Goal: Task Accomplishment & Management: Manage account settings

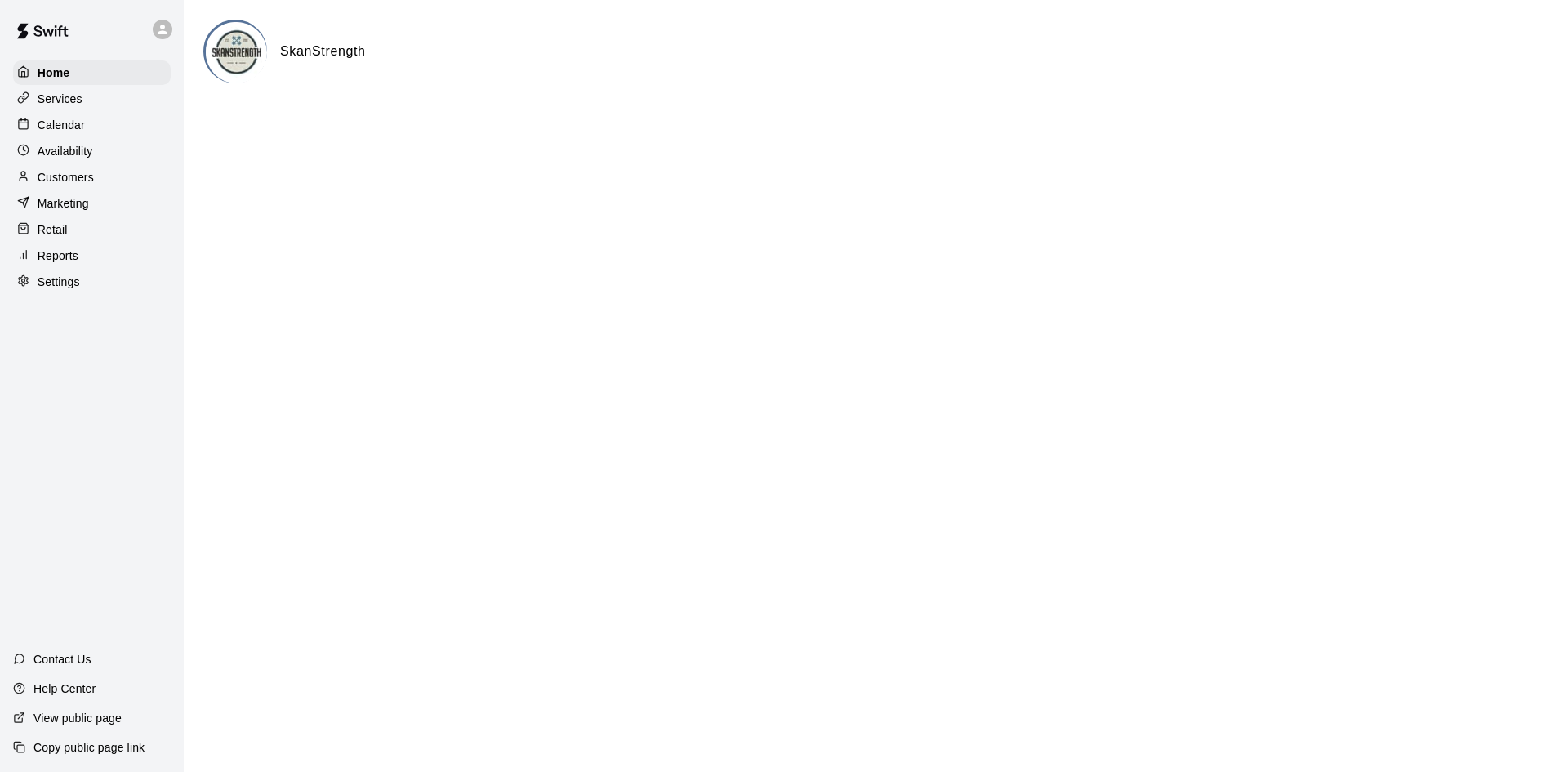
click at [91, 120] on div "Calendar" at bounding box center [92, 125] width 157 height 24
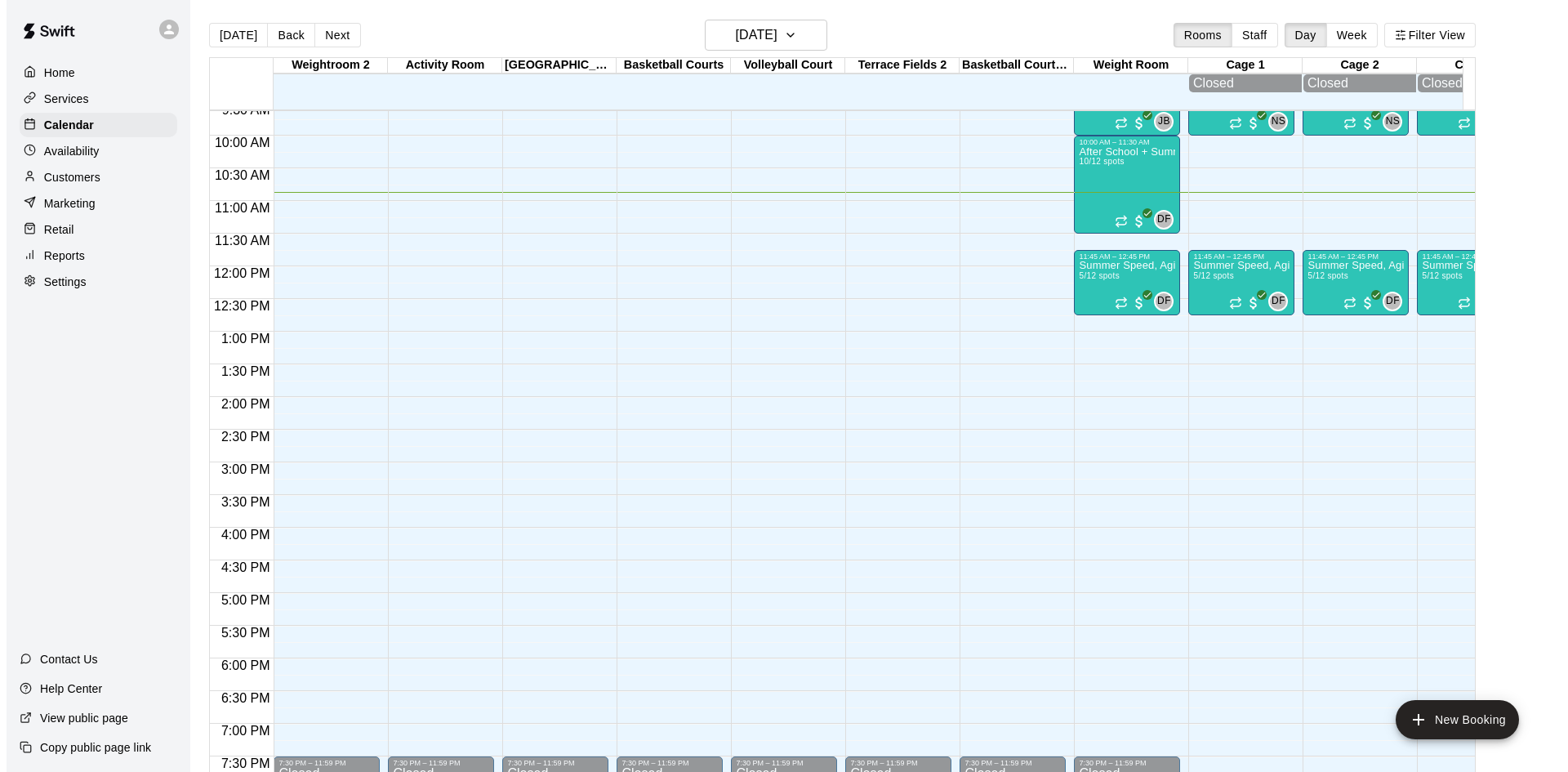
scroll to position [547, 0]
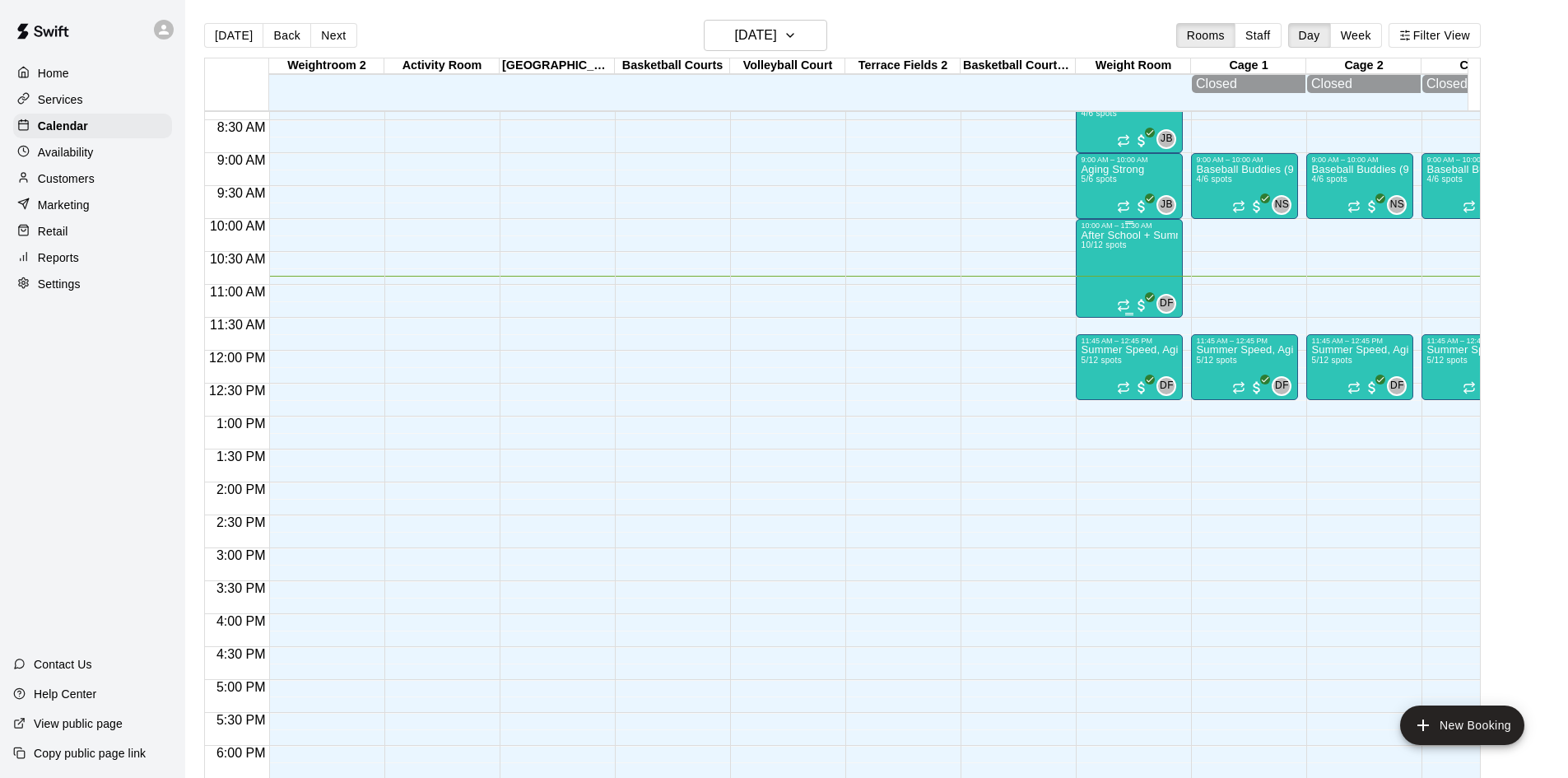
click at [1115, 249] on span "10/12 spots" at bounding box center [1103, 245] width 45 height 9
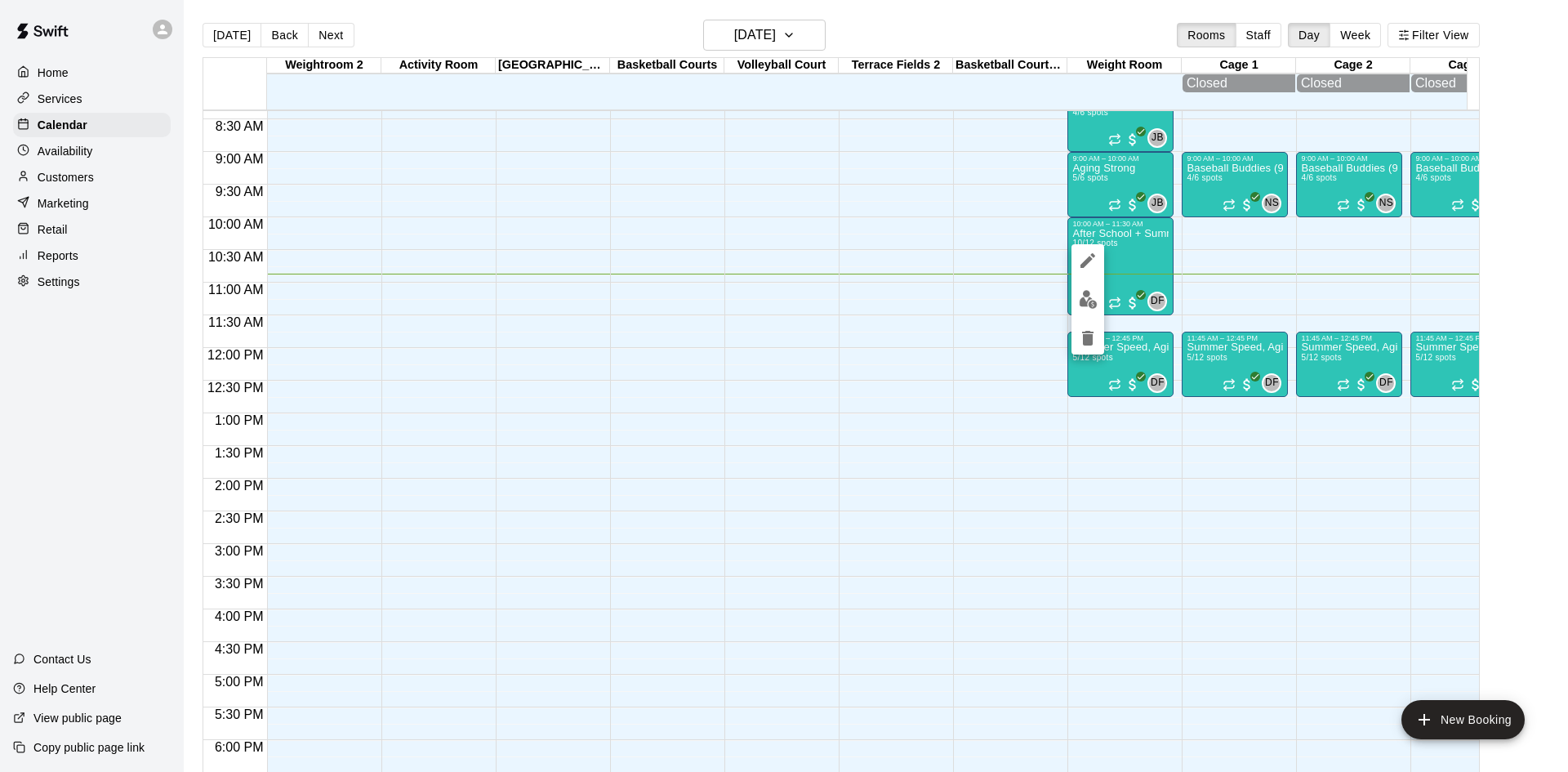
click at [1052, 303] on div at bounding box center [784, 386] width 1568 height 772
drag, startPoint x: 1142, startPoint y: 299, endPoint x: 1097, endPoint y: 297, distance: 45.0
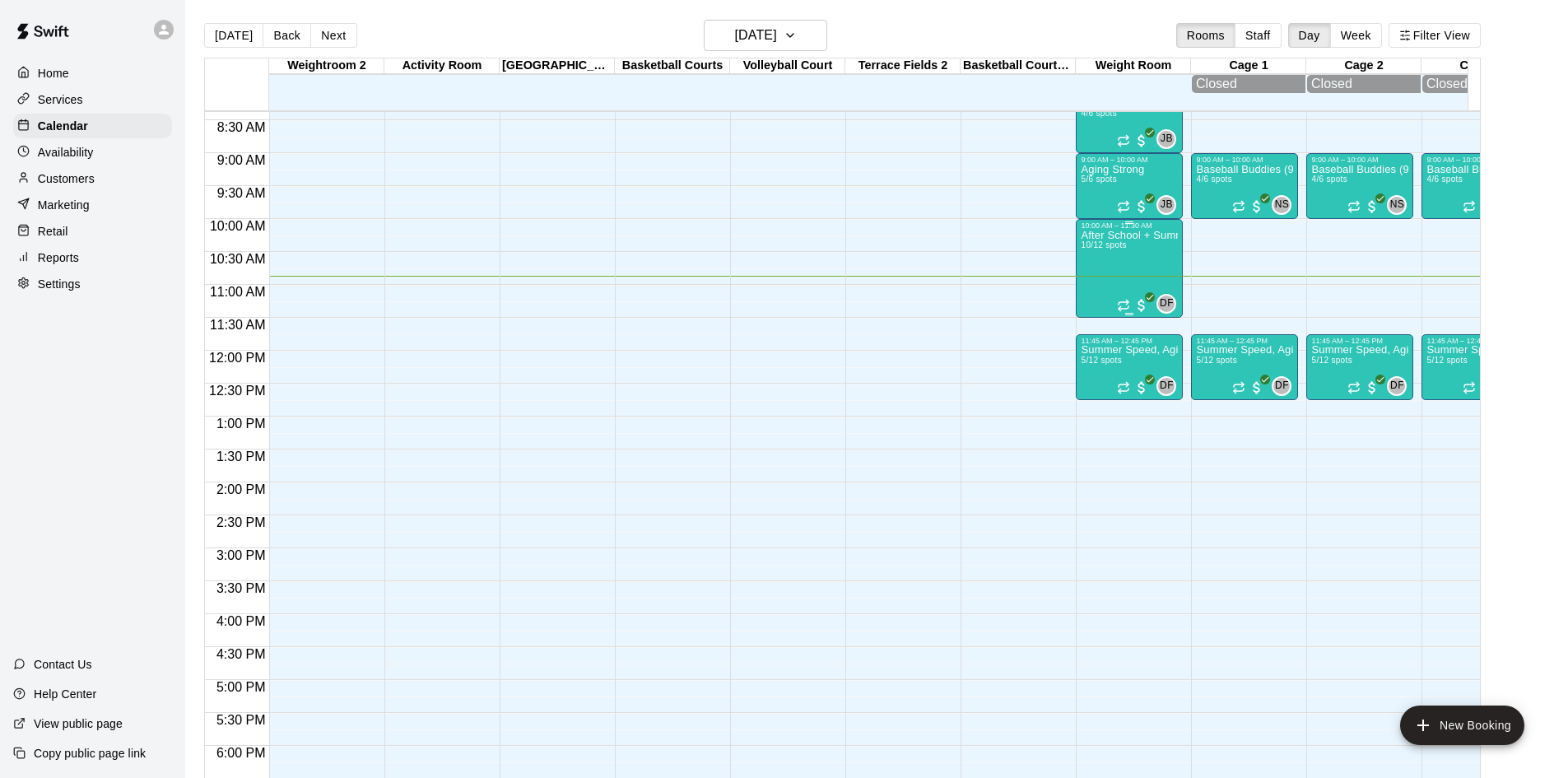
click at [1103, 235] on p "After School + Summer Fitness" at bounding box center [1128, 235] width 97 height 0
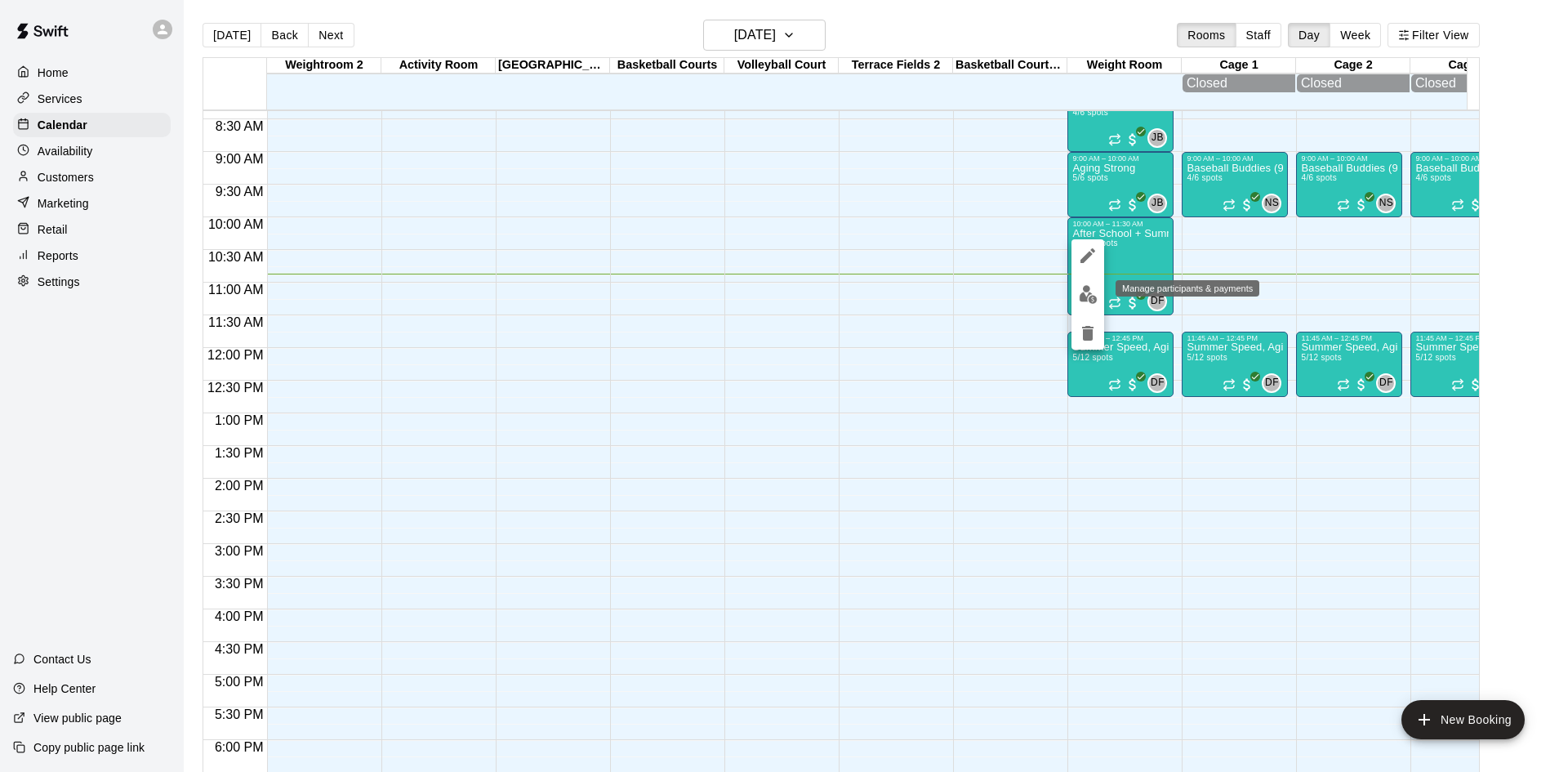
click at [1096, 292] on img "edit" at bounding box center [1088, 294] width 19 height 19
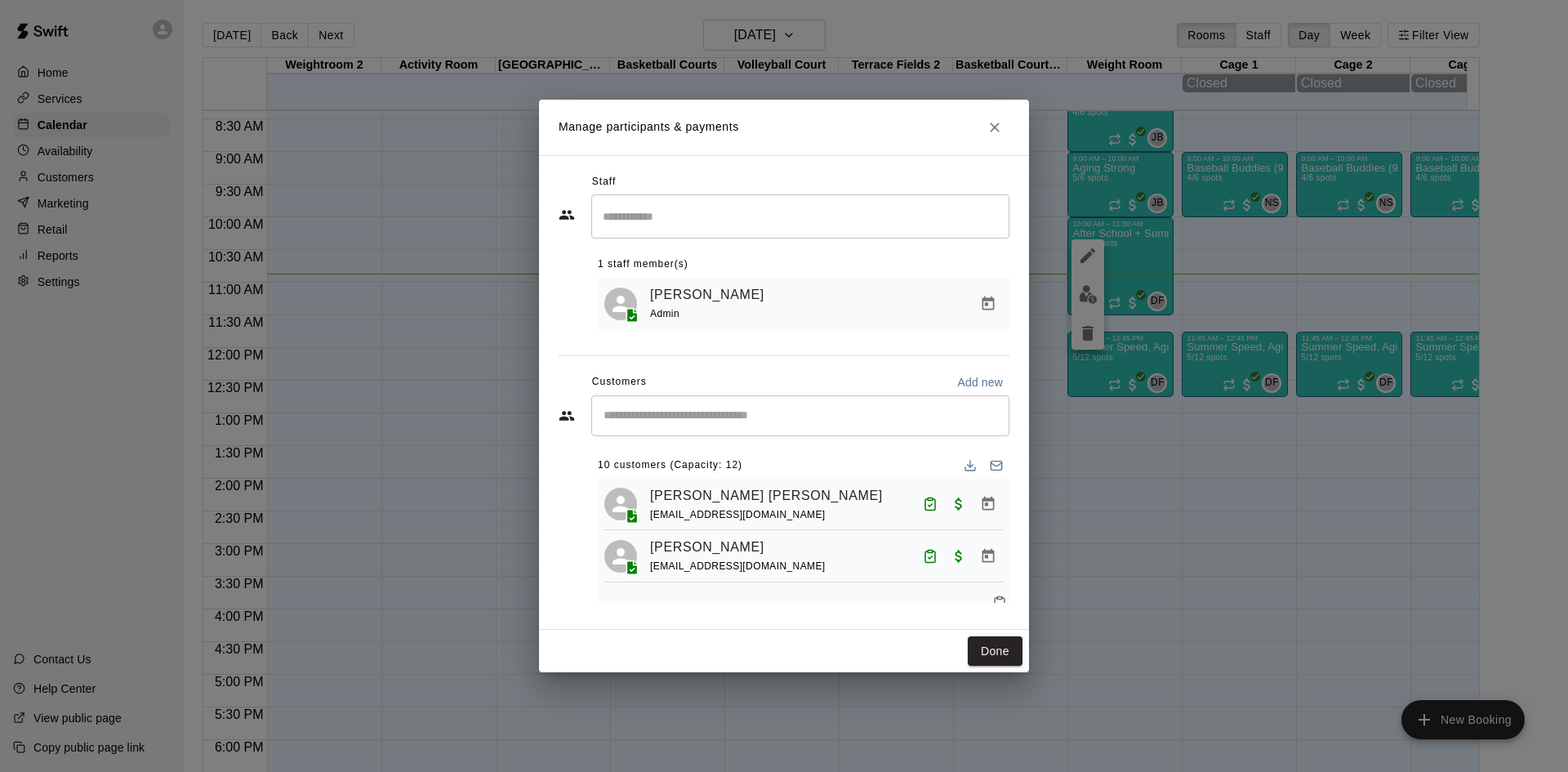
click at [700, 404] on div "​" at bounding box center [800, 415] width 418 height 41
type input "****"
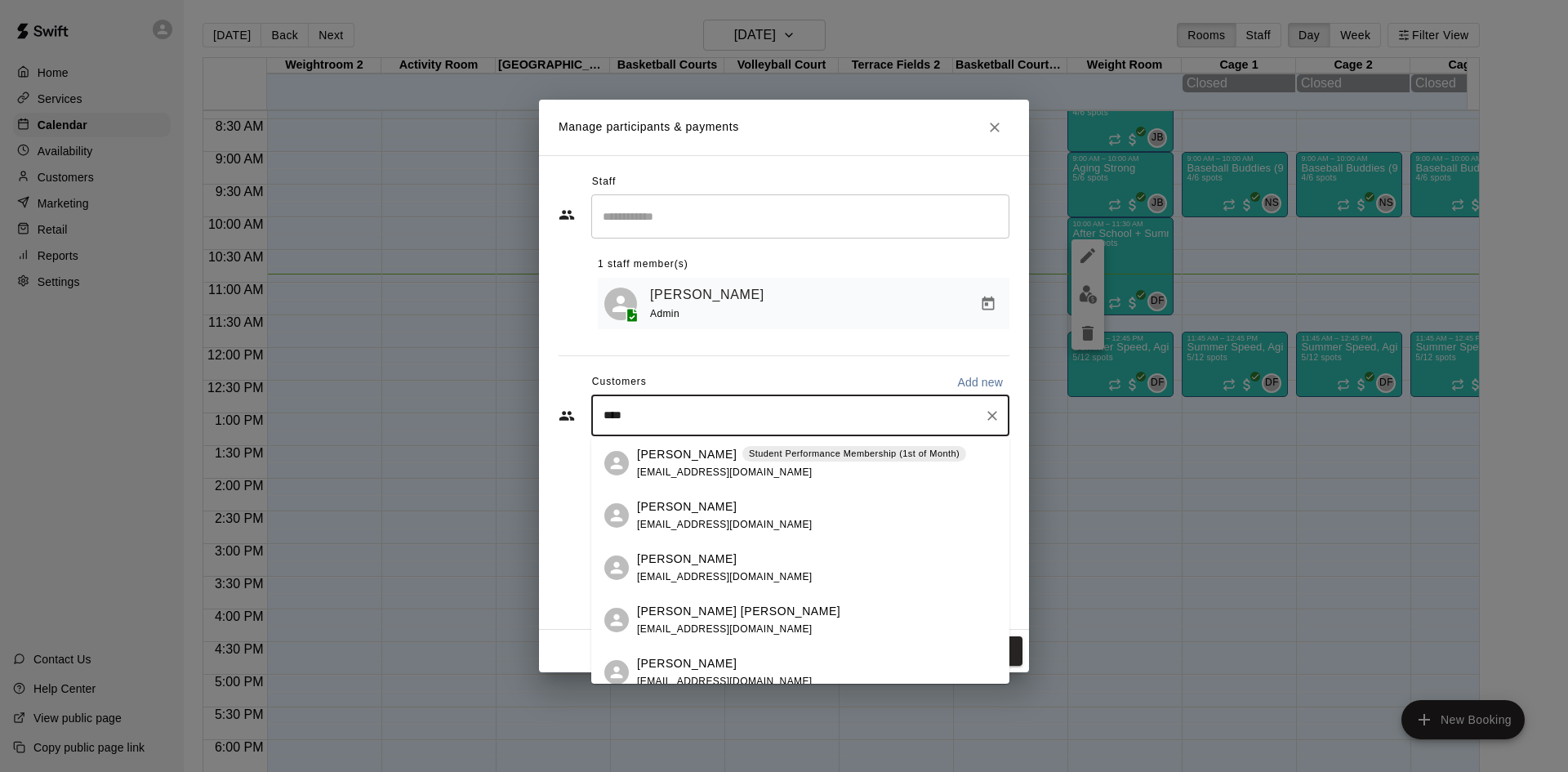
click at [682, 469] on span "ed@morostable.com" at bounding box center [724, 472] width 176 height 11
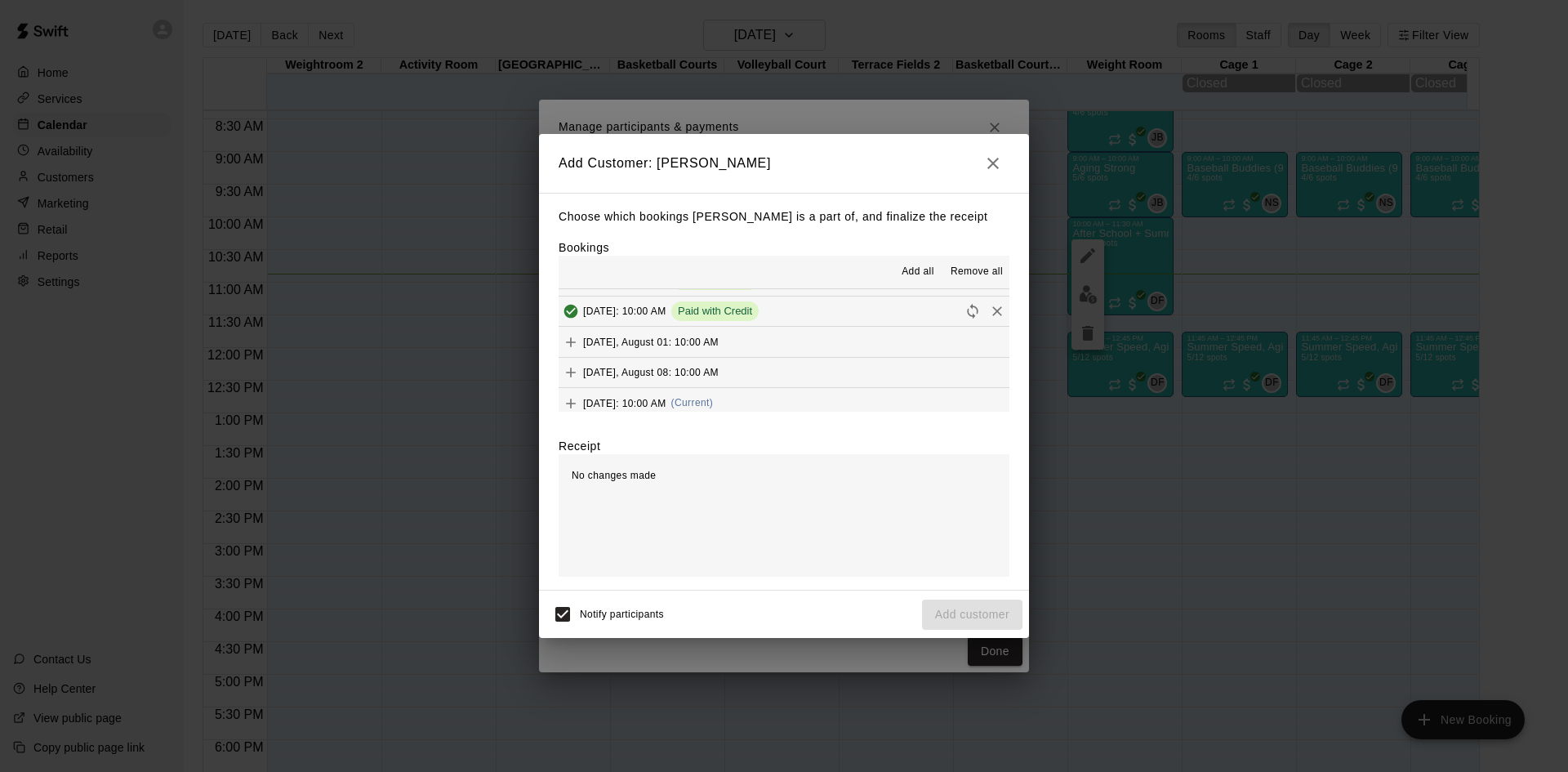
scroll to position [81, 0]
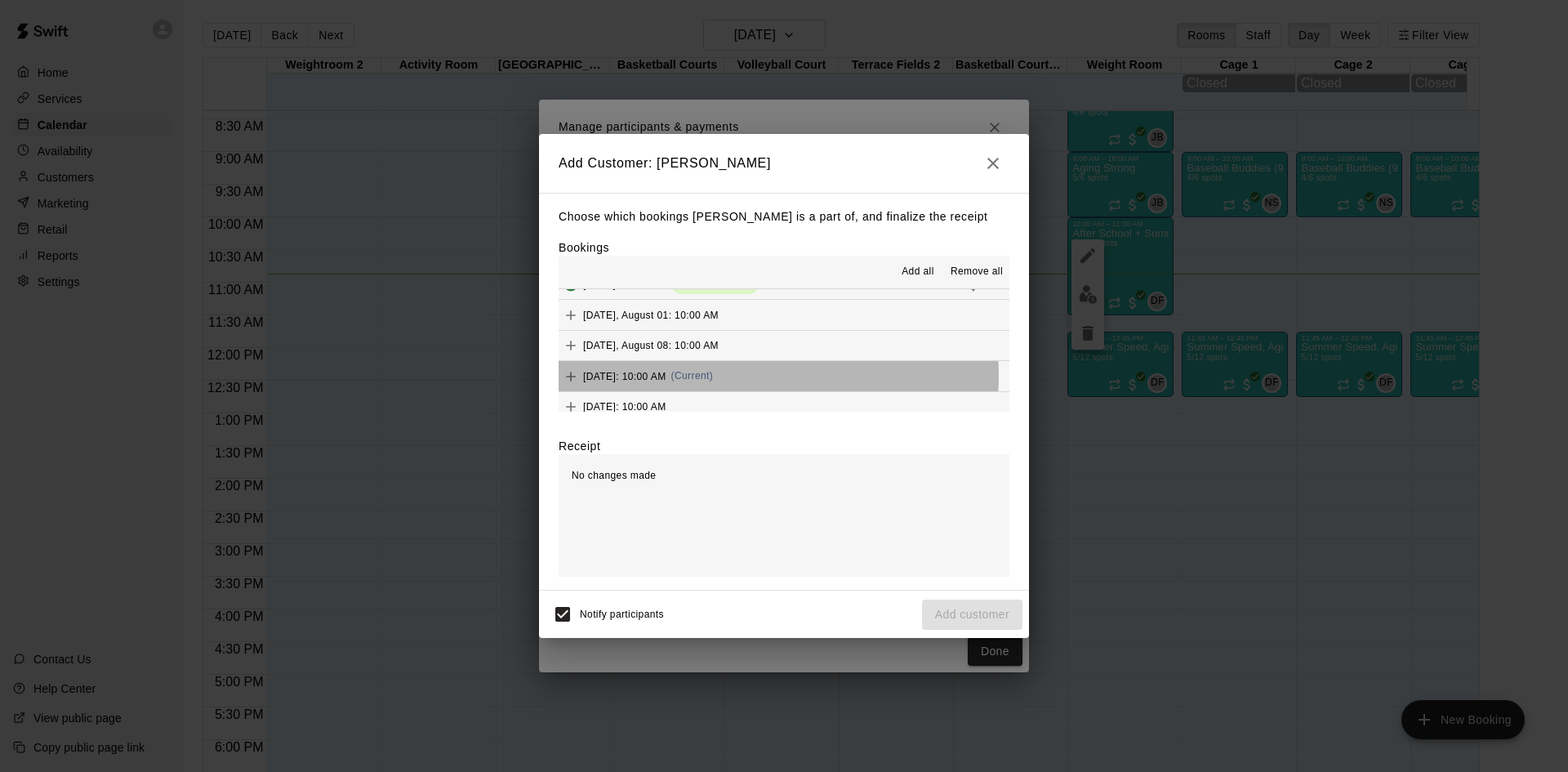
click at [714, 376] on span "(Current)" at bounding box center [692, 375] width 42 height 11
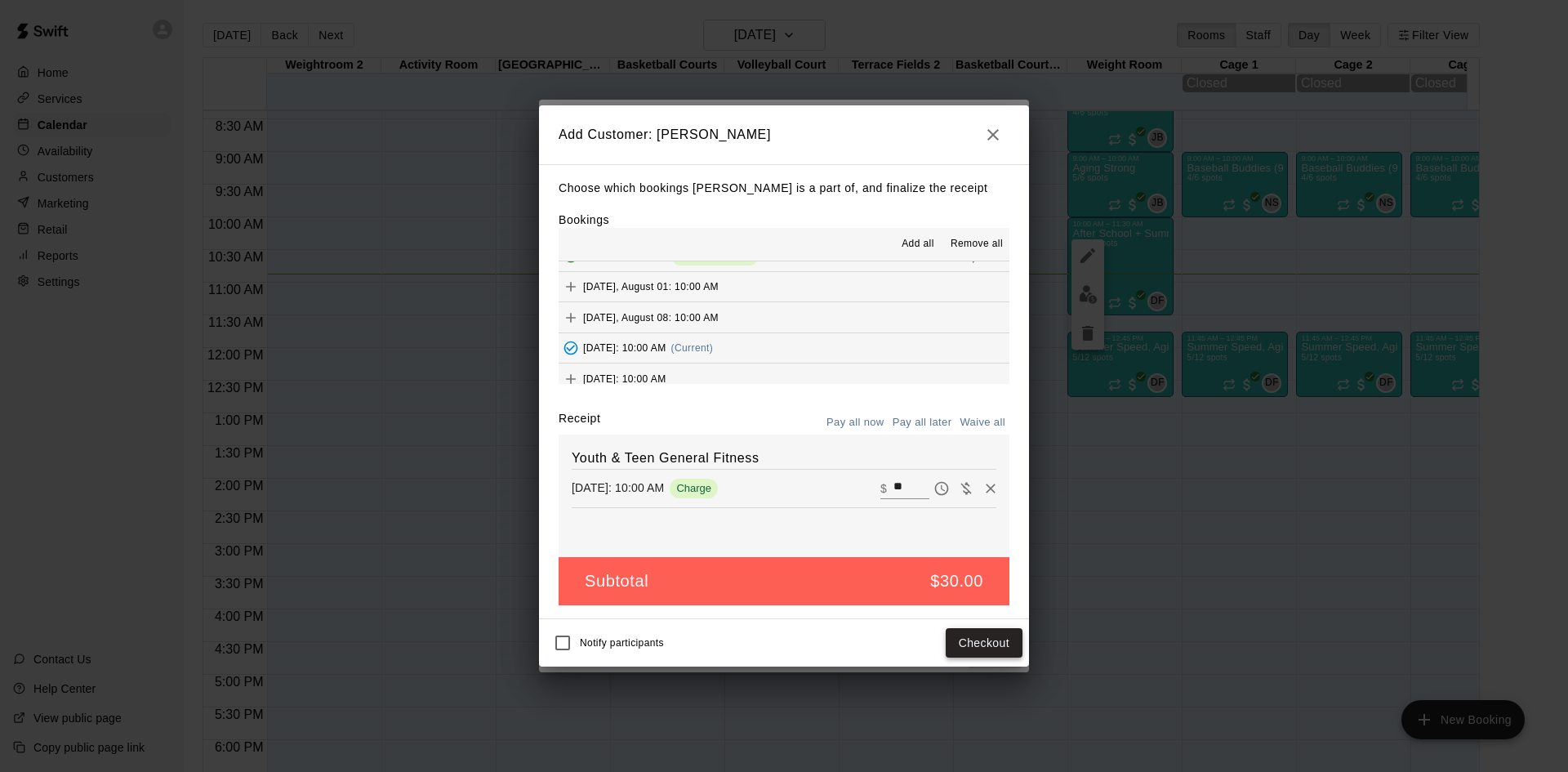
click at [962, 648] on button "Checkout" at bounding box center [984, 643] width 77 height 30
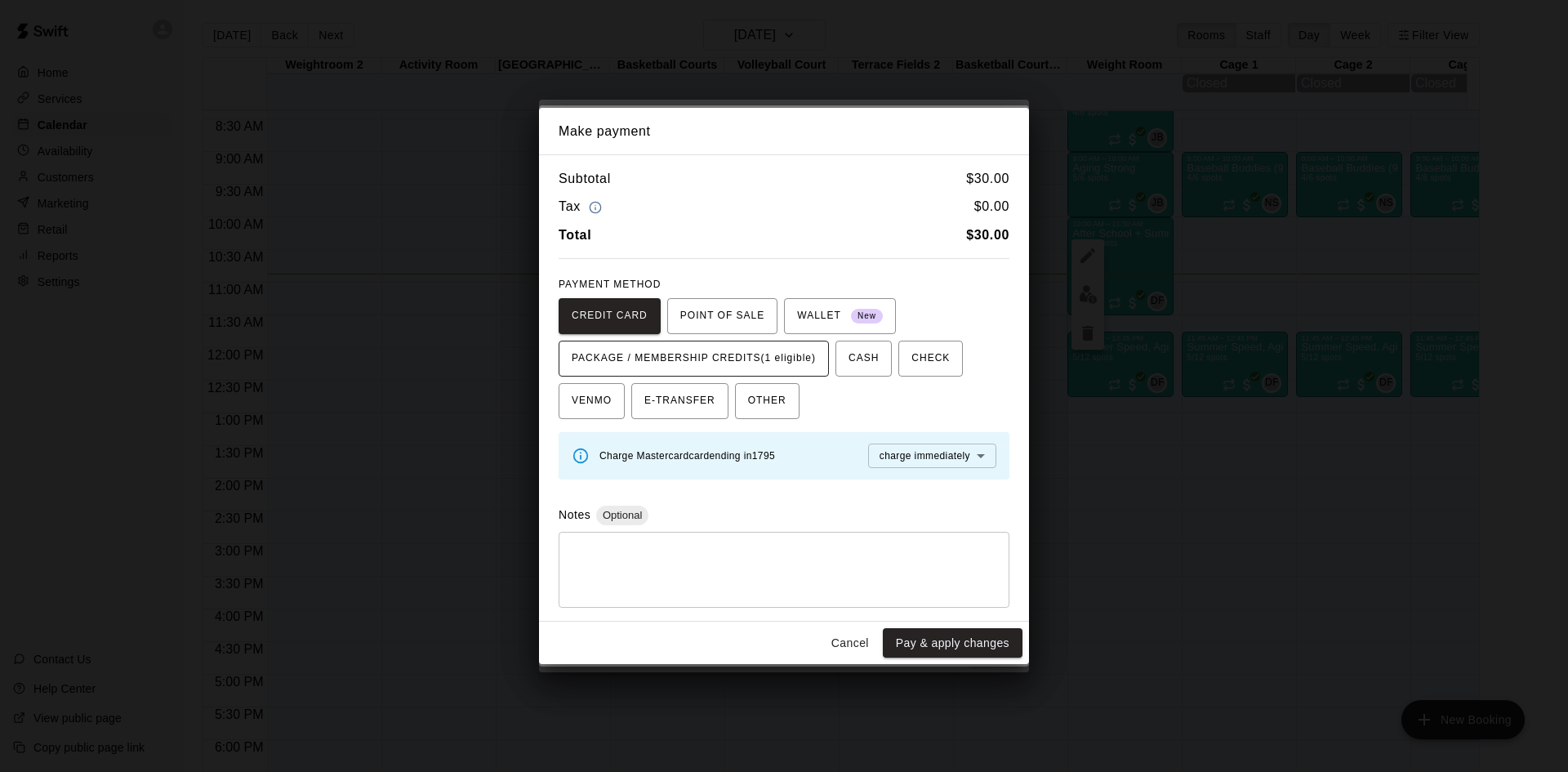
click at [765, 352] on span "PACKAGE / MEMBERSHIP CREDITS (1 eligible)" at bounding box center [694, 358] width 244 height 26
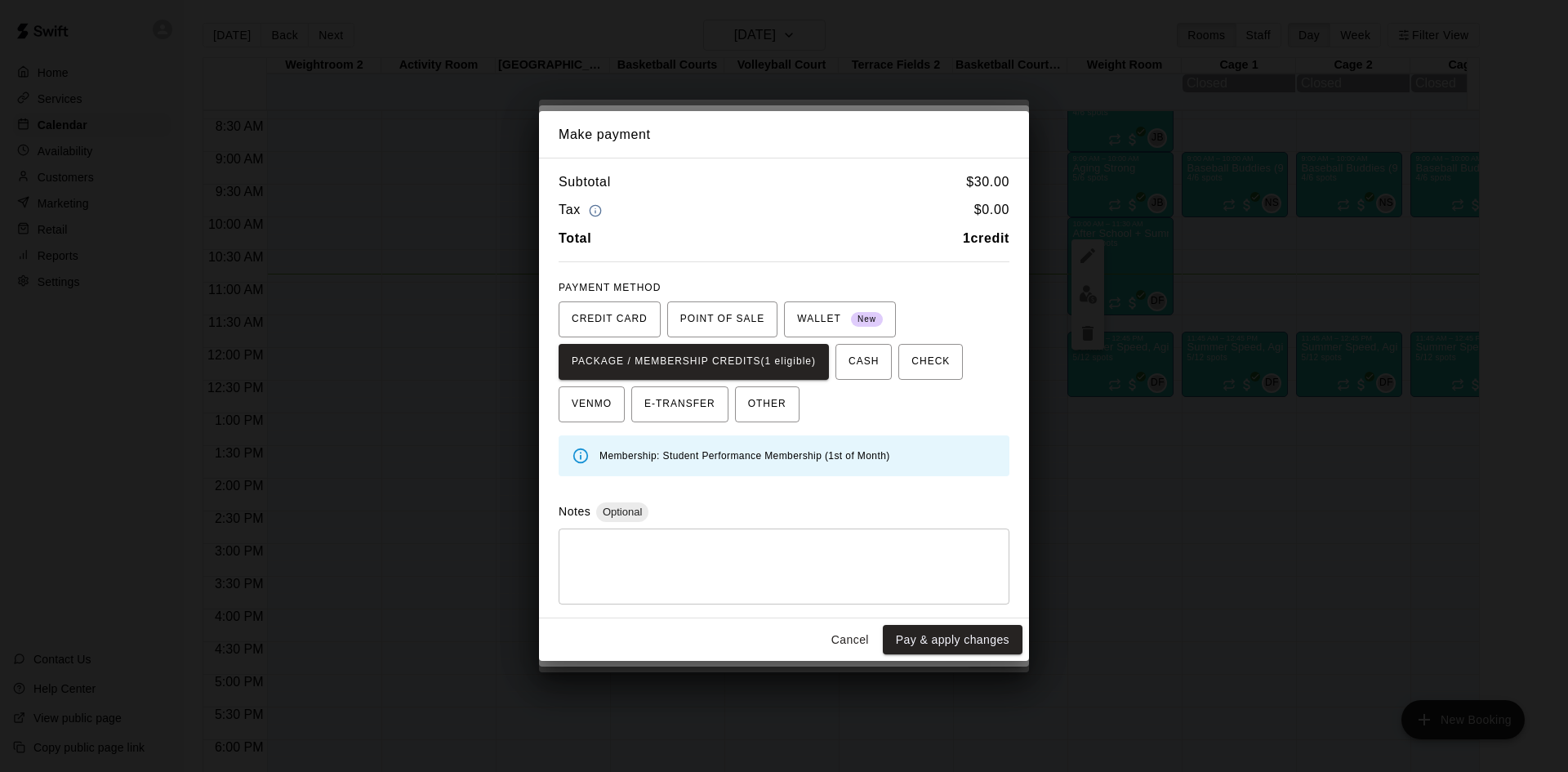
click at [926, 664] on div "Make payment Subtotal $ 30.00 Tax $ 0.00 Total 1 credit PAYMENT METHOD CREDIT C…" at bounding box center [784, 386] width 1568 height 772
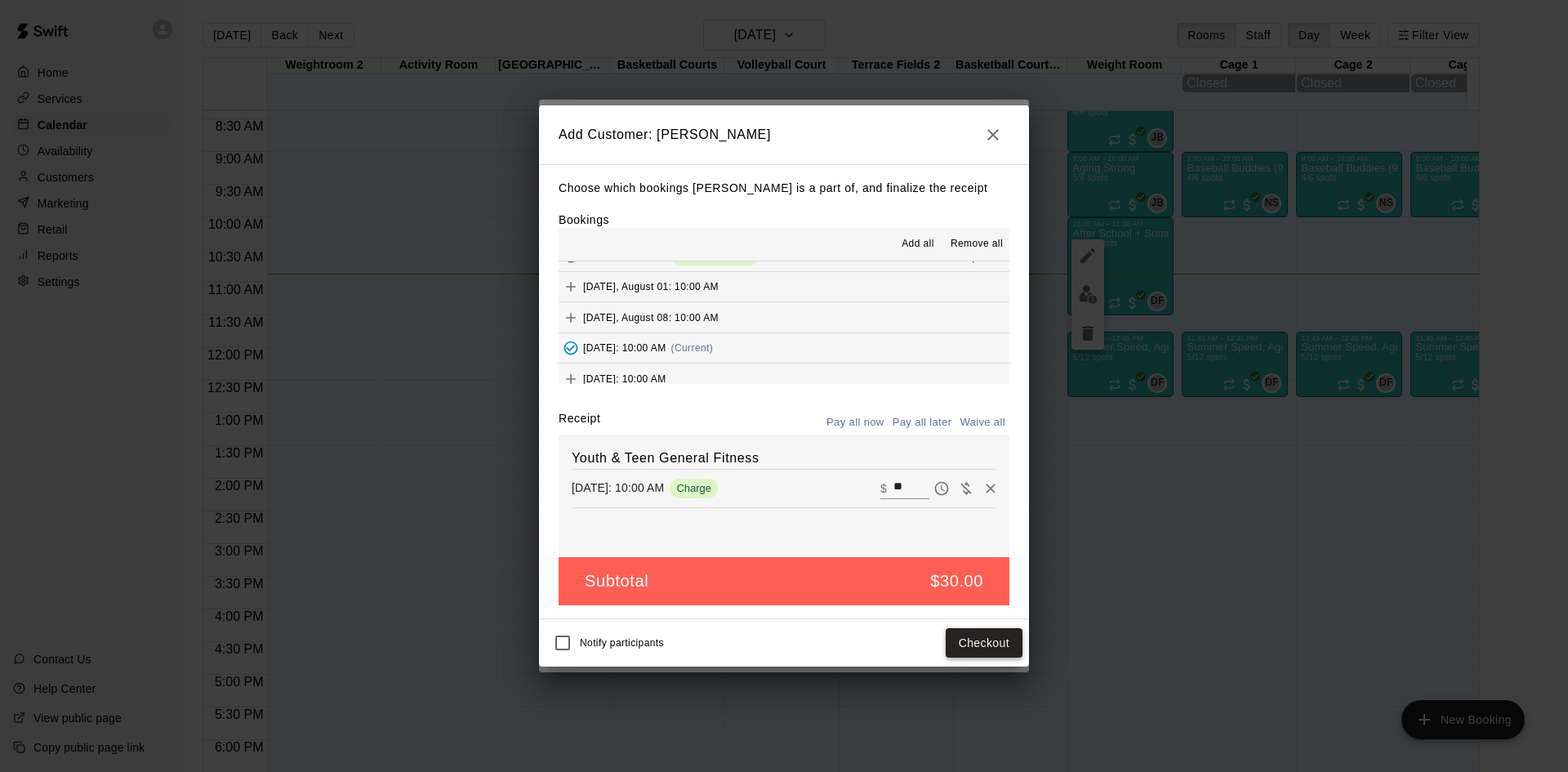
click at [971, 644] on button "Checkout" at bounding box center [984, 643] width 77 height 30
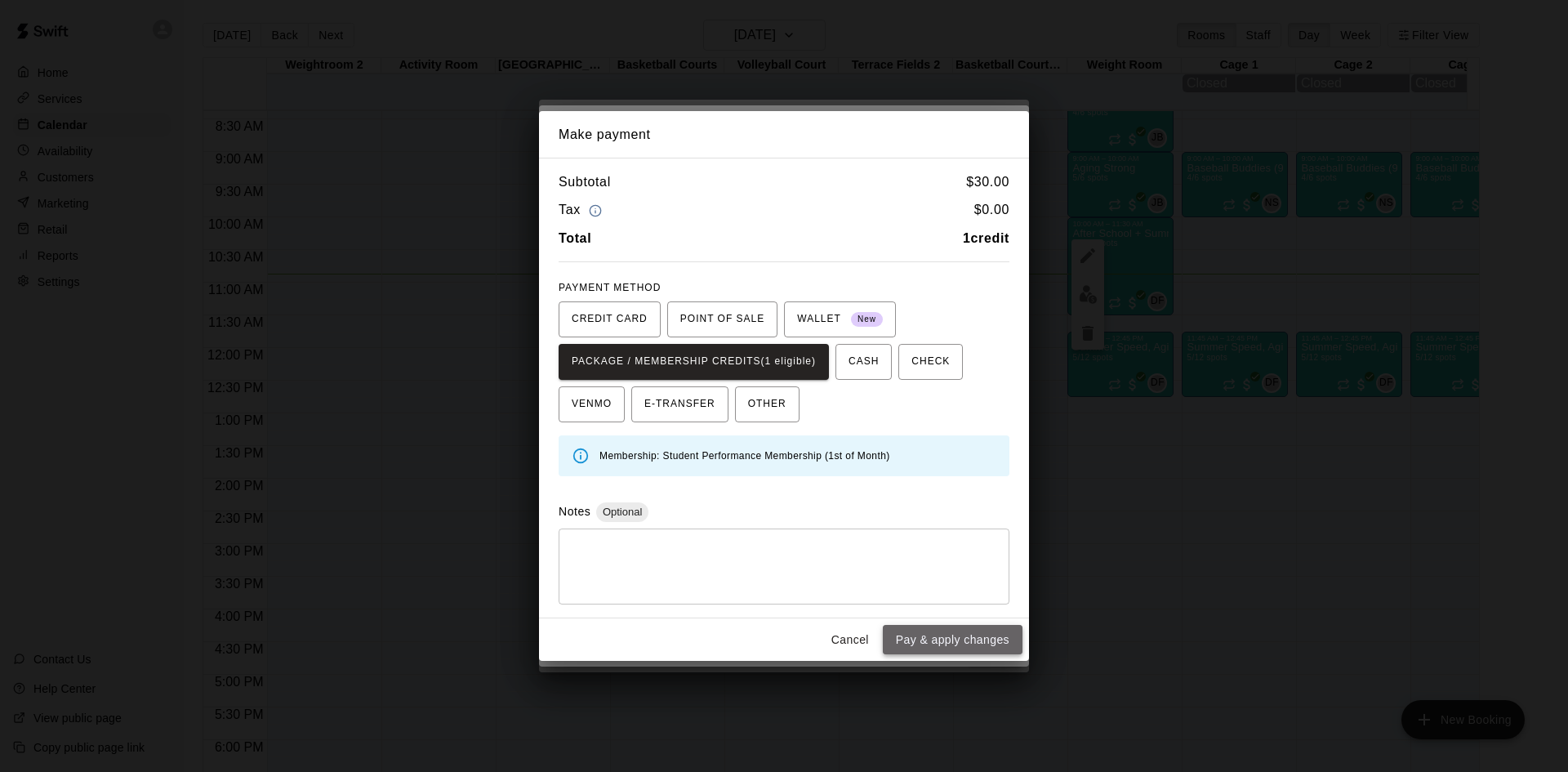
click at [940, 630] on button "Pay & apply changes" at bounding box center [952, 640] width 139 height 30
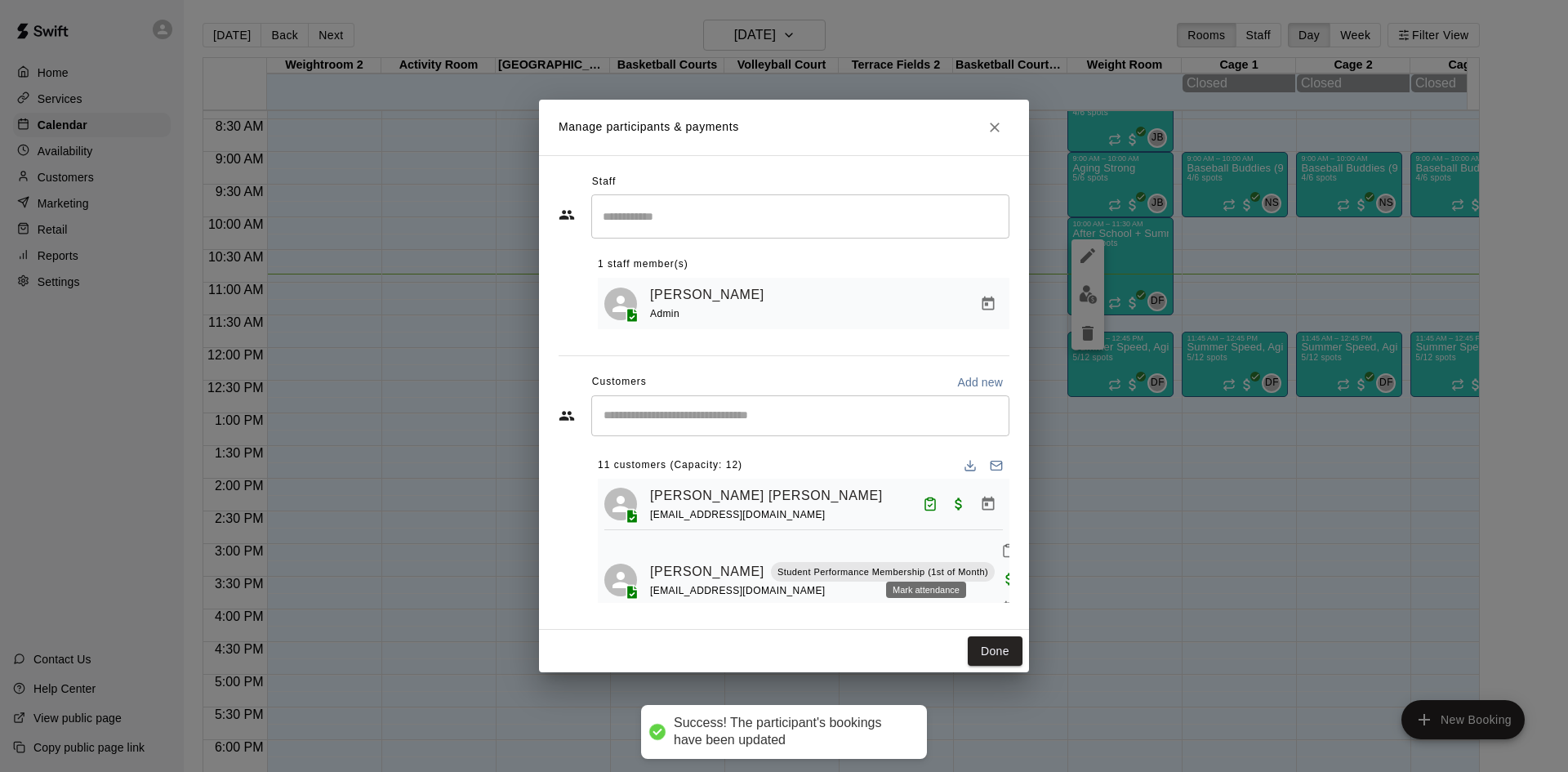
click at [1006, 547] on rect "Mark attendance" at bounding box center [1009, 545] width 5 height 3
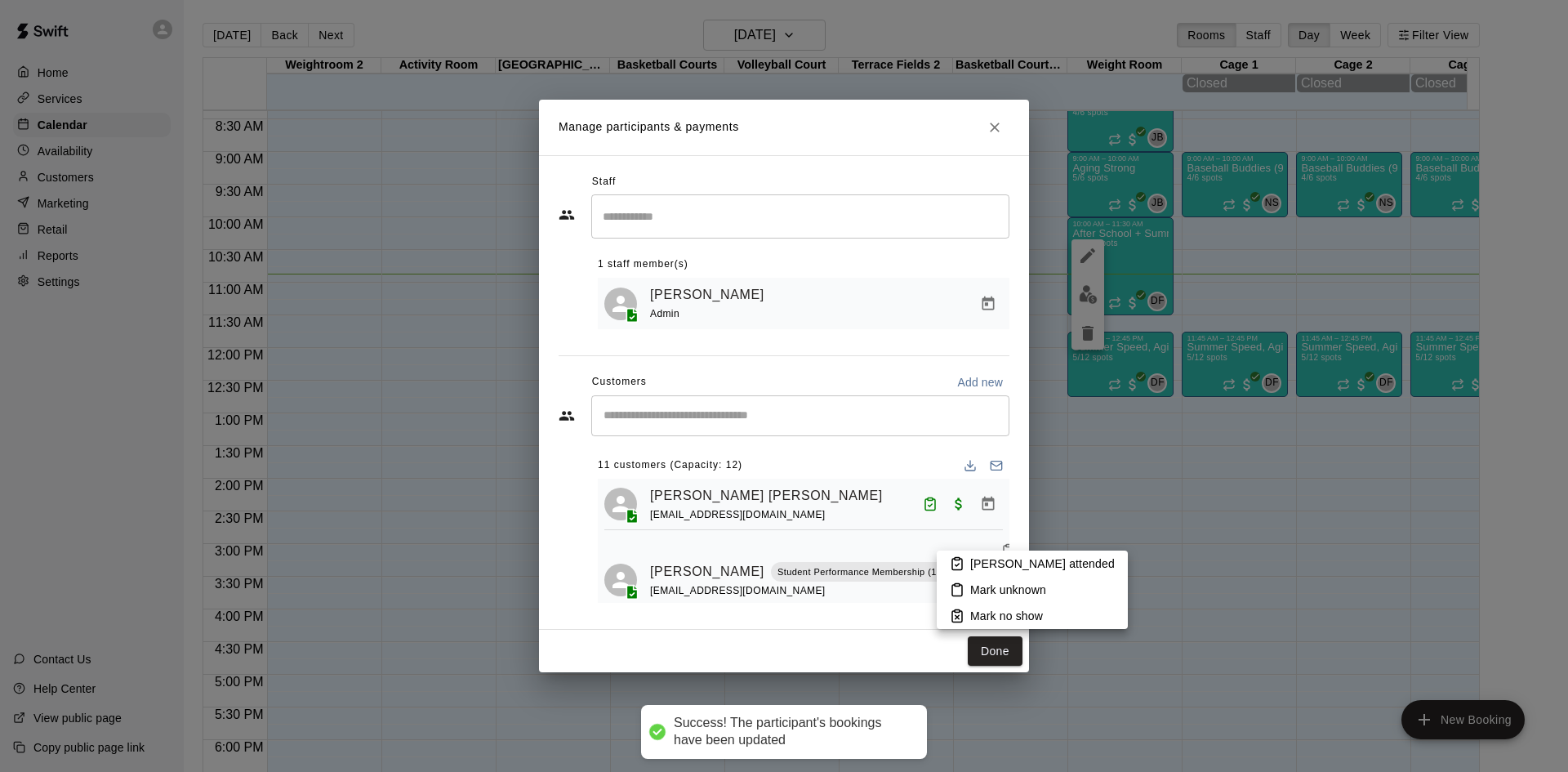
click at [968, 556] on li "[PERSON_NAME] attended" at bounding box center [1031, 563] width 191 height 26
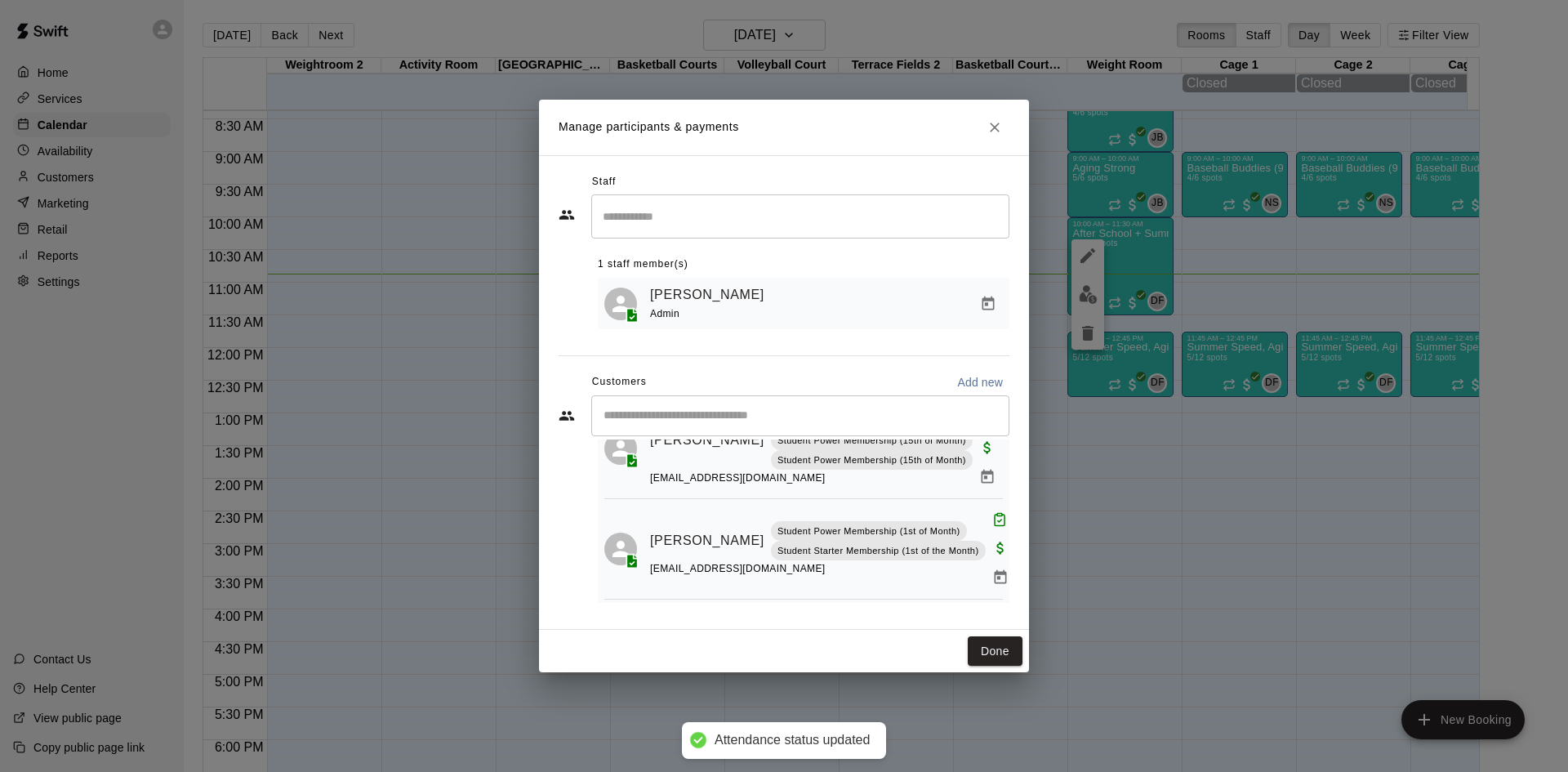
scroll to position [706, 0]
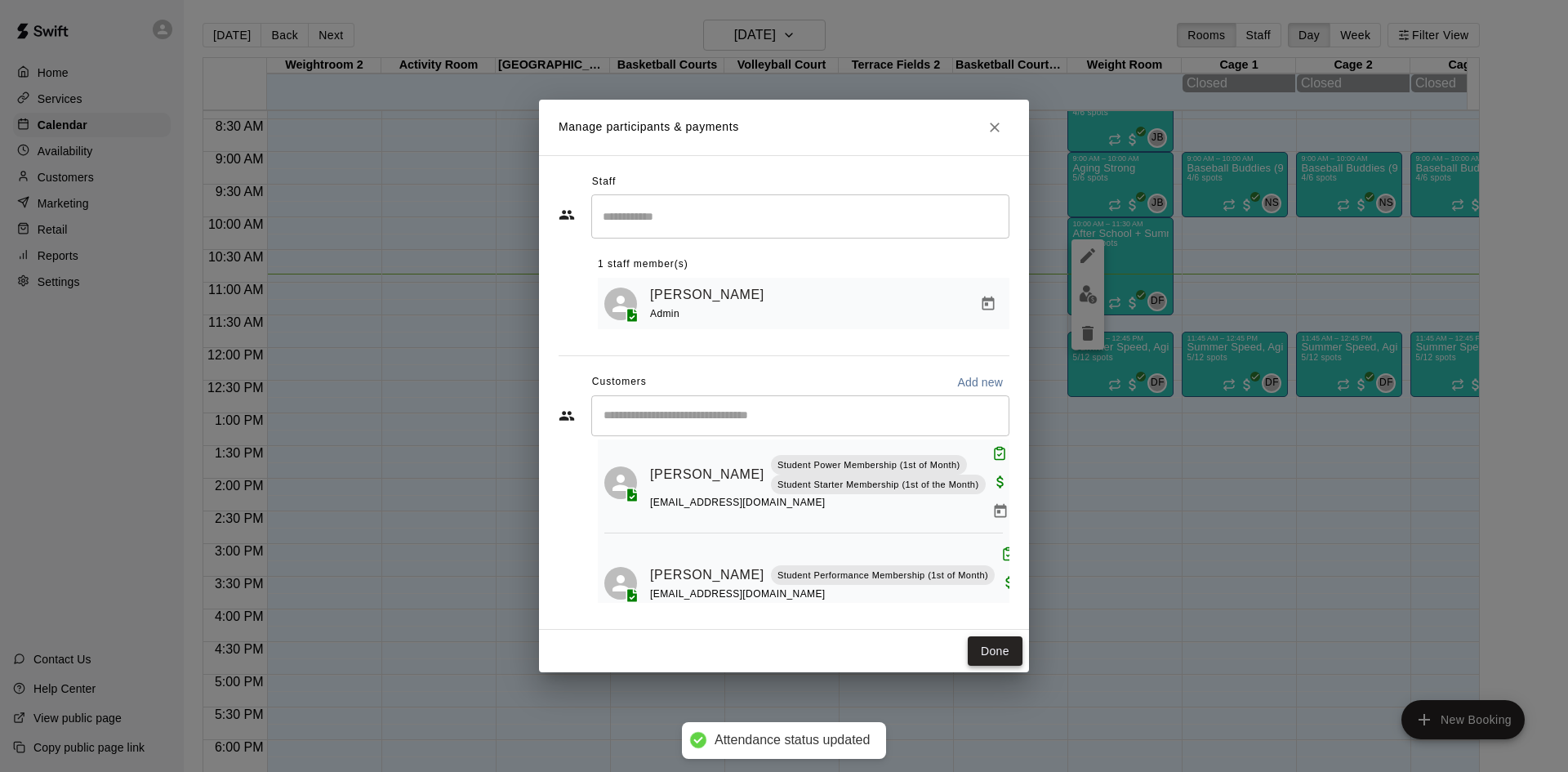
click at [995, 645] on button "Done" at bounding box center [994, 651] width 55 height 30
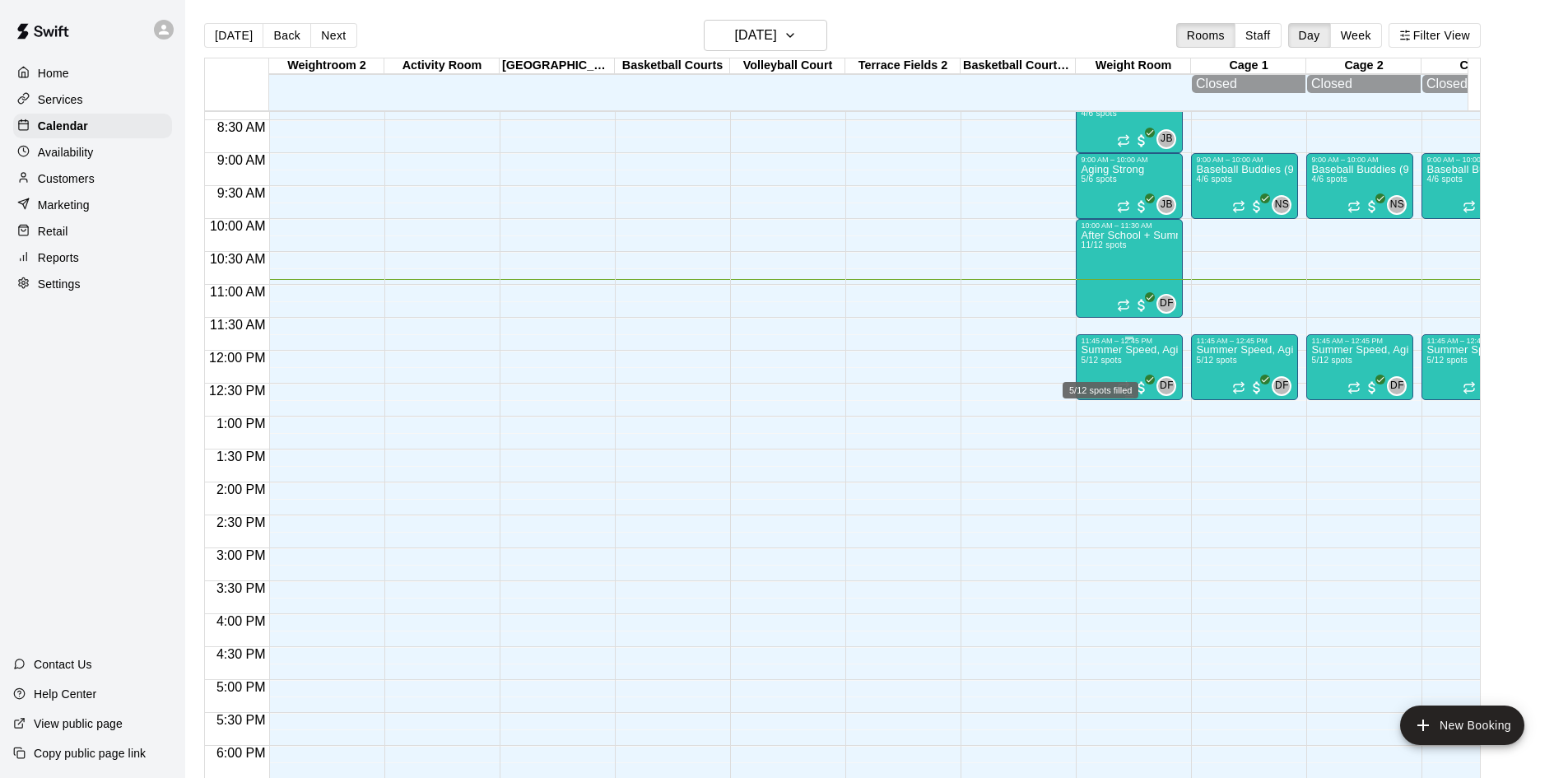
click at [1092, 365] on span "5/12 spots" at bounding box center [1101, 360] width 40 height 9
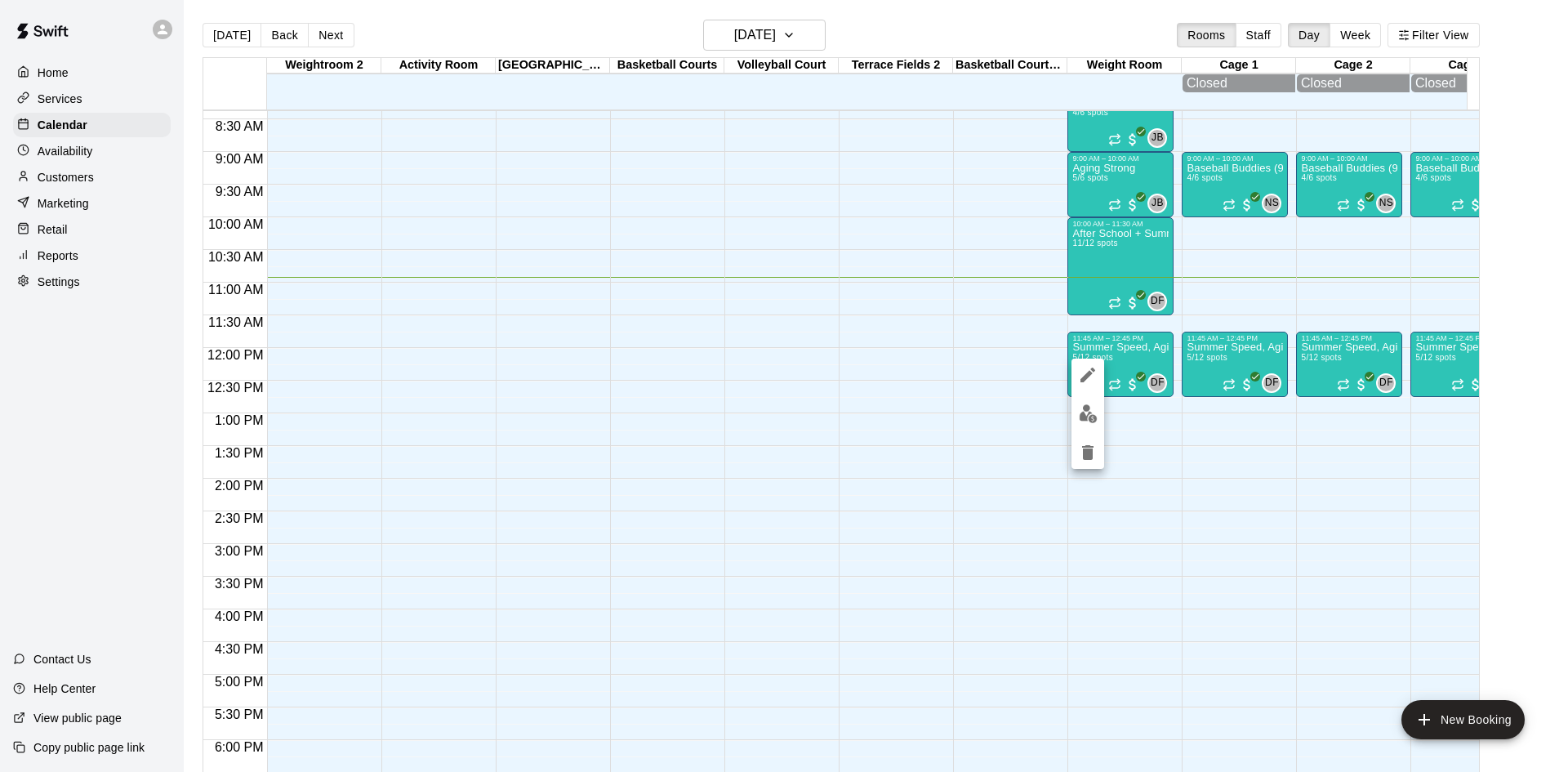
drag, startPoint x: 1205, startPoint y: 278, endPoint x: 1093, endPoint y: 251, distance: 115.2
click at [1201, 278] on div at bounding box center [784, 386] width 1568 height 772
click at [1095, 248] on span "11/12 spots" at bounding box center [1095, 243] width 45 height 9
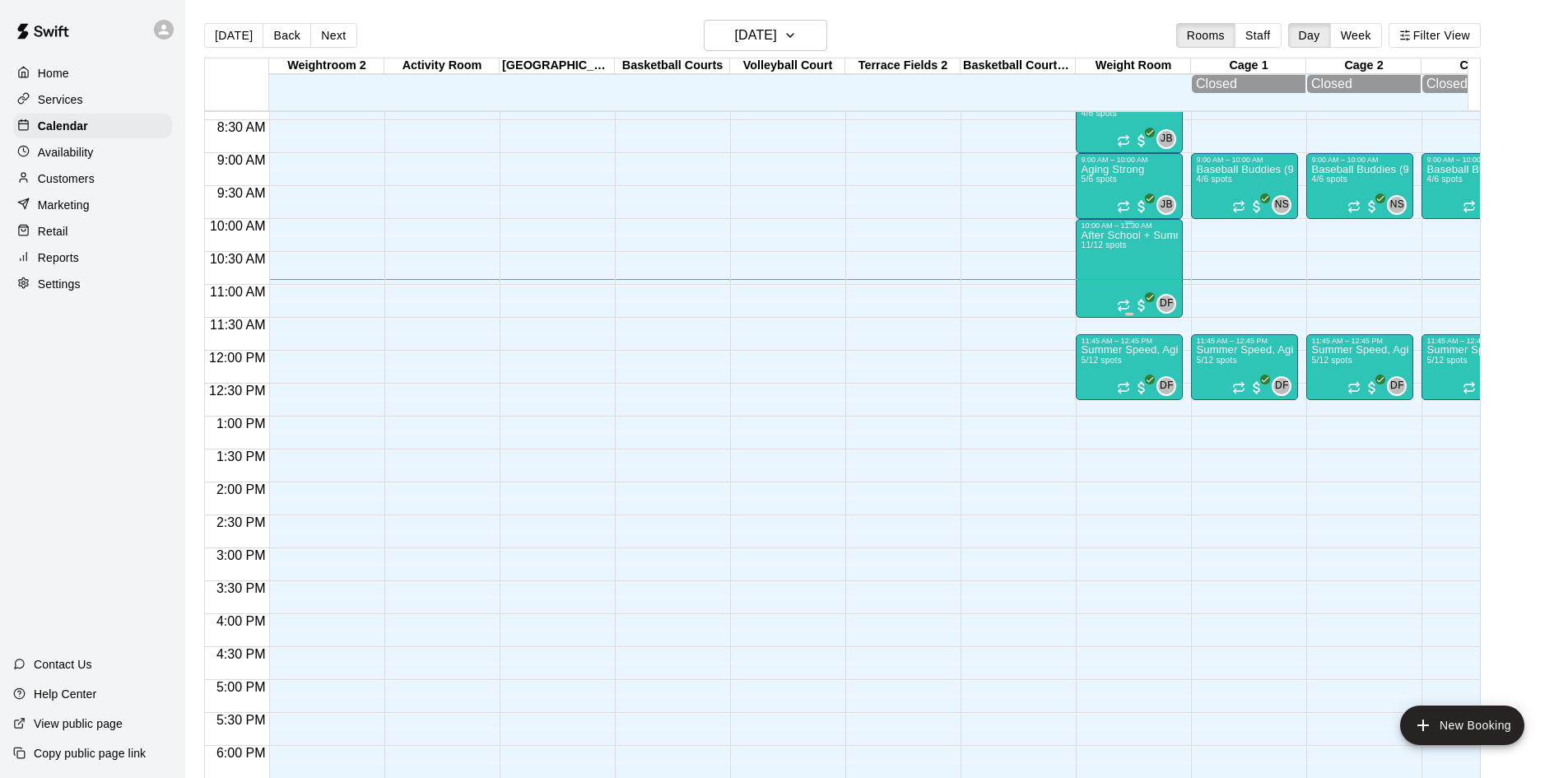
click at [1101, 282] on div "After School + Summer Fitness 11/12 spots" at bounding box center [1128, 618] width 97 height 778
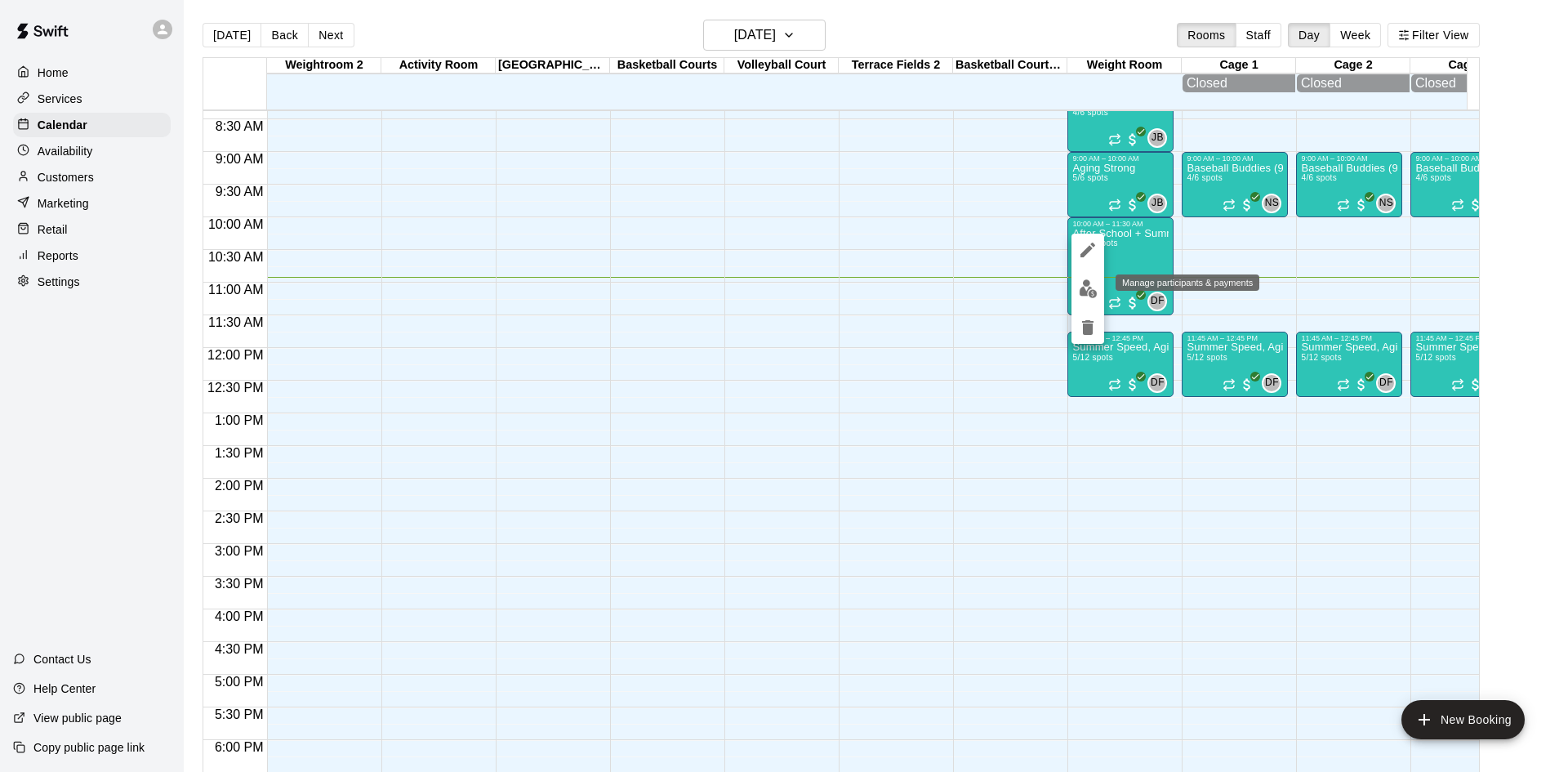
click at [1083, 293] on img "edit" at bounding box center [1088, 289] width 19 height 19
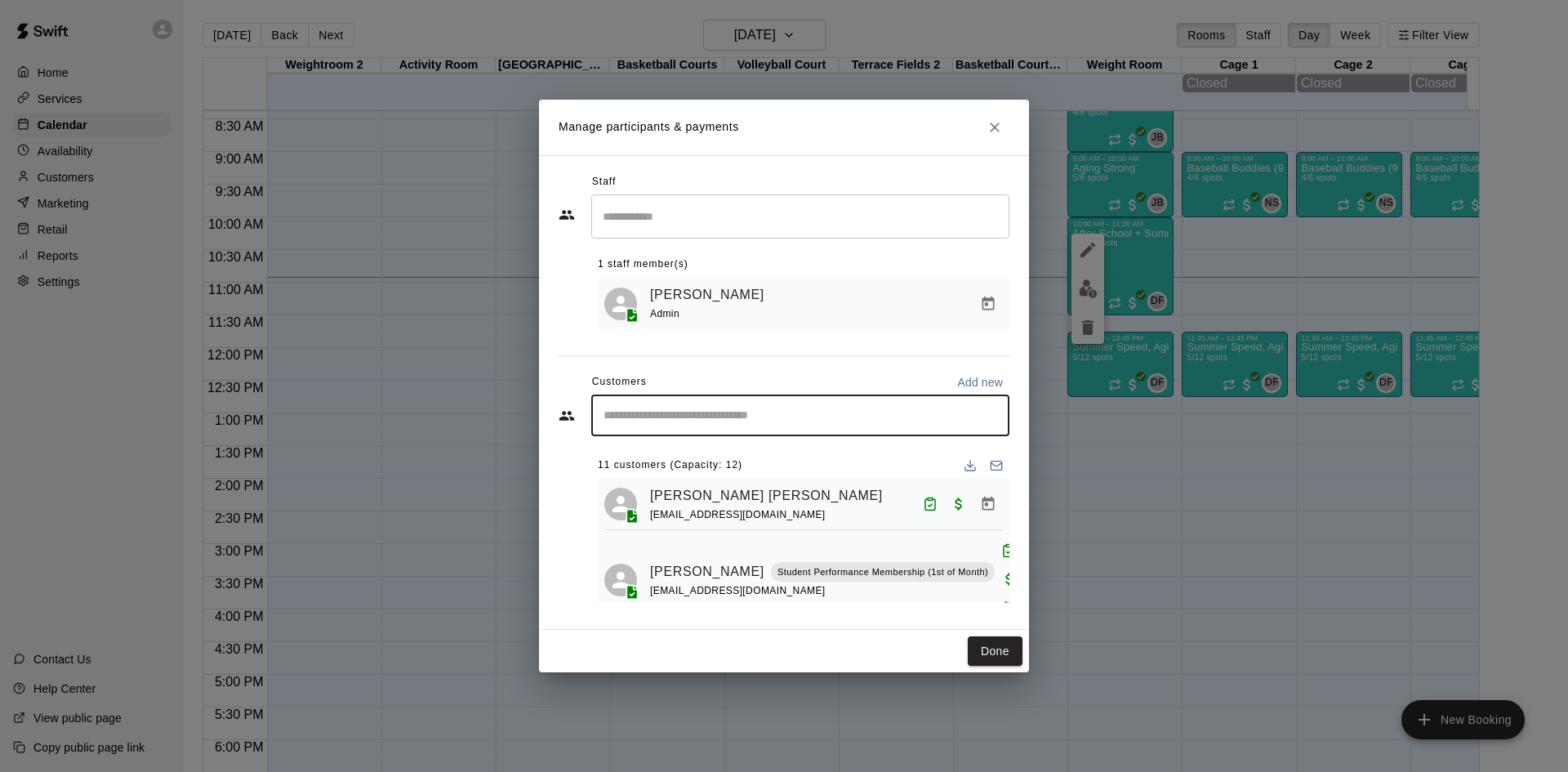
click at [736, 409] on input "Start typing to search customers..." at bounding box center [800, 415] width 403 height 16
type input "*********"
click at [709, 455] on p "Cole Campbell" at bounding box center [686, 454] width 100 height 17
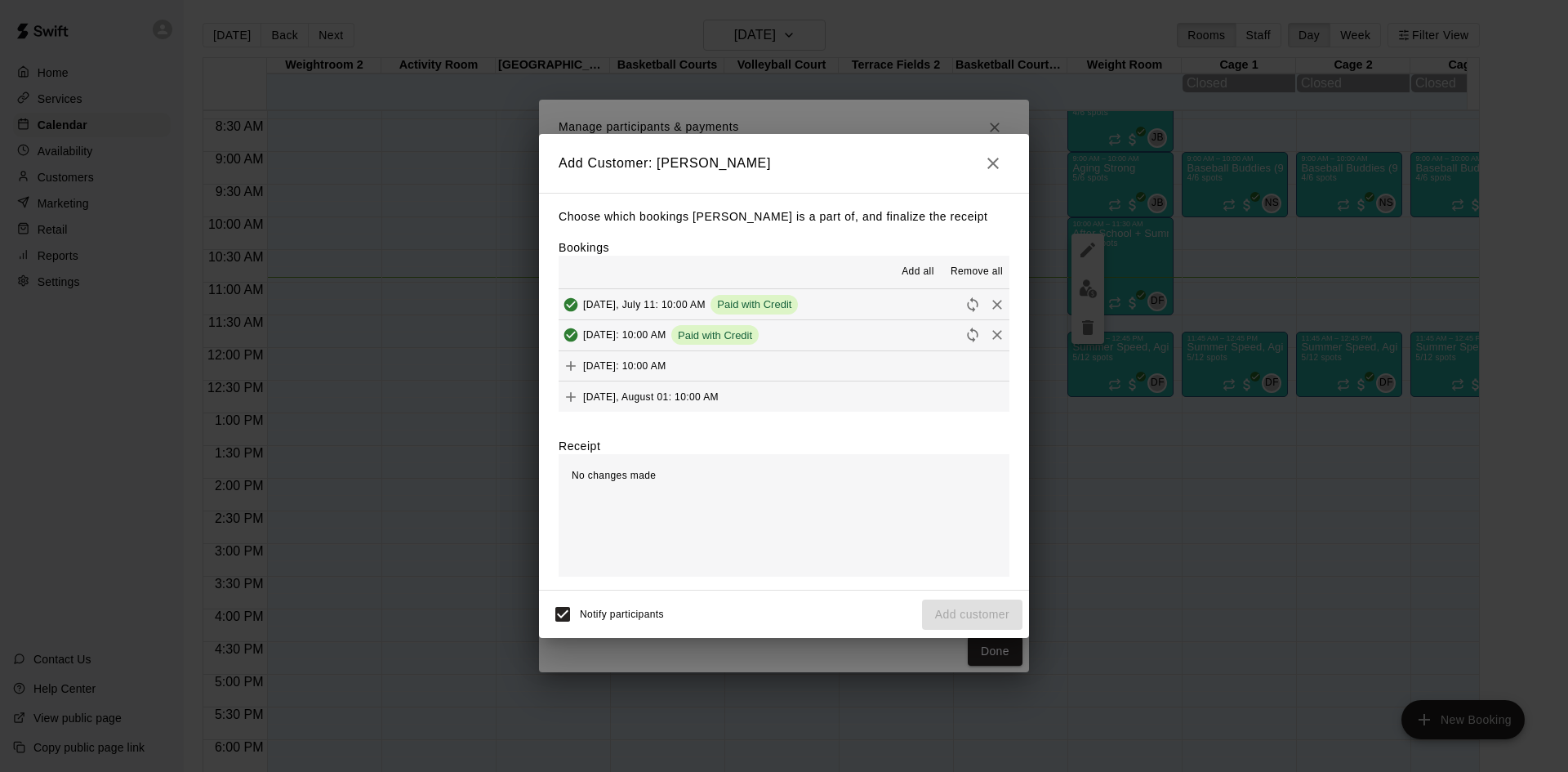
scroll to position [93, 0]
click at [655, 360] on span "Friday, August 15: 10:00 AM" at bounding box center [625, 363] width 83 height 11
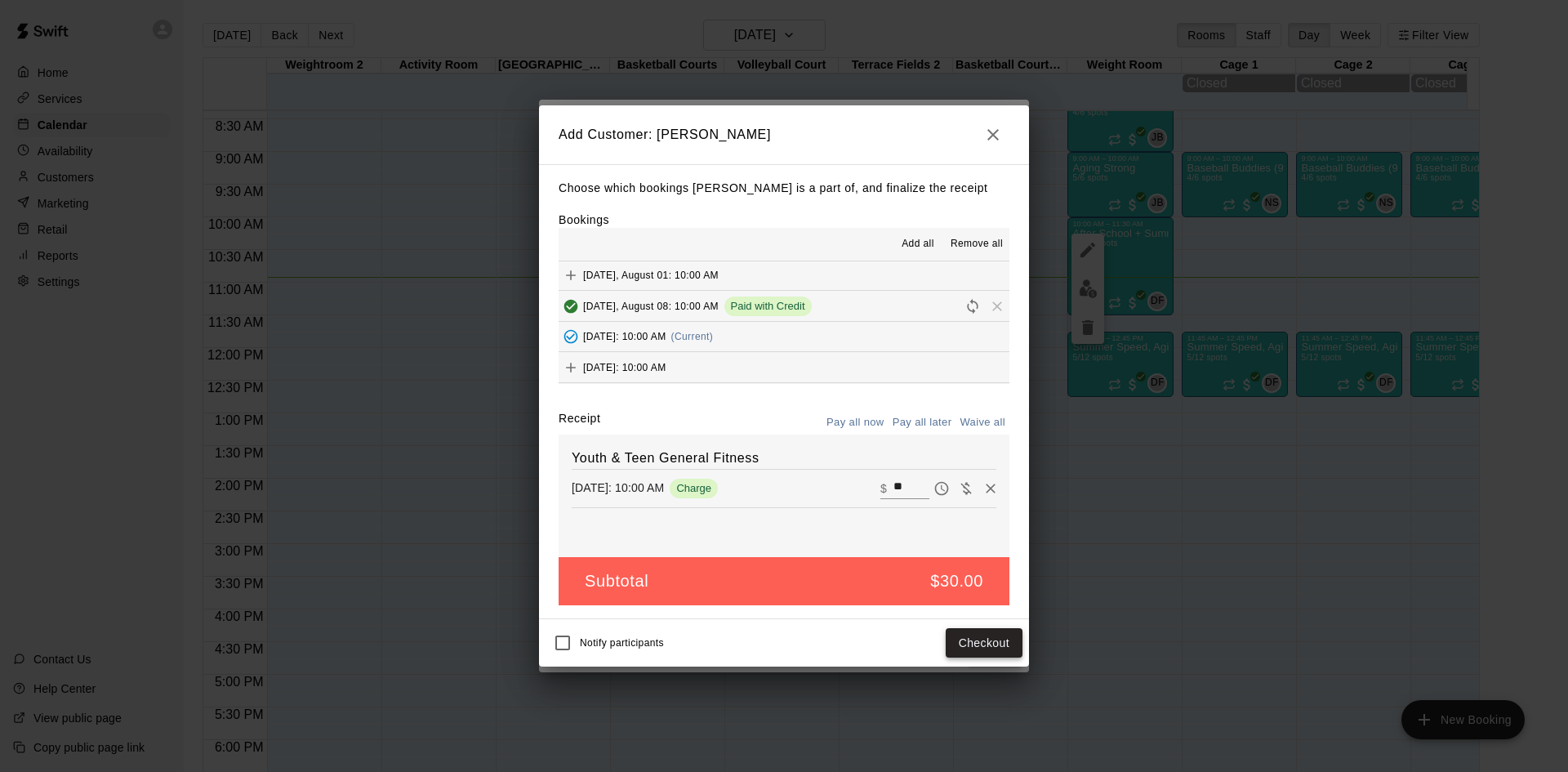
click at [964, 631] on button "Checkout" at bounding box center [984, 643] width 77 height 30
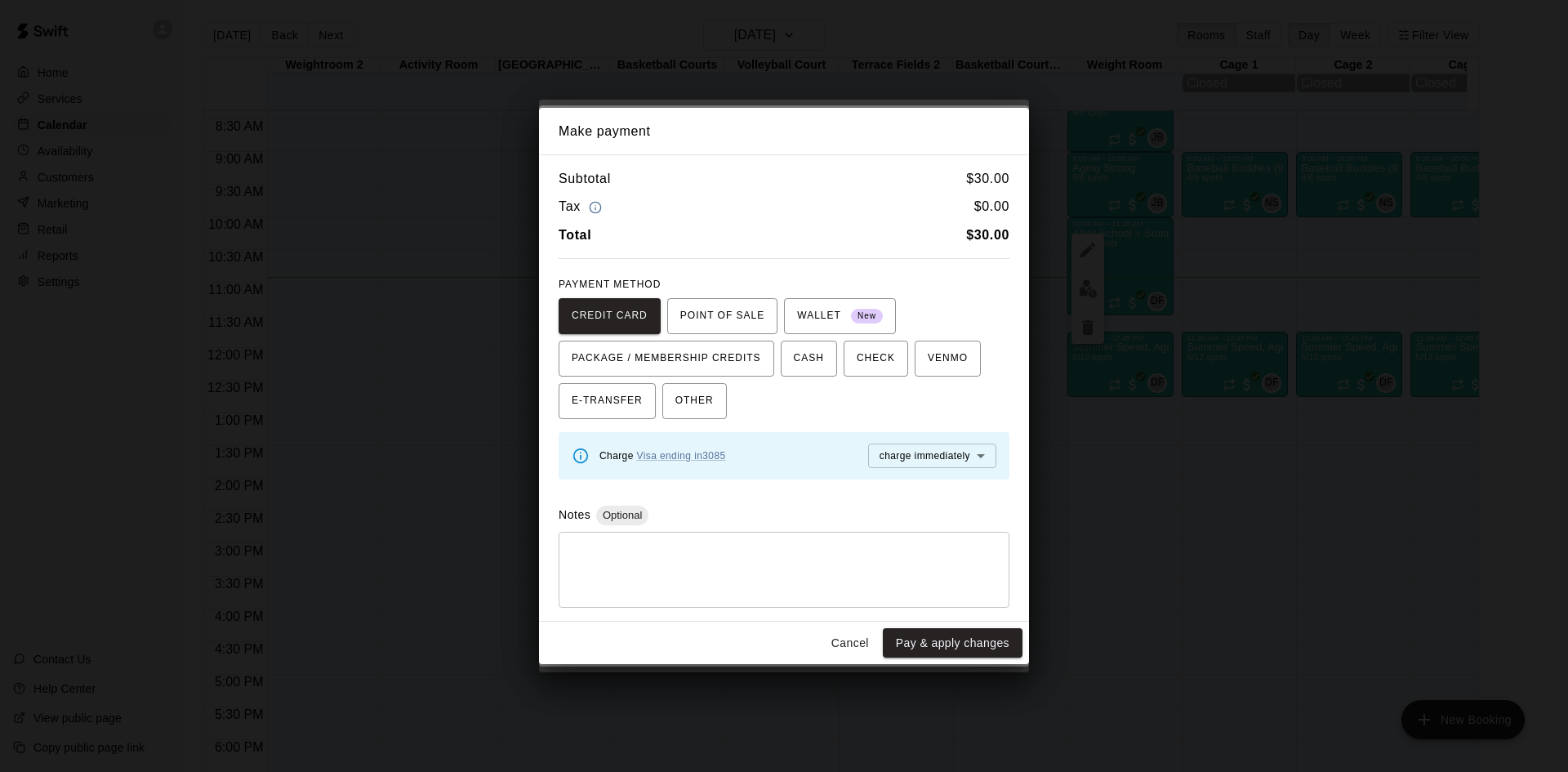
click at [847, 644] on button "Cancel" at bounding box center [850, 643] width 52 height 30
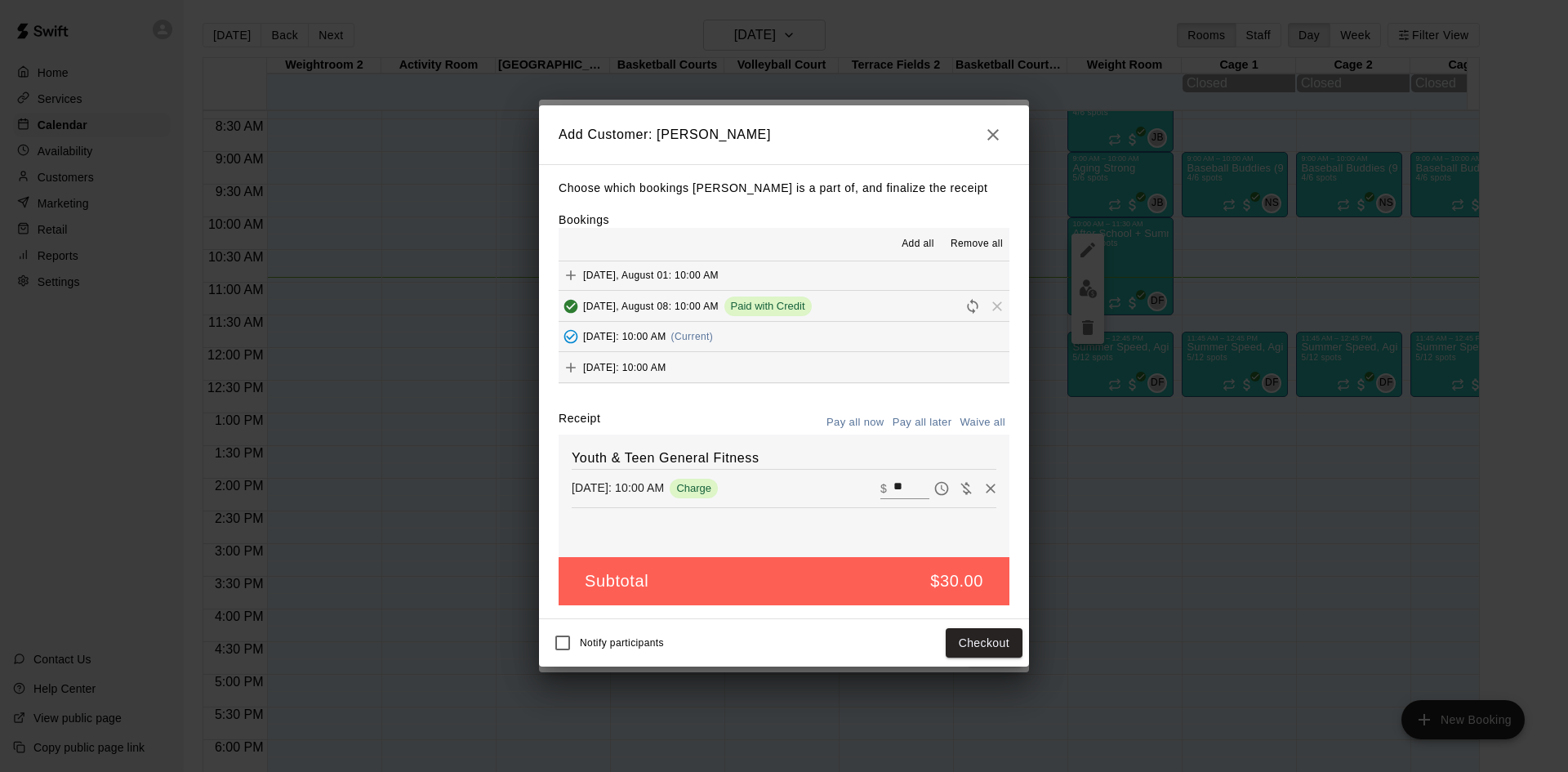
click at [941, 427] on button "Pay all later" at bounding box center [922, 422] width 67 height 25
click at [993, 645] on button "Add customer" at bounding box center [972, 643] width 100 height 30
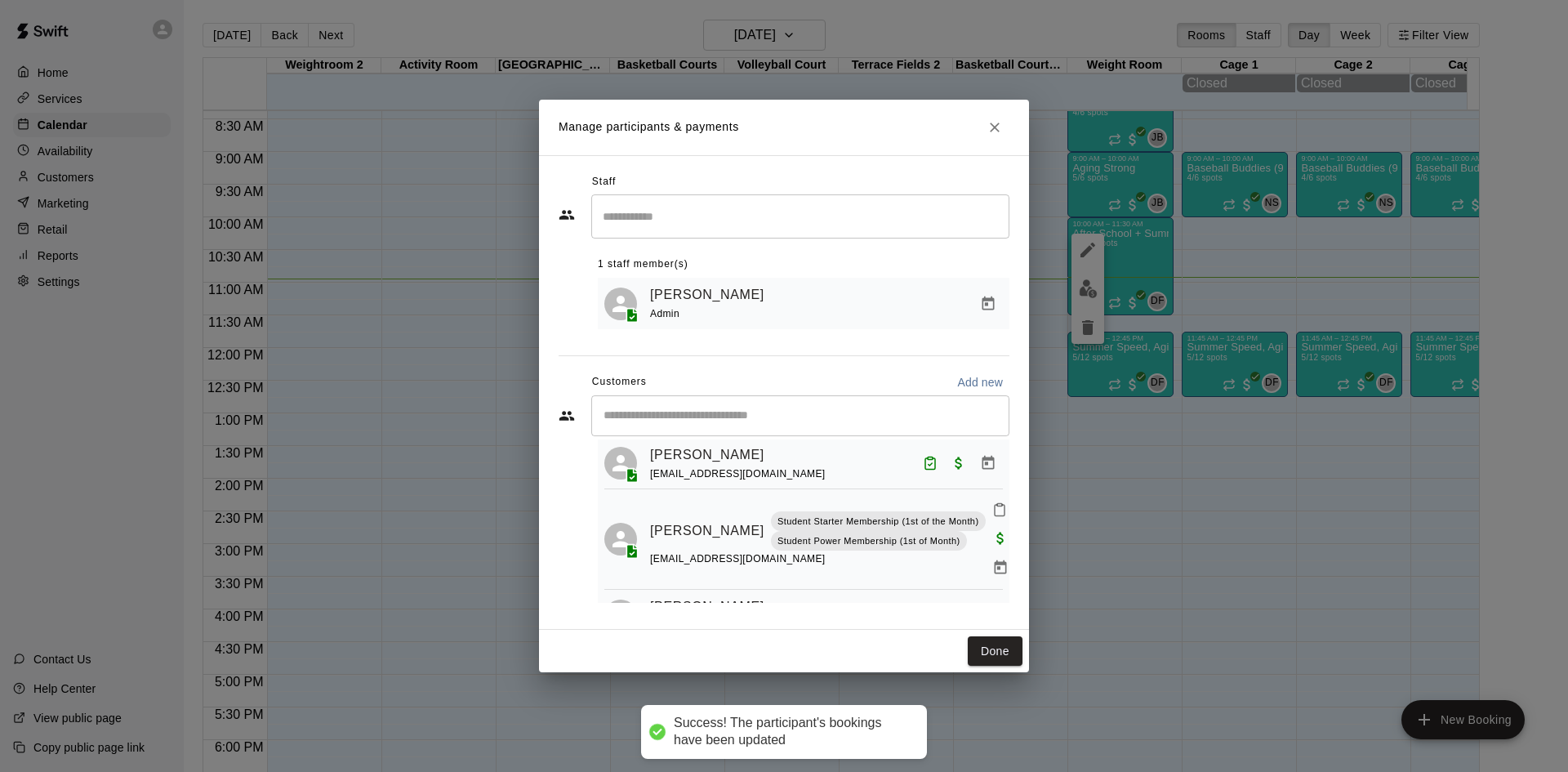
scroll to position [0, 0]
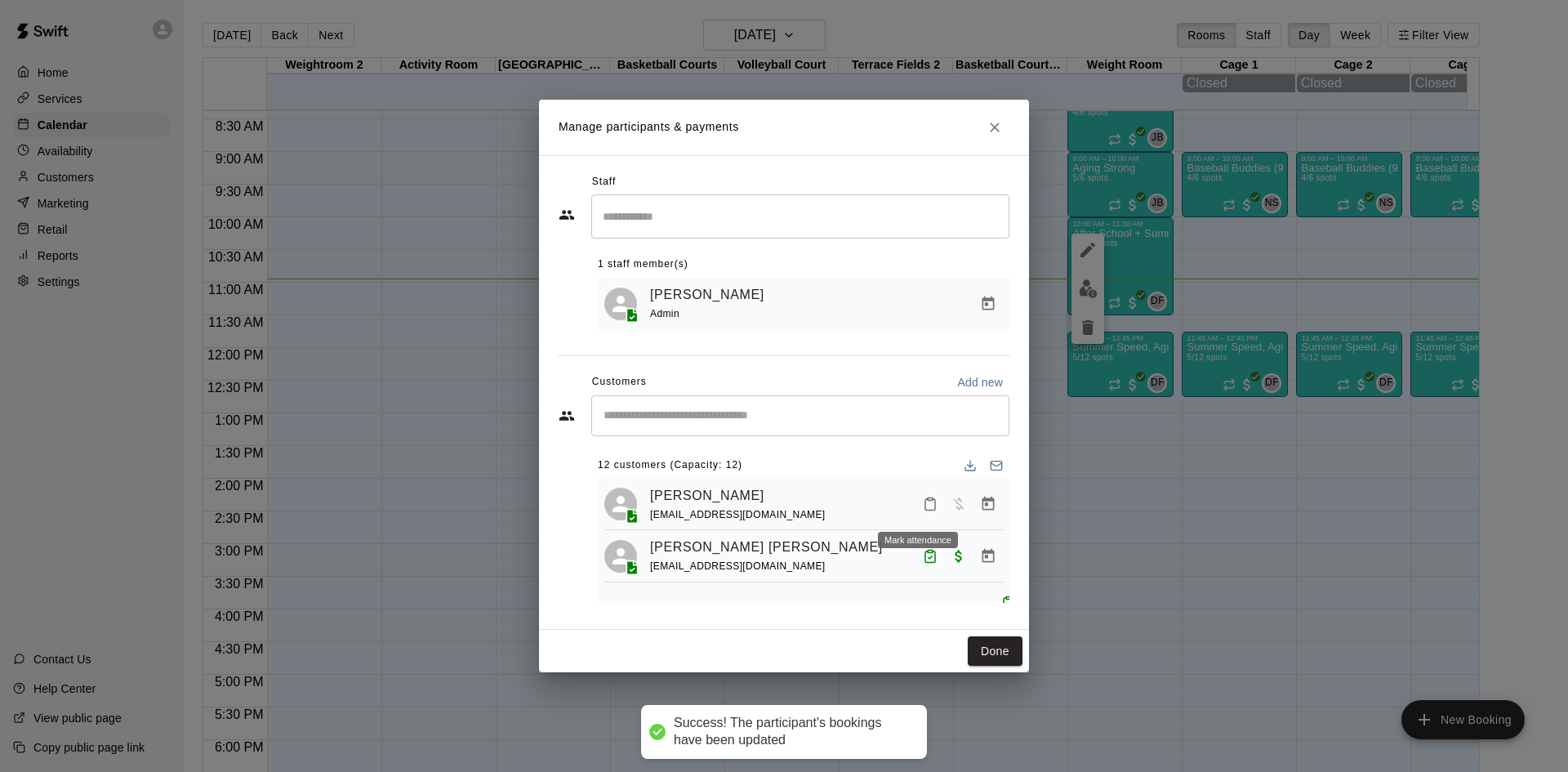
click at [922, 509] on icon "Mark attendance" at bounding box center [929, 504] width 15 height 15
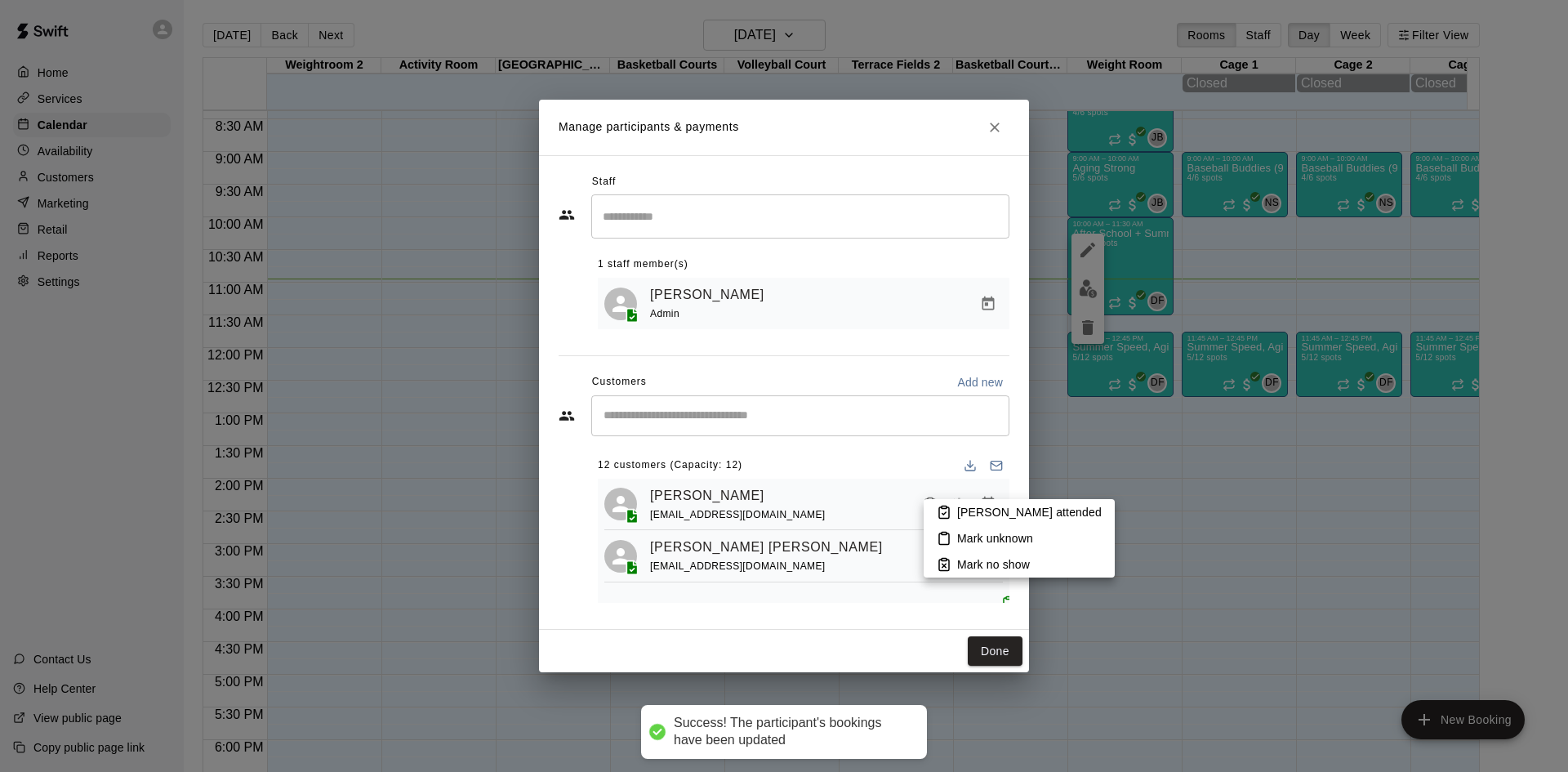
click at [965, 502] on li "[PERSON_NAME] attended" at bounding box center [1019, 512] width 191 height 26
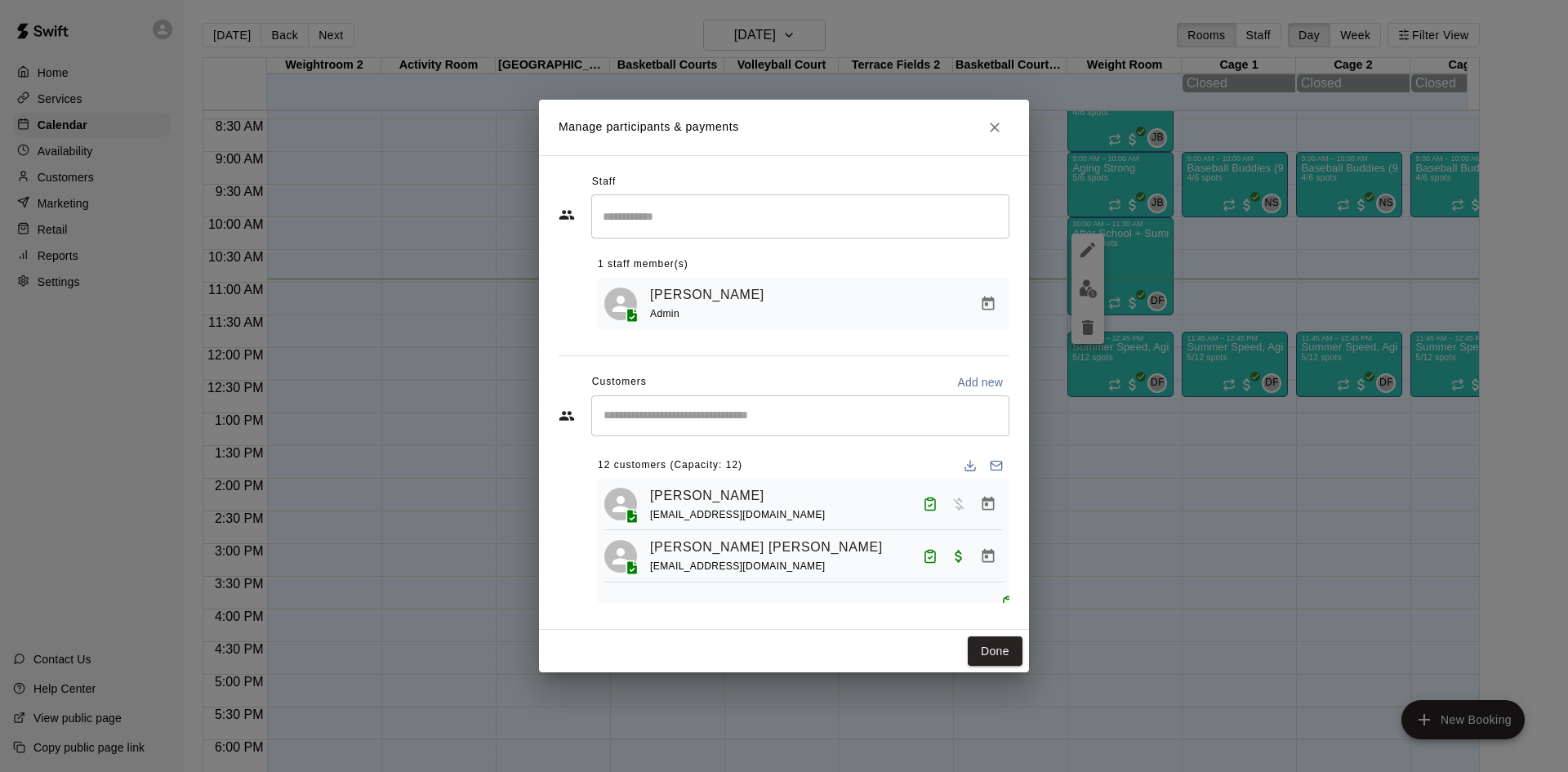
click at [809, 429] on div "​" at bounding box center [800, 415] width 418 height 41
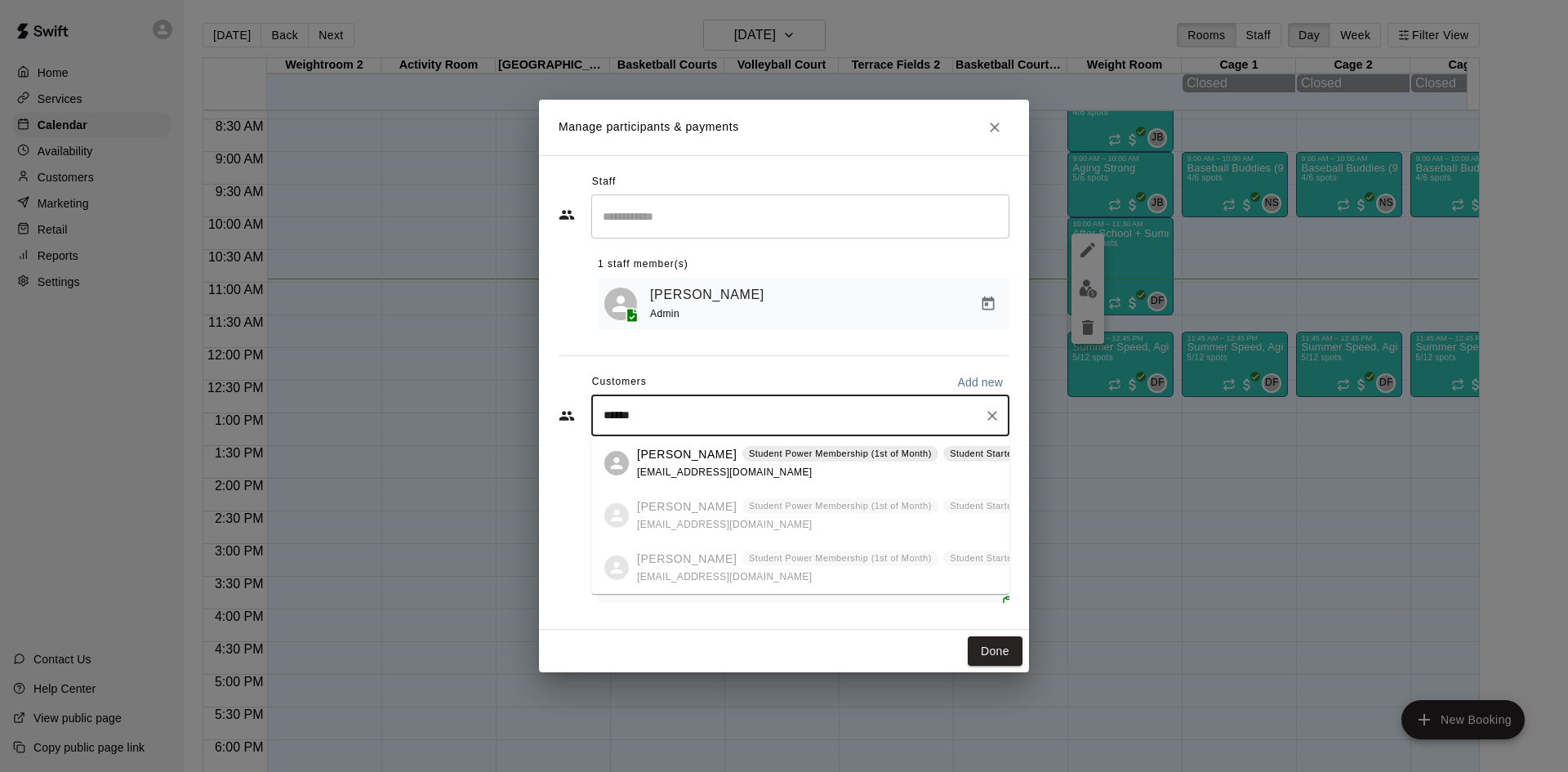
type input "******"
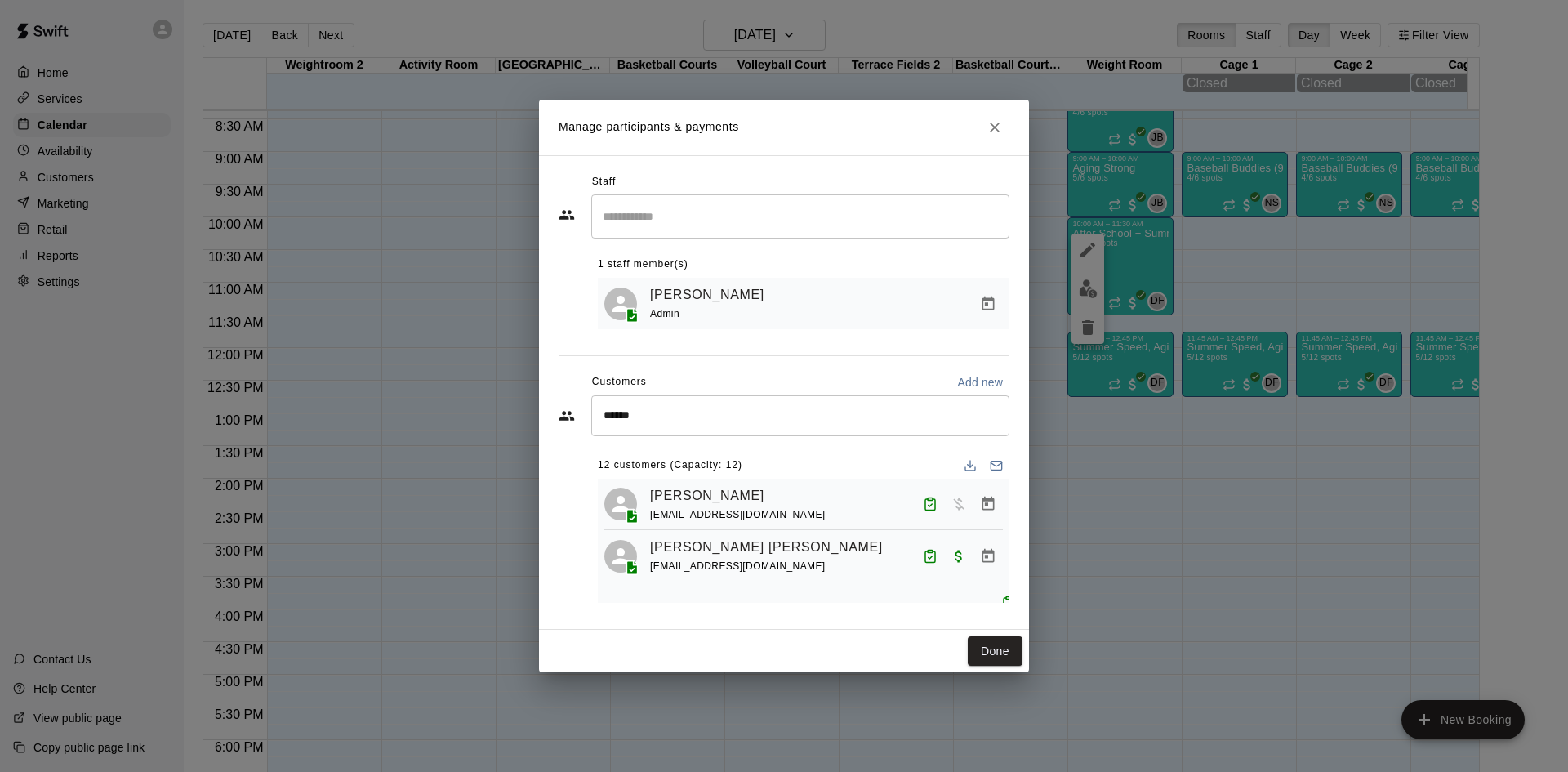
click at [822, 344] on div "Staff ​ 1 staff member(s) Daniel Flanick Admin Customers Add new ****** ​ 12 cu…" at bounding box center [783, 392] width 451 height 447
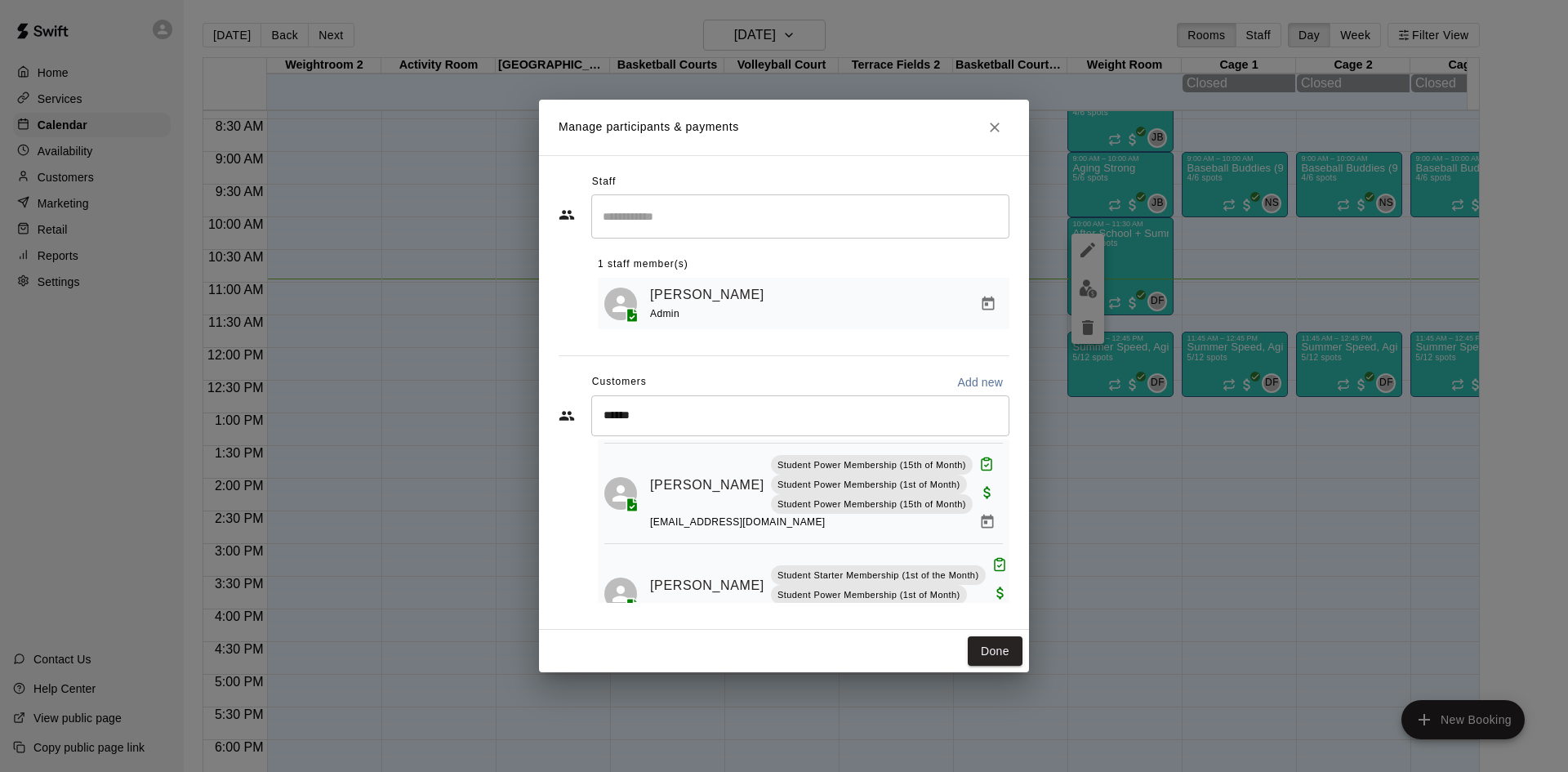
scroll to position [760, 0]
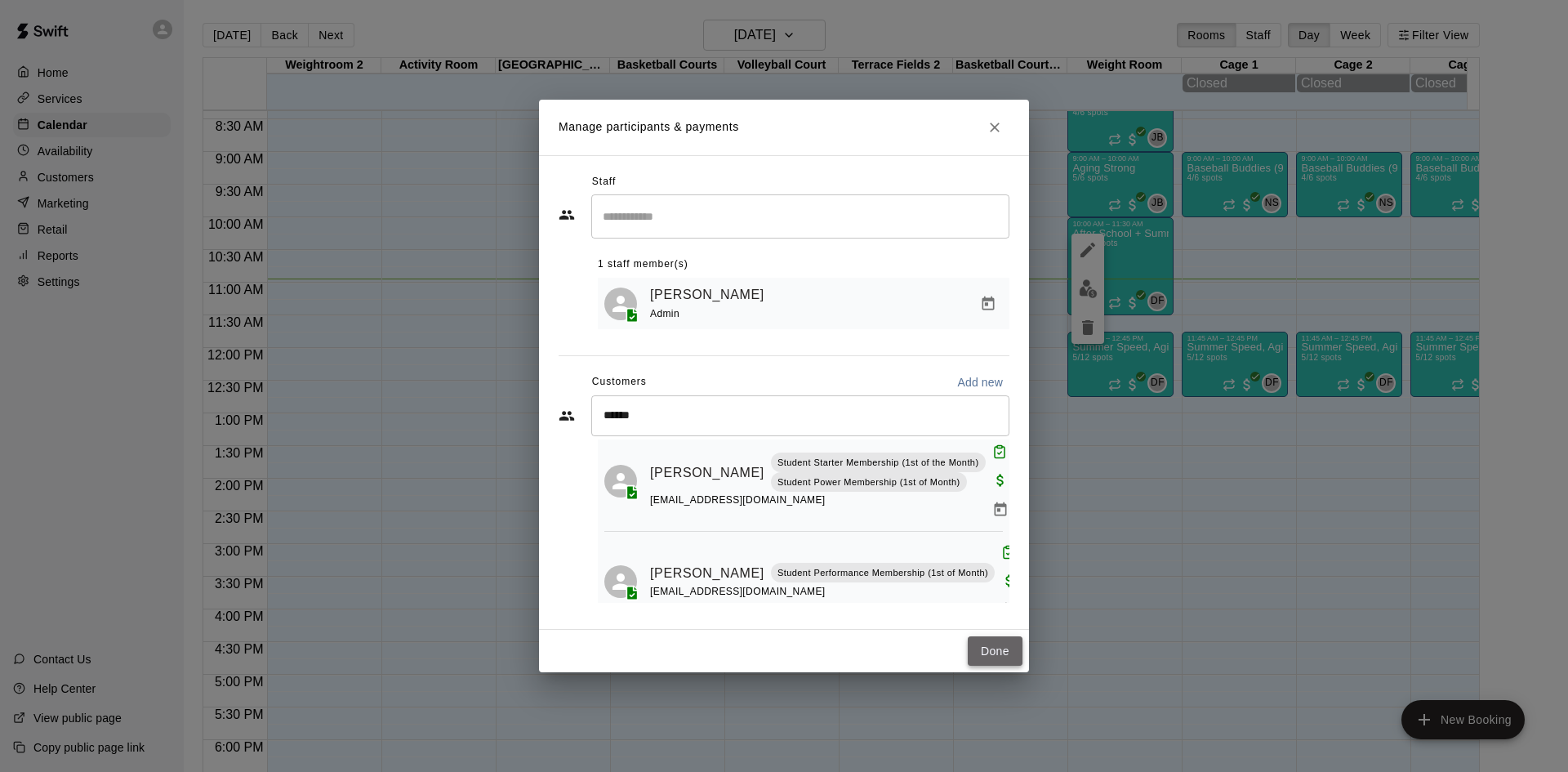
click at [1007, 640] on button "Done" at bounding box center [994, 651] width 55 height 30
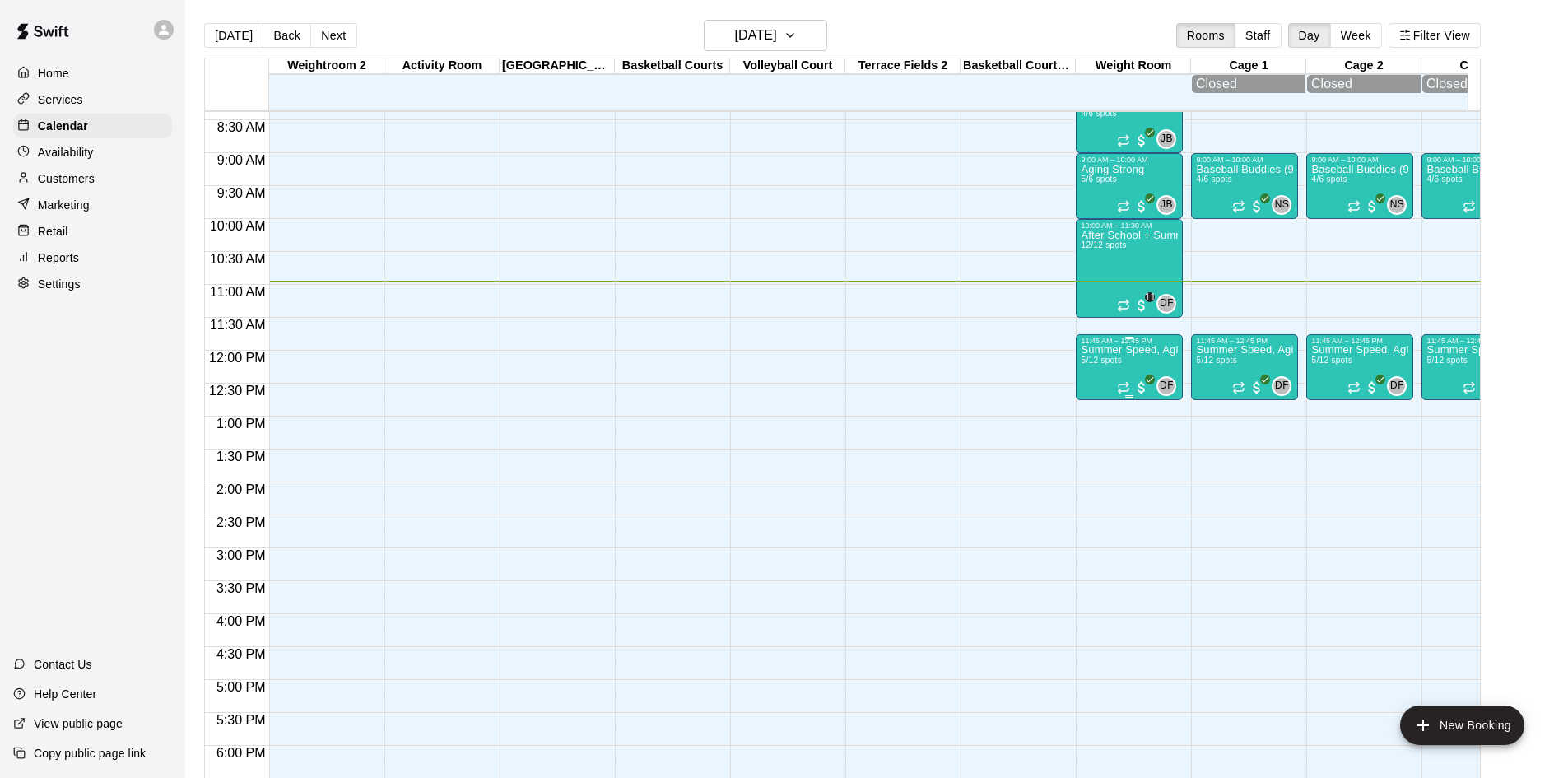
click at [1098, 365] on span "5/12 spots" at bounding box center [1101, 360] width 40 height 9
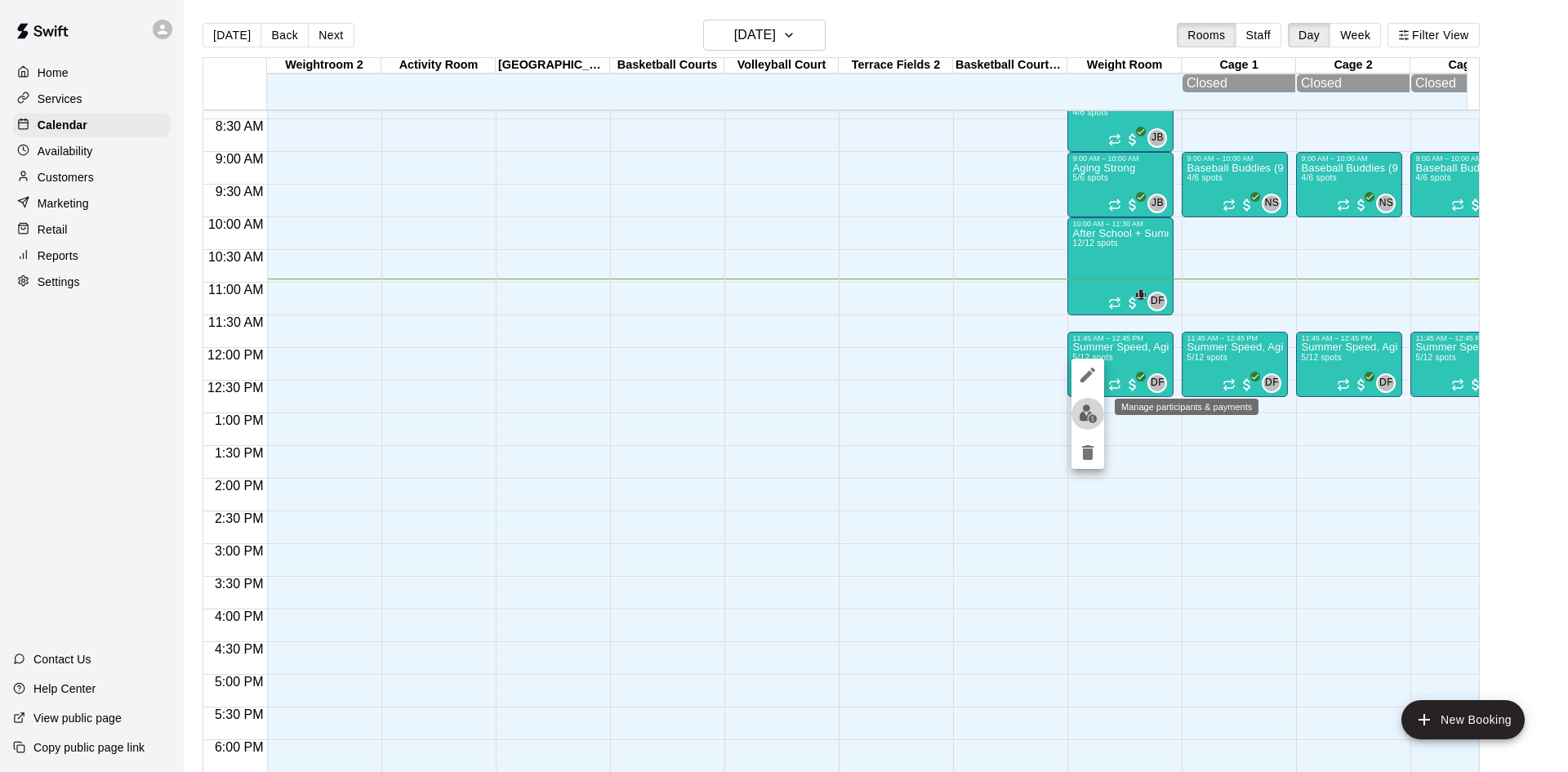
click at [1078, 416] on img "edit" at bounding box center [1088, 414] width 19 height 19
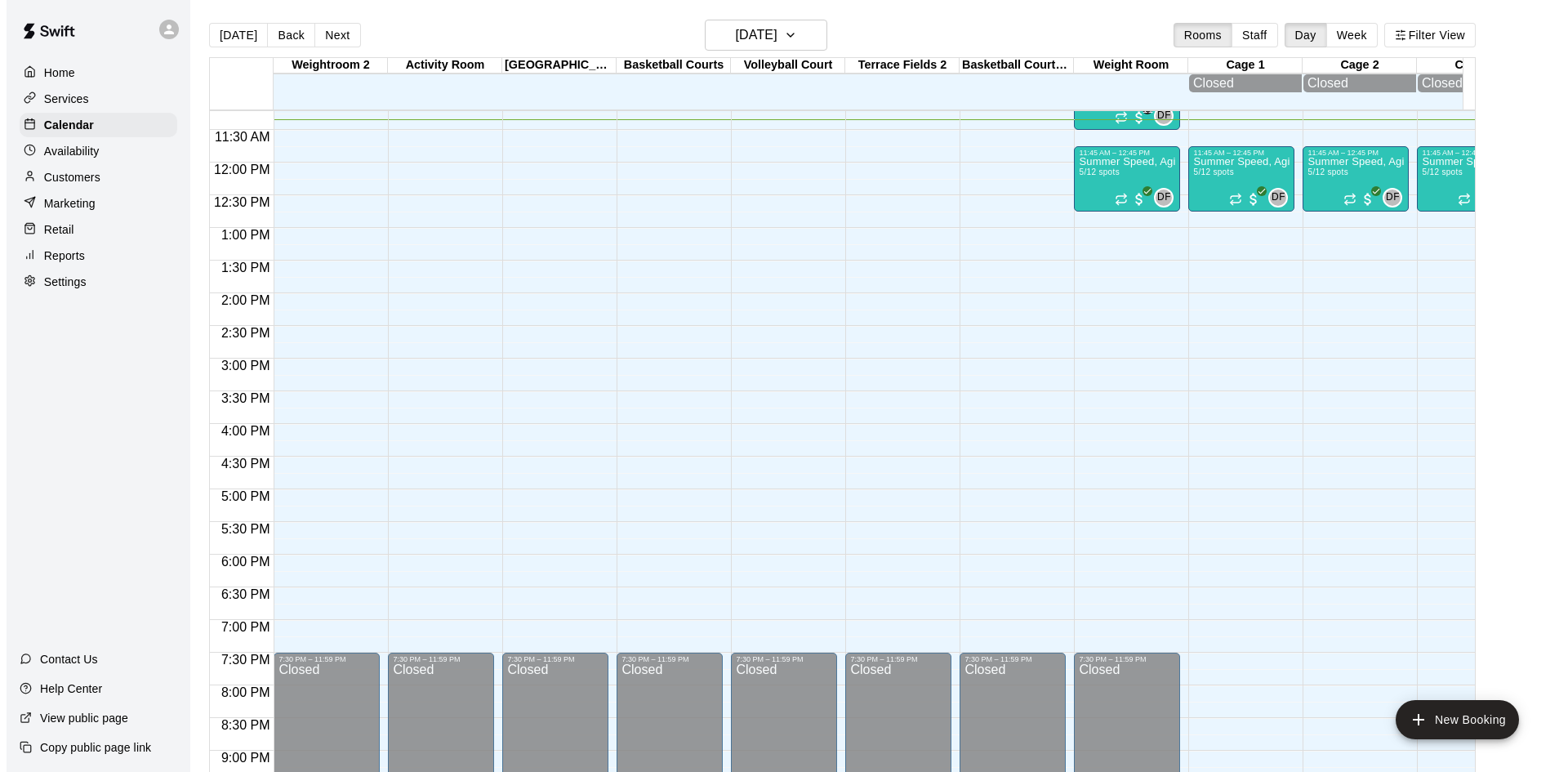
scroll to position [651, 0]
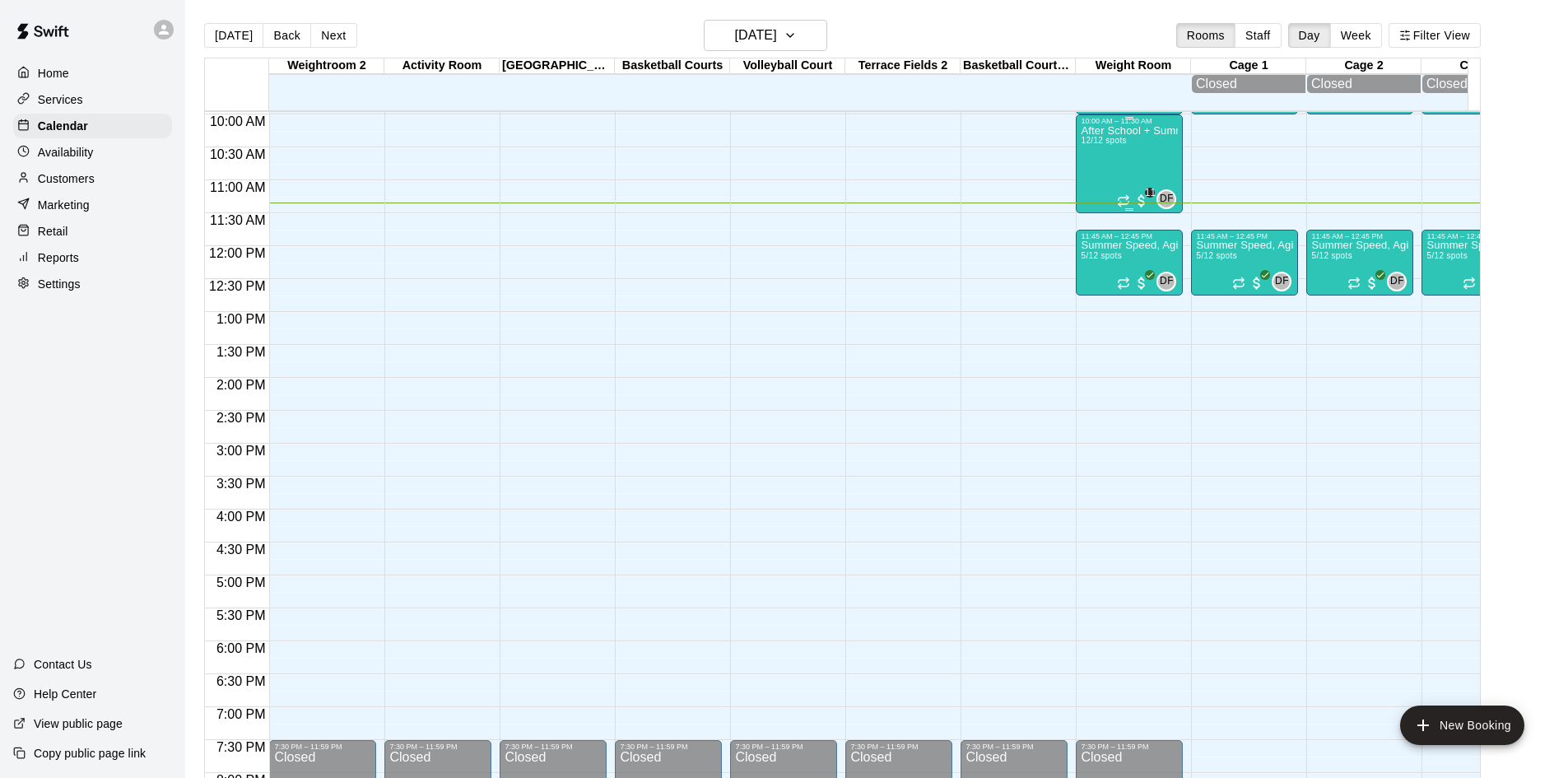
click at [1101, 156] on div "After School + Summer Fitness 12/12 spots" at bounding box center [1128, 514] width 97 height 778
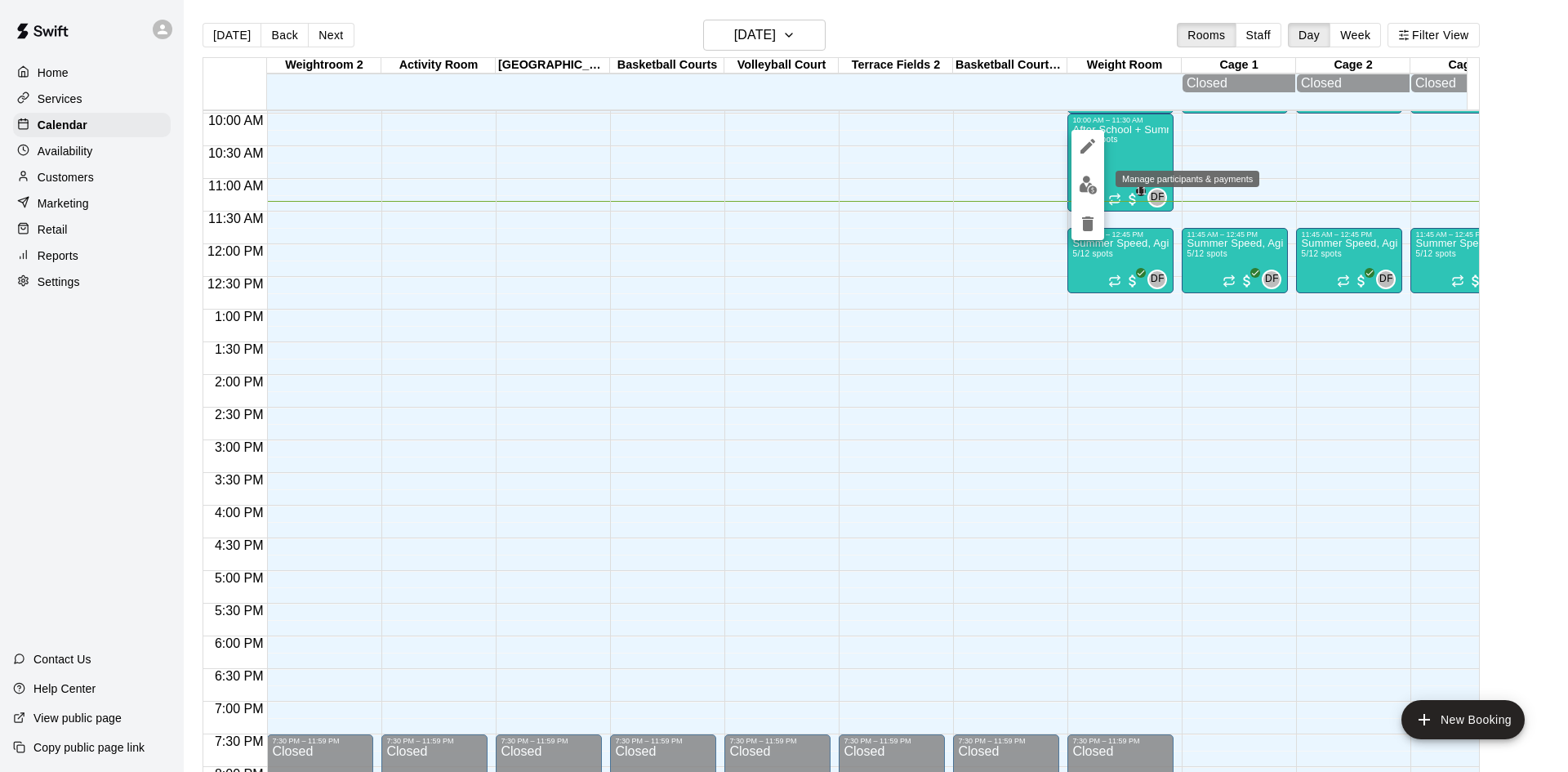
click at [1091, 190] on img "edit" at bounding box center [1088, 185] width 19 height 19
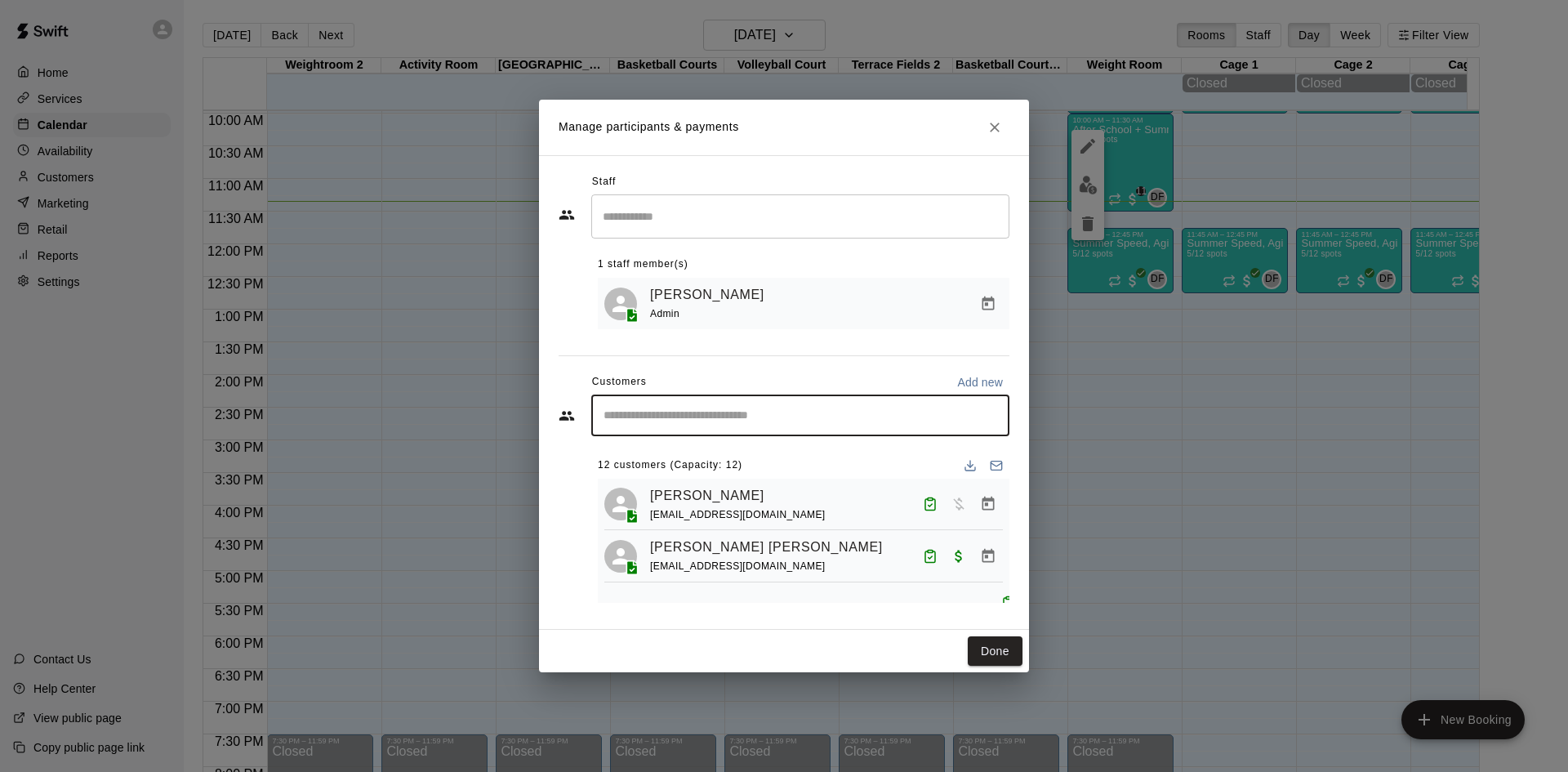
click at [742, 415] on input "Start typing to search customers..." at bounding box center [800, 415] width 403 height 16
type input "*********"
click at [688, 461] on p "Tommy Elliott" at bounding box center [686, 454] width 100 height 17
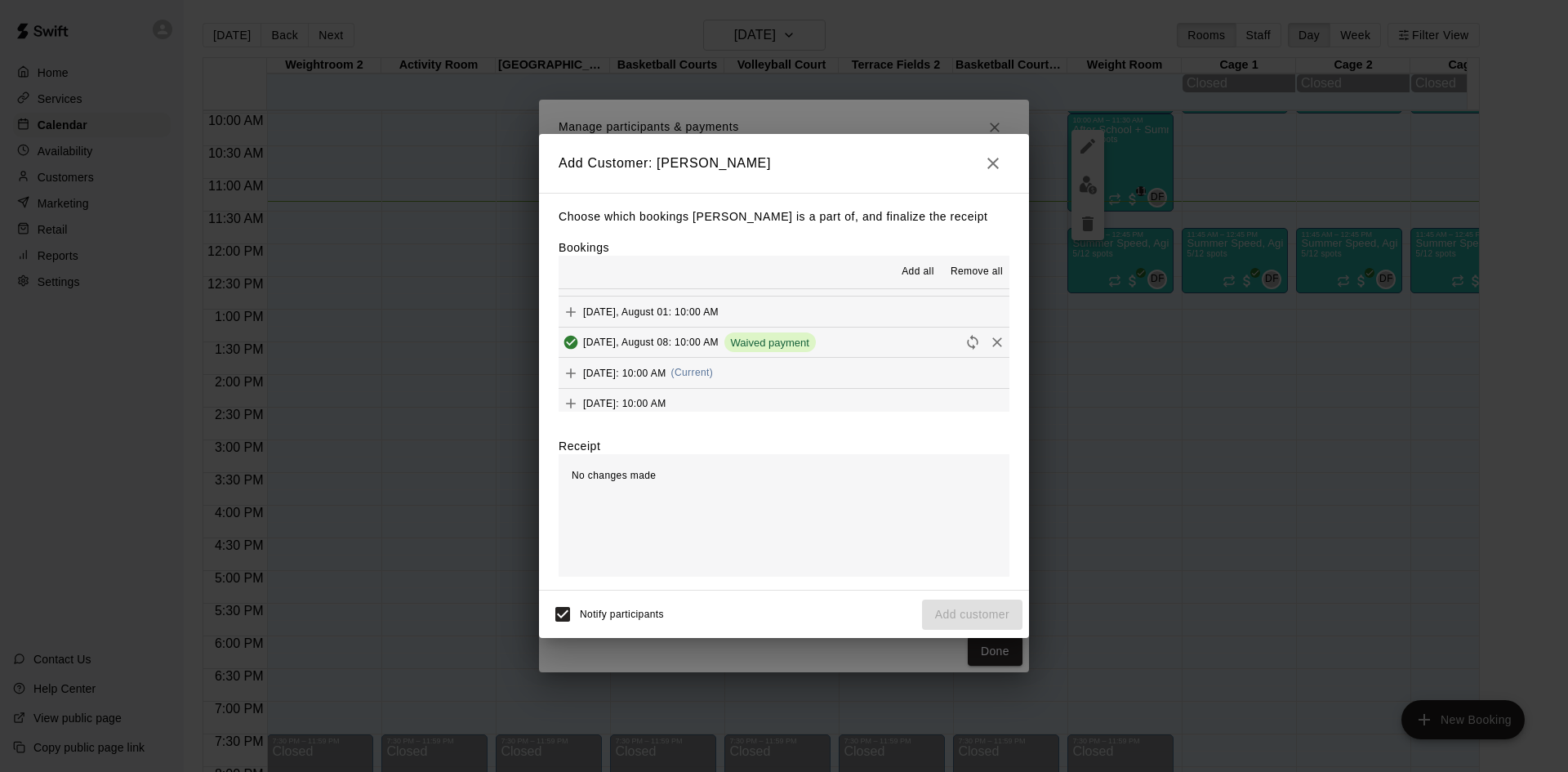
scroll to position [93, 0]
click at [666, 370] on span "Friday, August 15: 10:00 AM" at bounding box center [625, 363] width 83 height 11
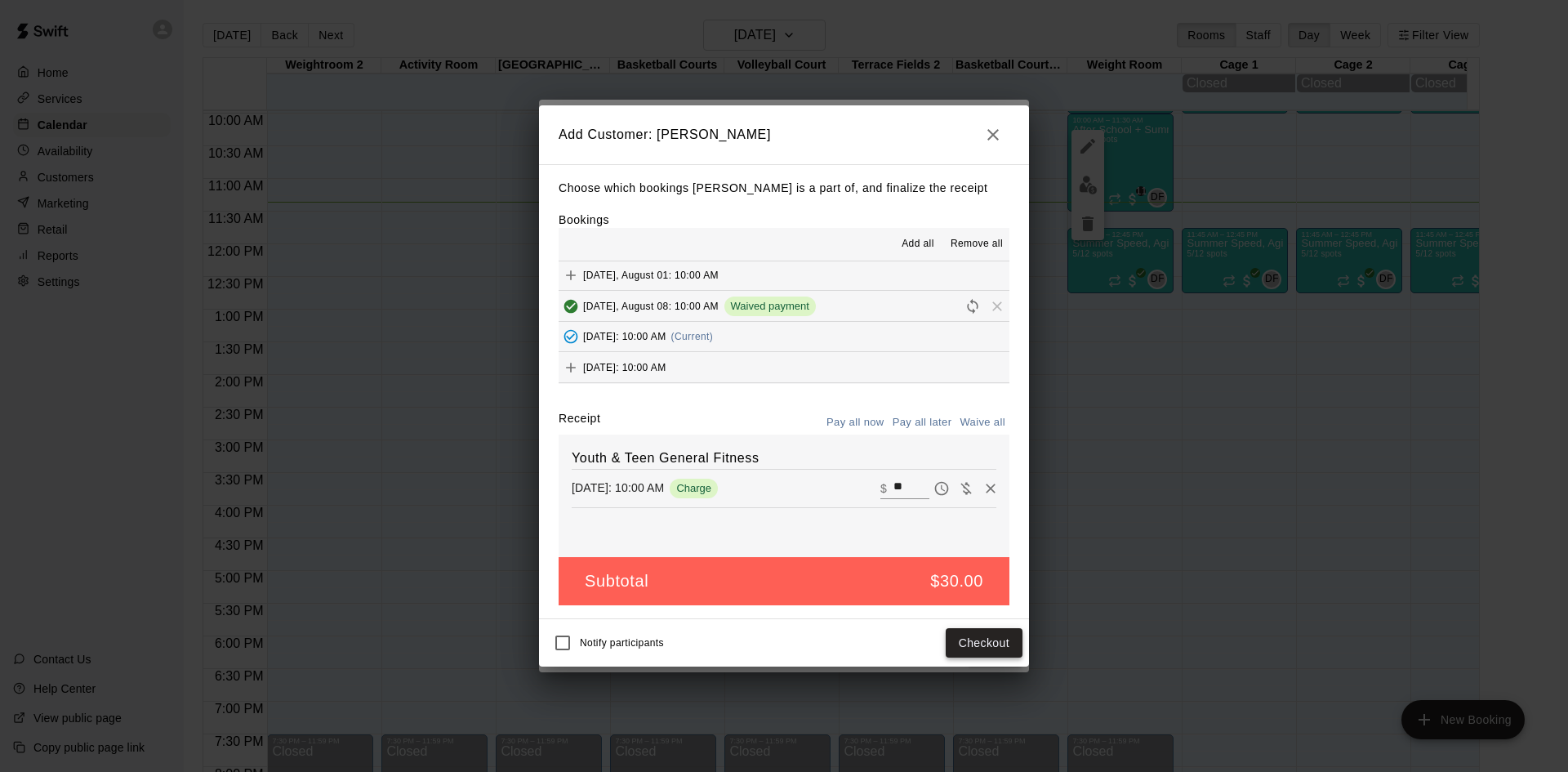
click at [980, 630] on button "Checkout" at bounding box center [984, 643] width 77 height 30
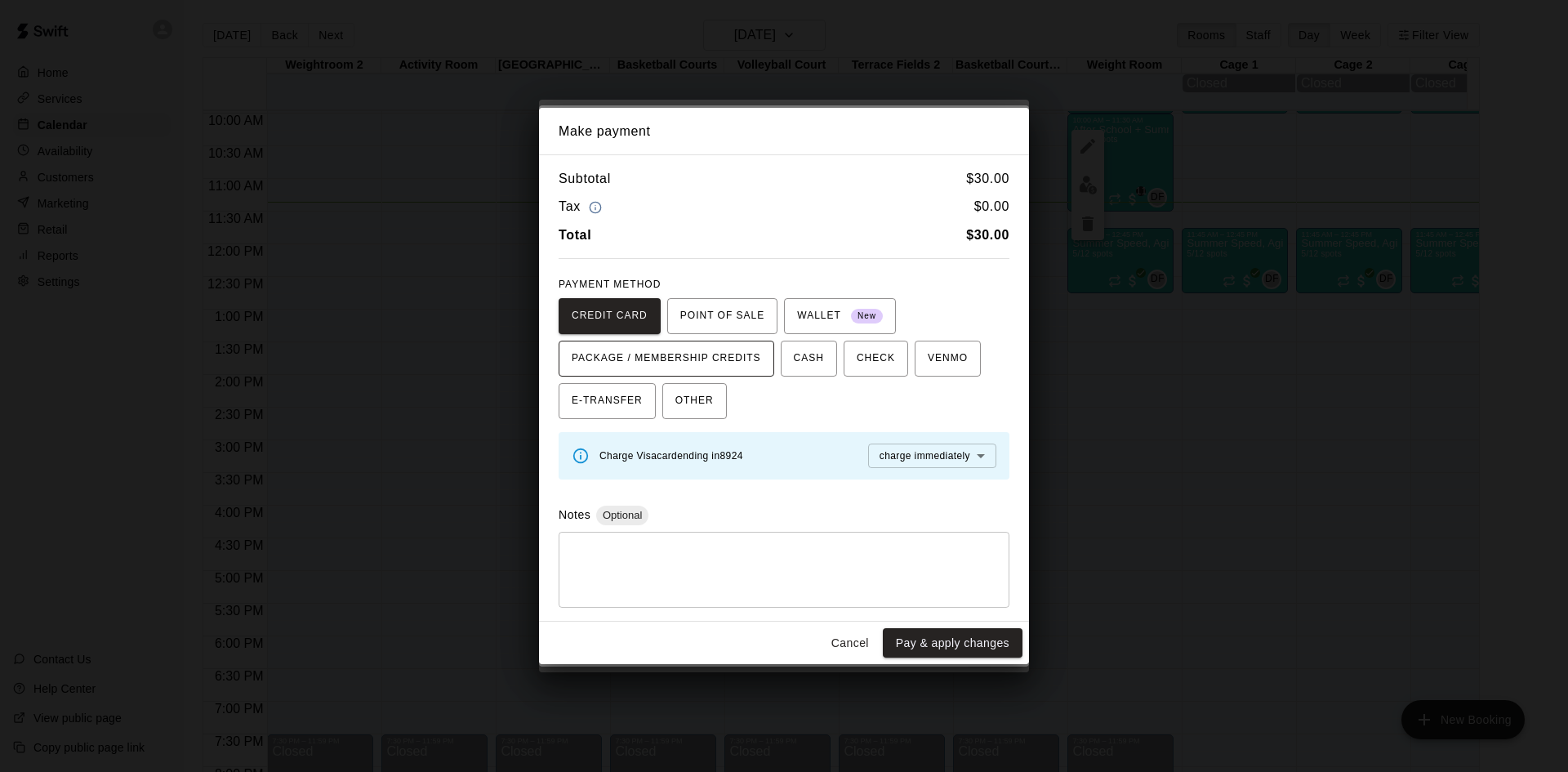
click at [699, 367] on span "PACKAGE / MEMBERSHIP CREDITS" at bounding box center [666, 358] width 190 height 26
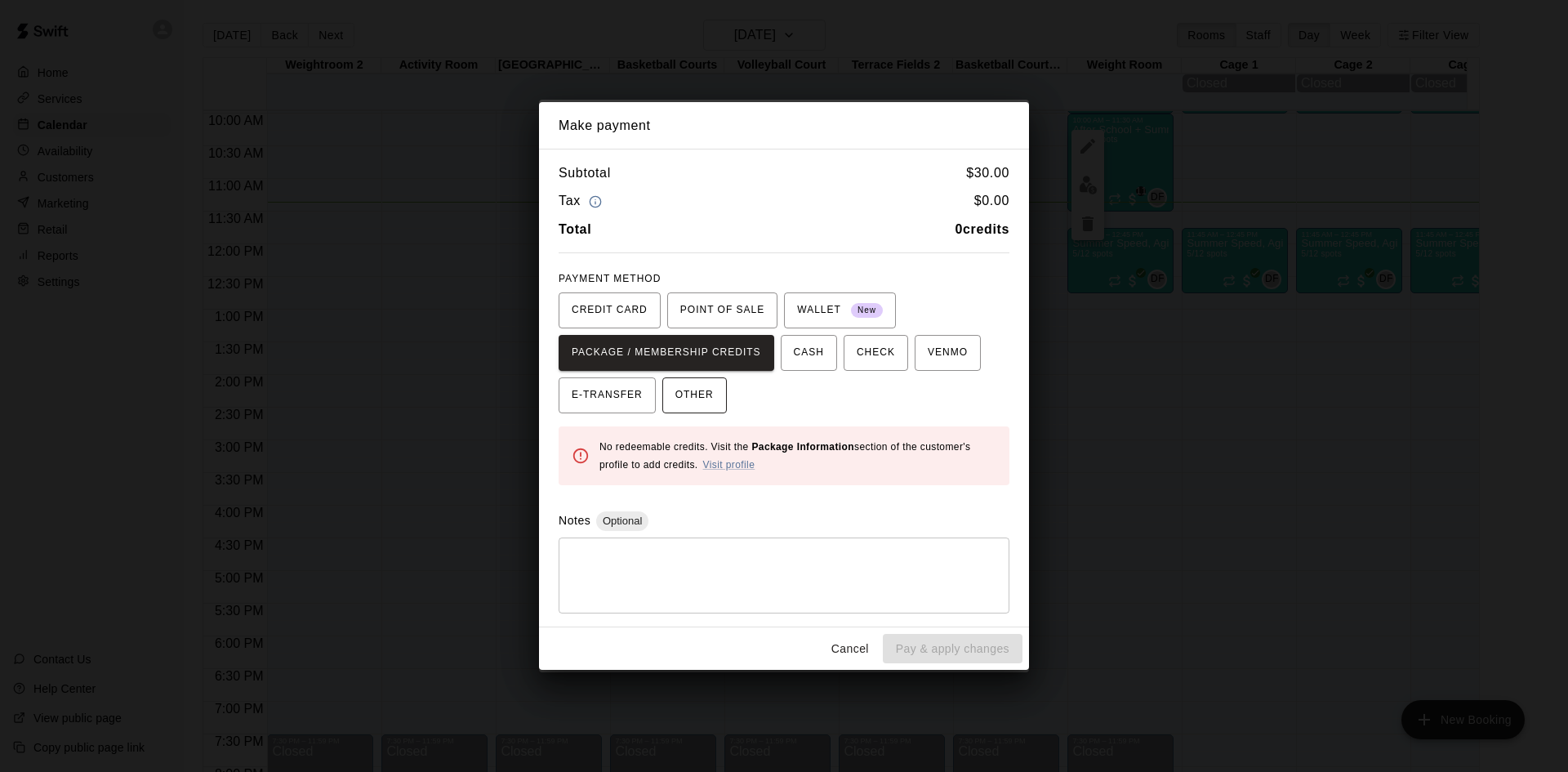
click at [704, 406] on span "OTHER" at bounding box center [694, 396] width 38 height 26
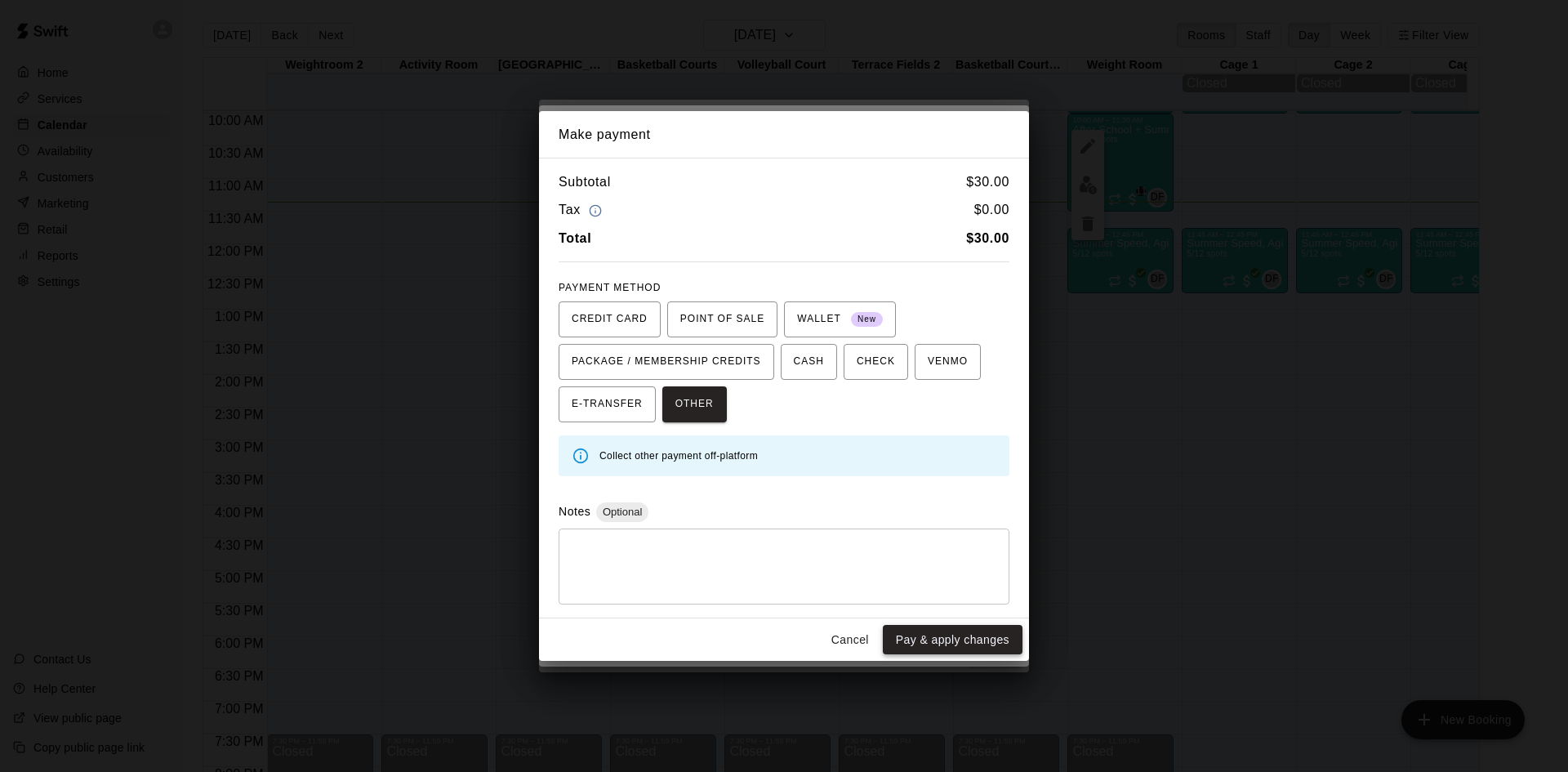
click at [929, 642] on button "Pay & apply changes" at bounding box center [952, 640] width 139 height 30
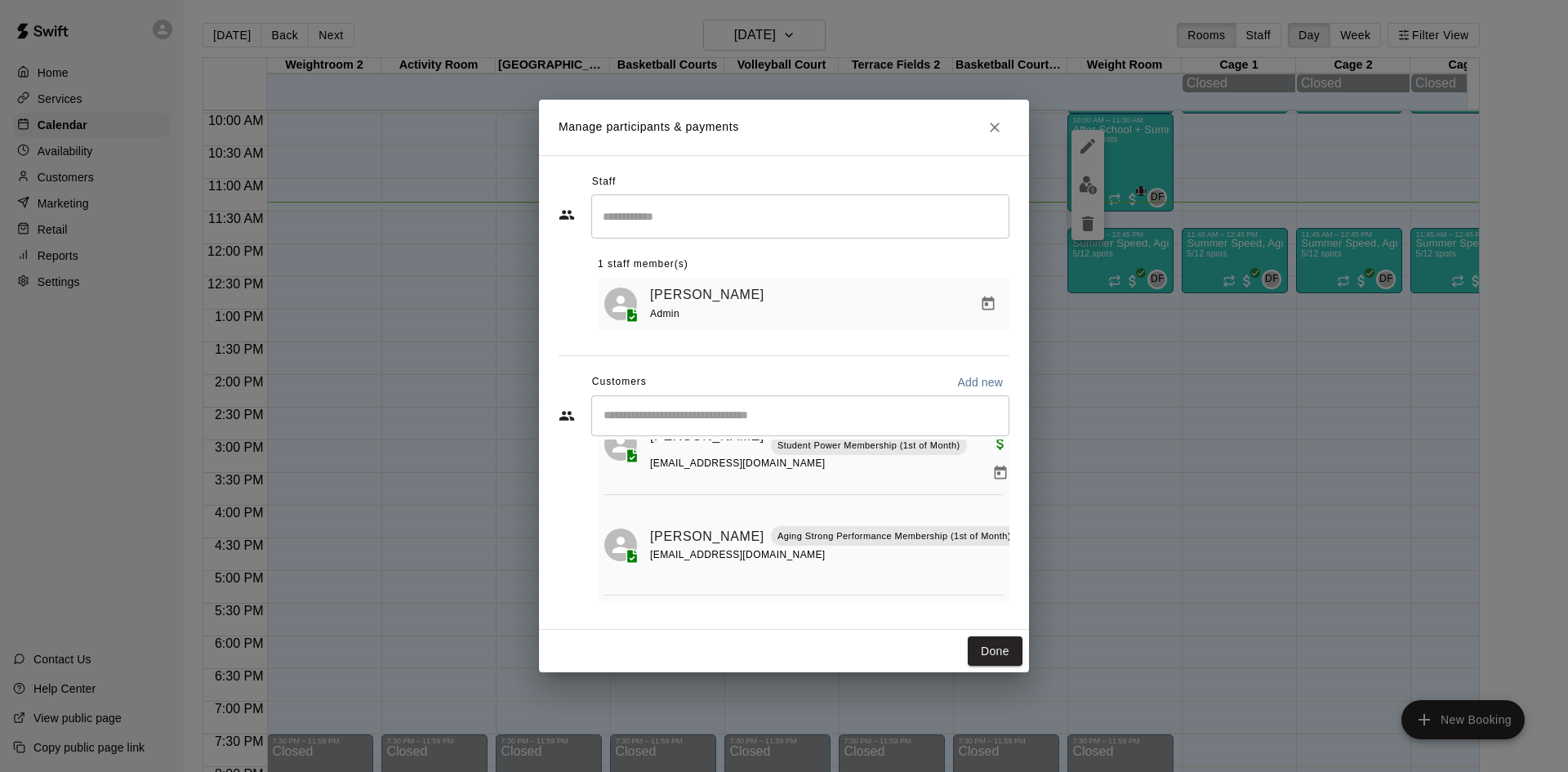
scroll to position [780, 0]
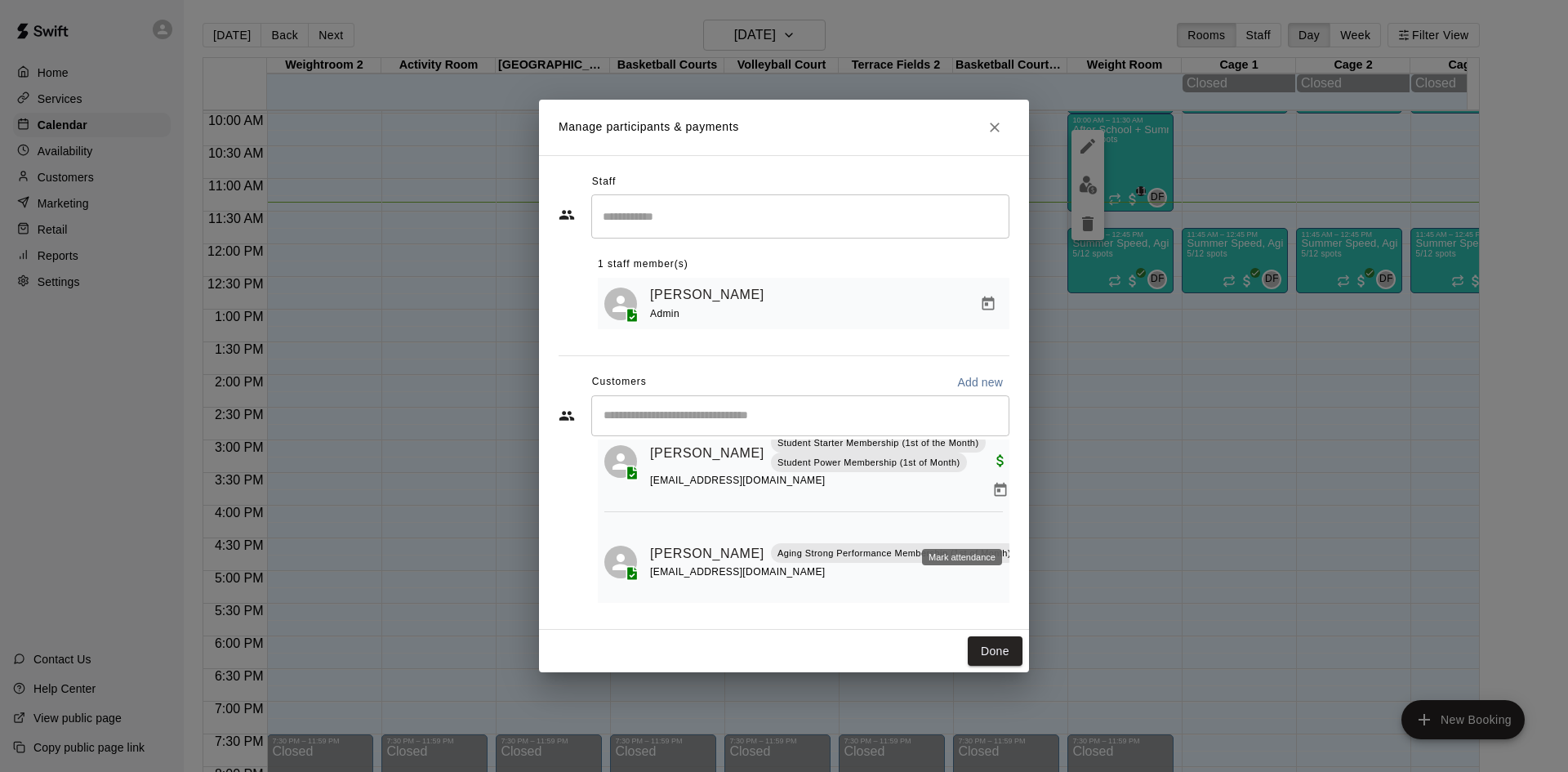
click at [1018, 518] on button "Mark attendance" at bounding box center [1031, 532] width 28 height 28
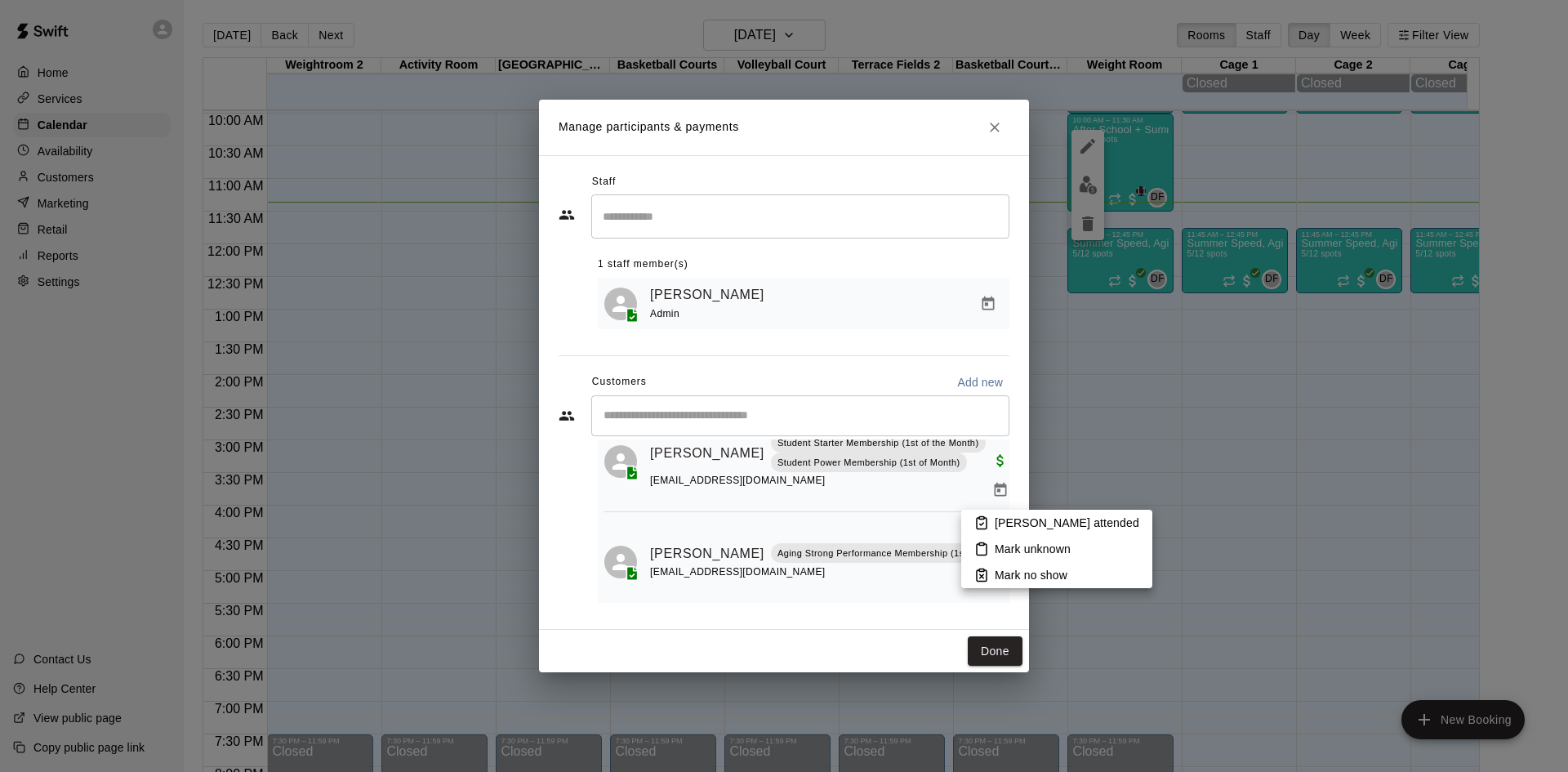
click at [984, 518] on icon at bounding box center [981, 523] width 10 height 11
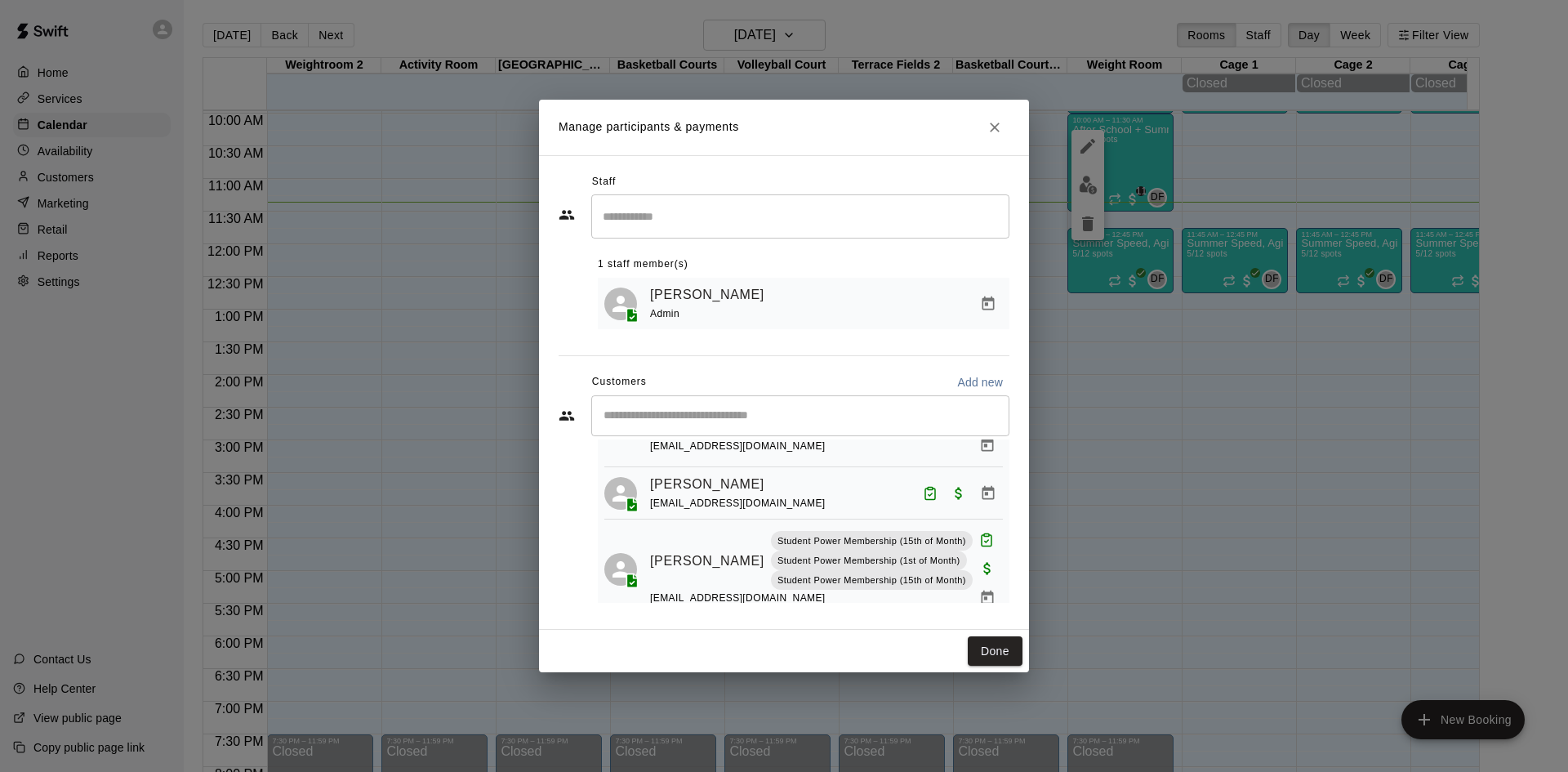
scroll to position [653, 0]
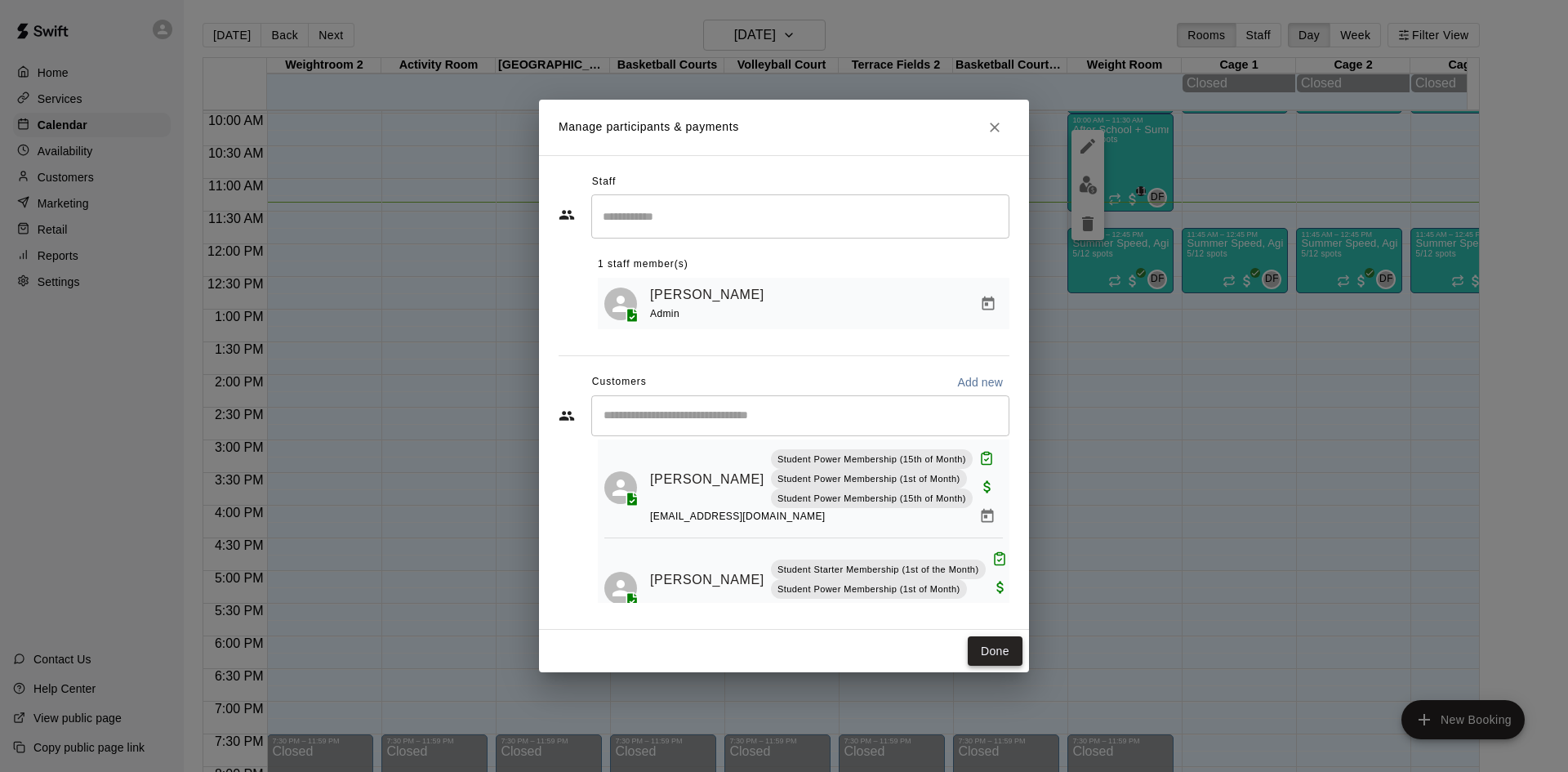
click at [983, 649] on button "Done" at bounding box center [994, 651] width 55 height 30
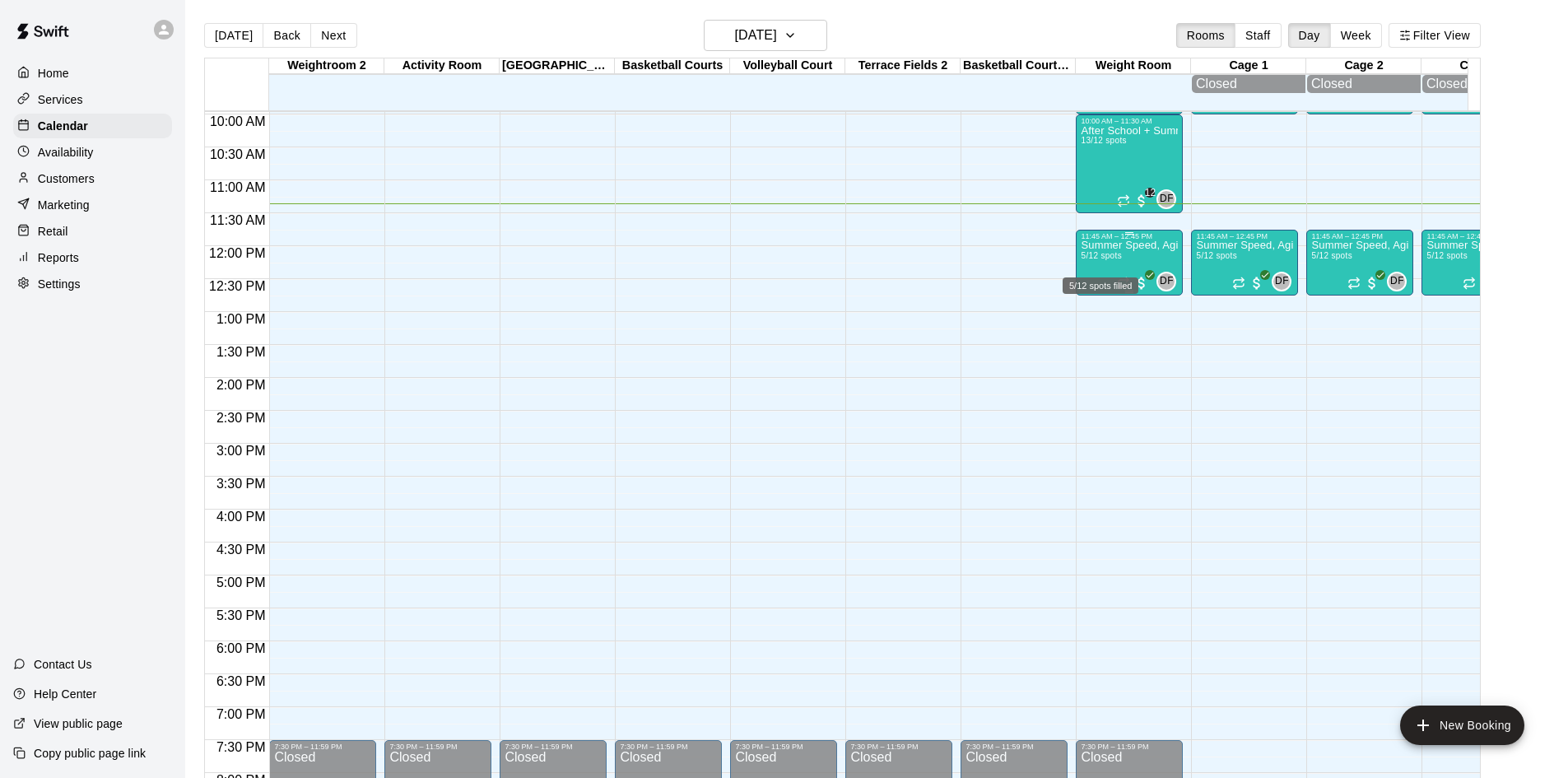
click at [1084, 260] on span "5/12 spots" at bounding box center [1101, 256] width 40 height 9
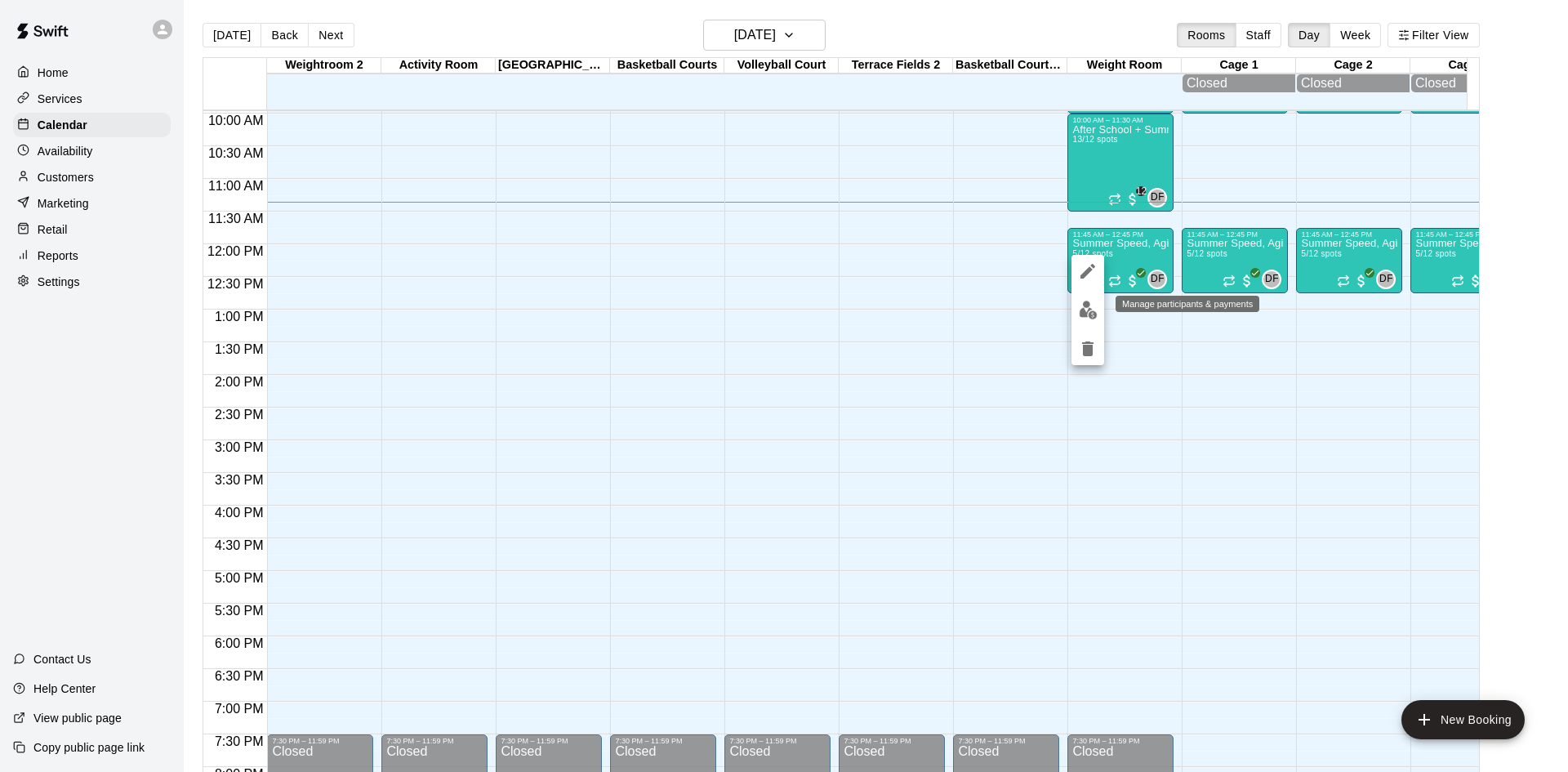
click at [1078, 307] on img "edit" at bounding box center [1088, 310] width 19 height 19
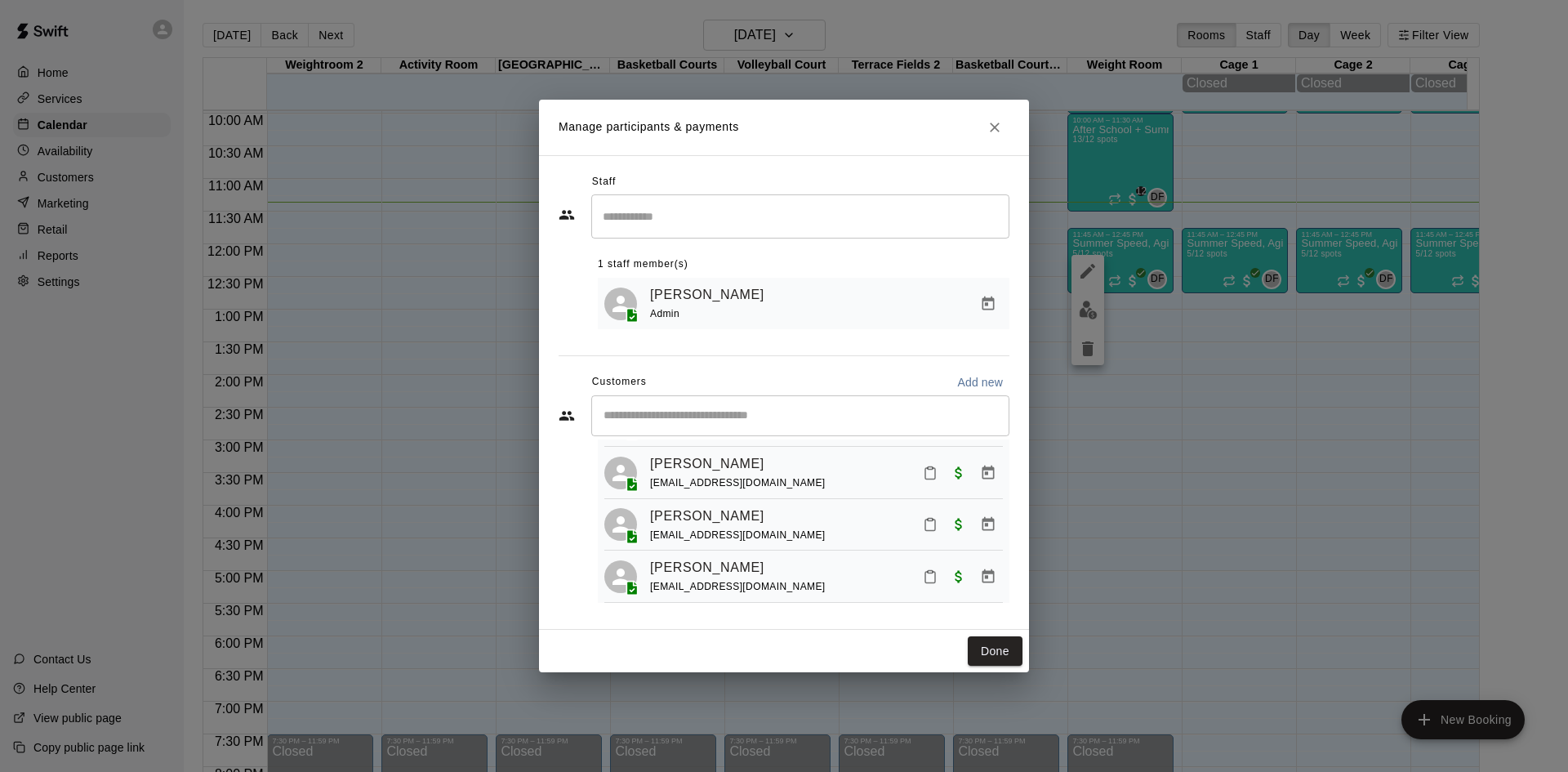
scroll to position [154, 0]
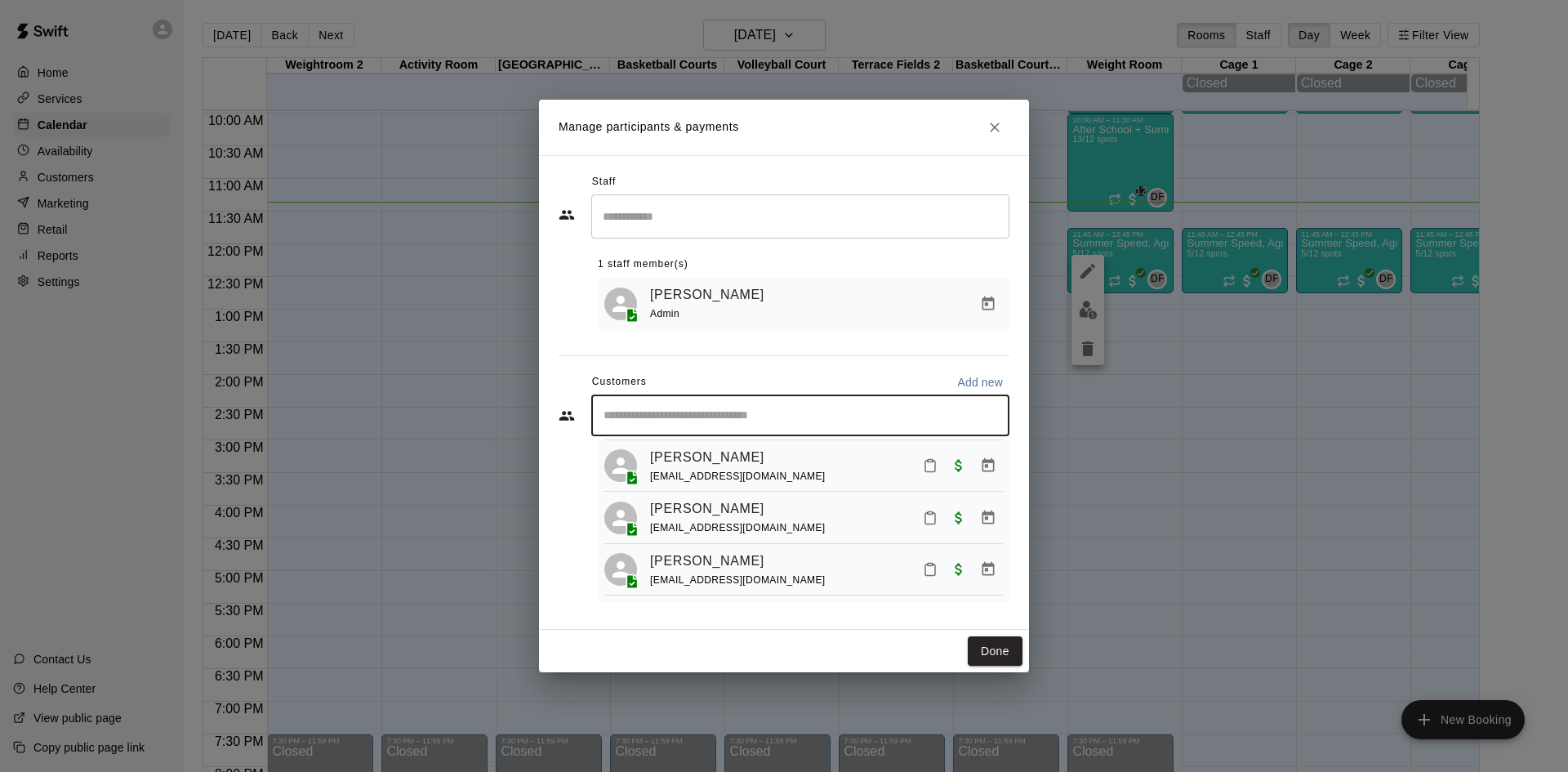
click at [755, 418] on input "Start typing to search customers..." at bounding box center [800, 415] width 403 height 16
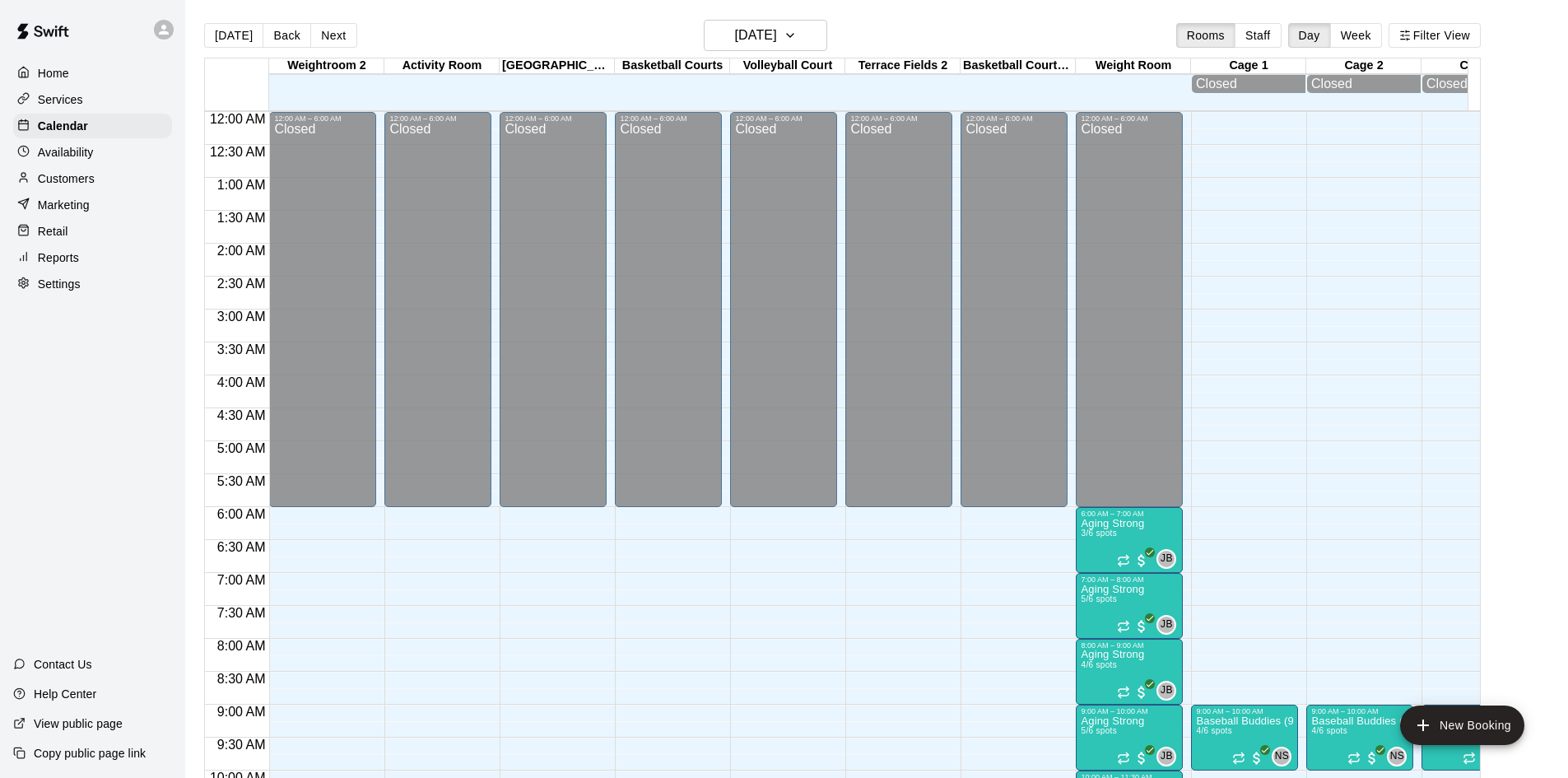
scroll to position [766, 0]
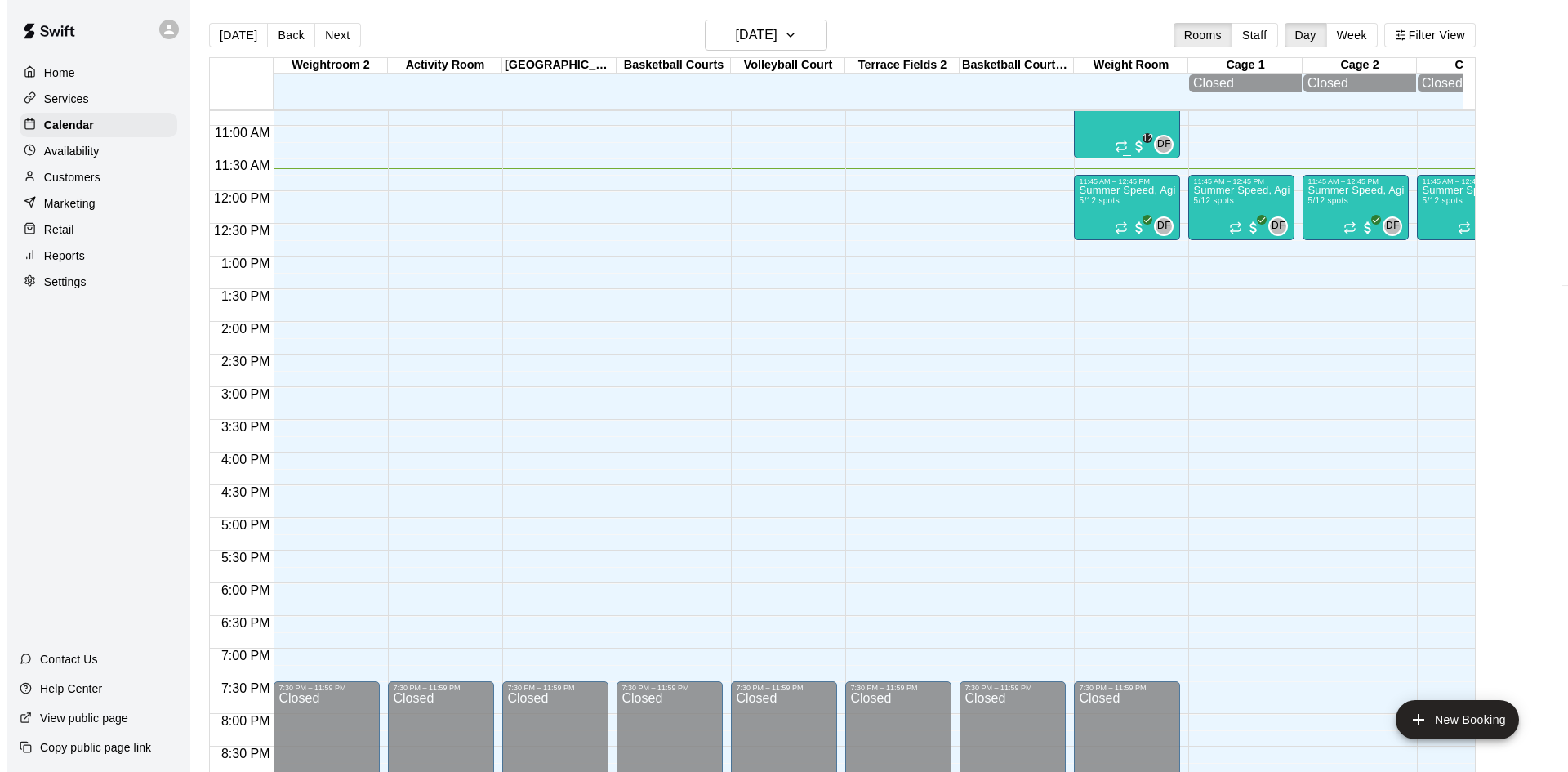
scroll to position [678, 0]
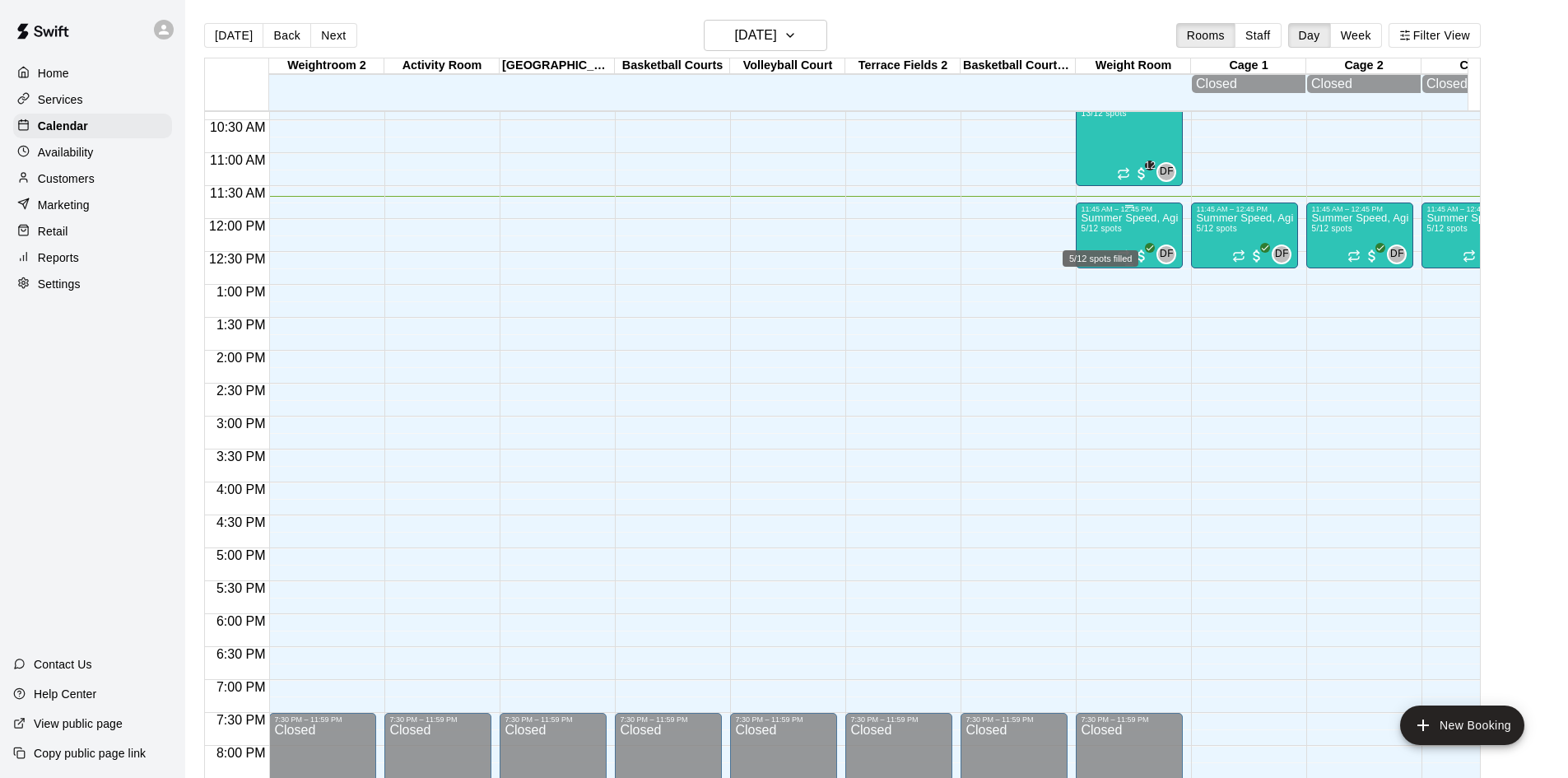
click at [1120, 233] on span "5/12 spots" at bounding box center [1101, 229] width 40 height 9
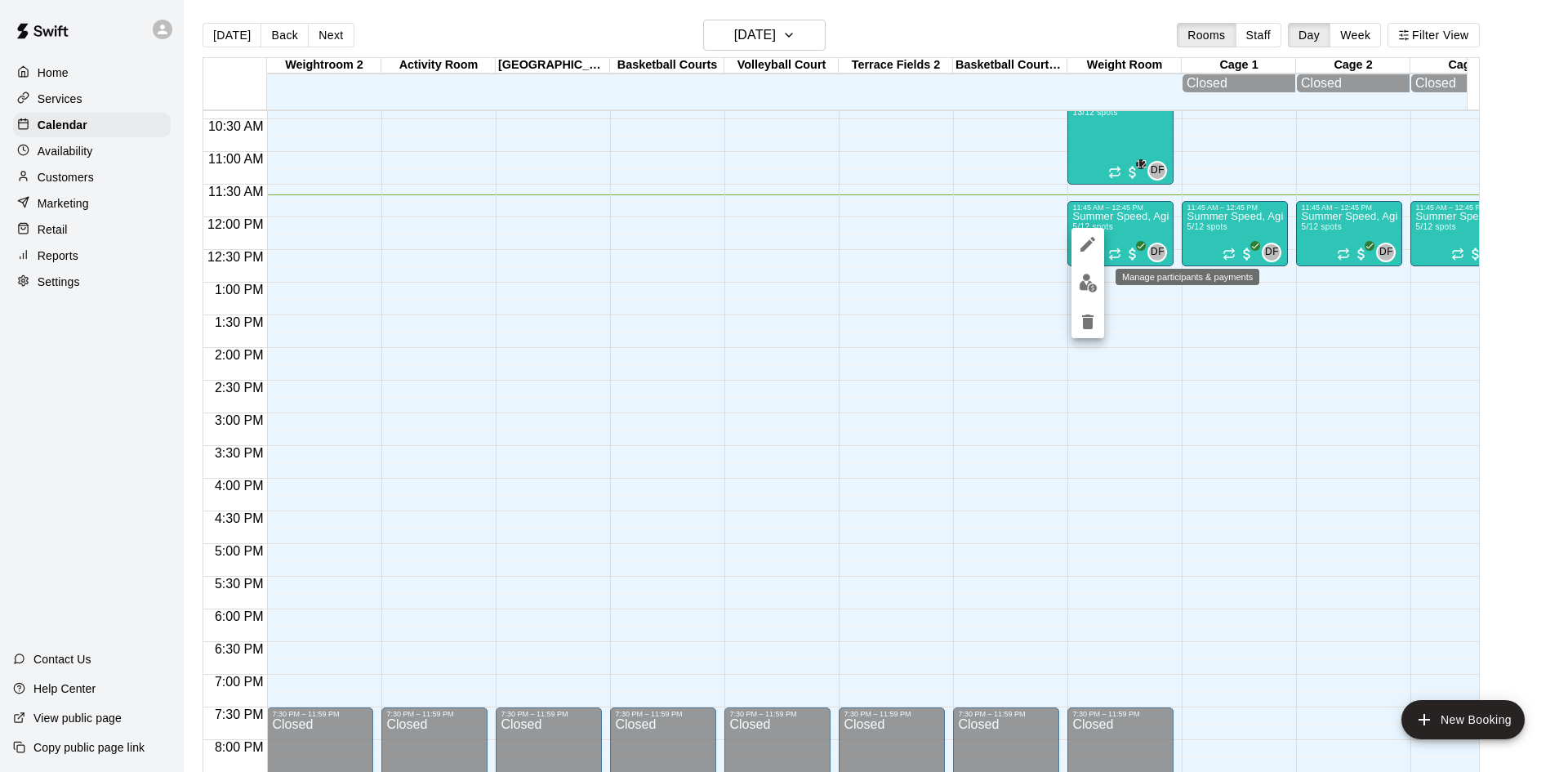
click at [1098, 283] on button "edit" at bounding box center [1088, 283] width 33 height 32
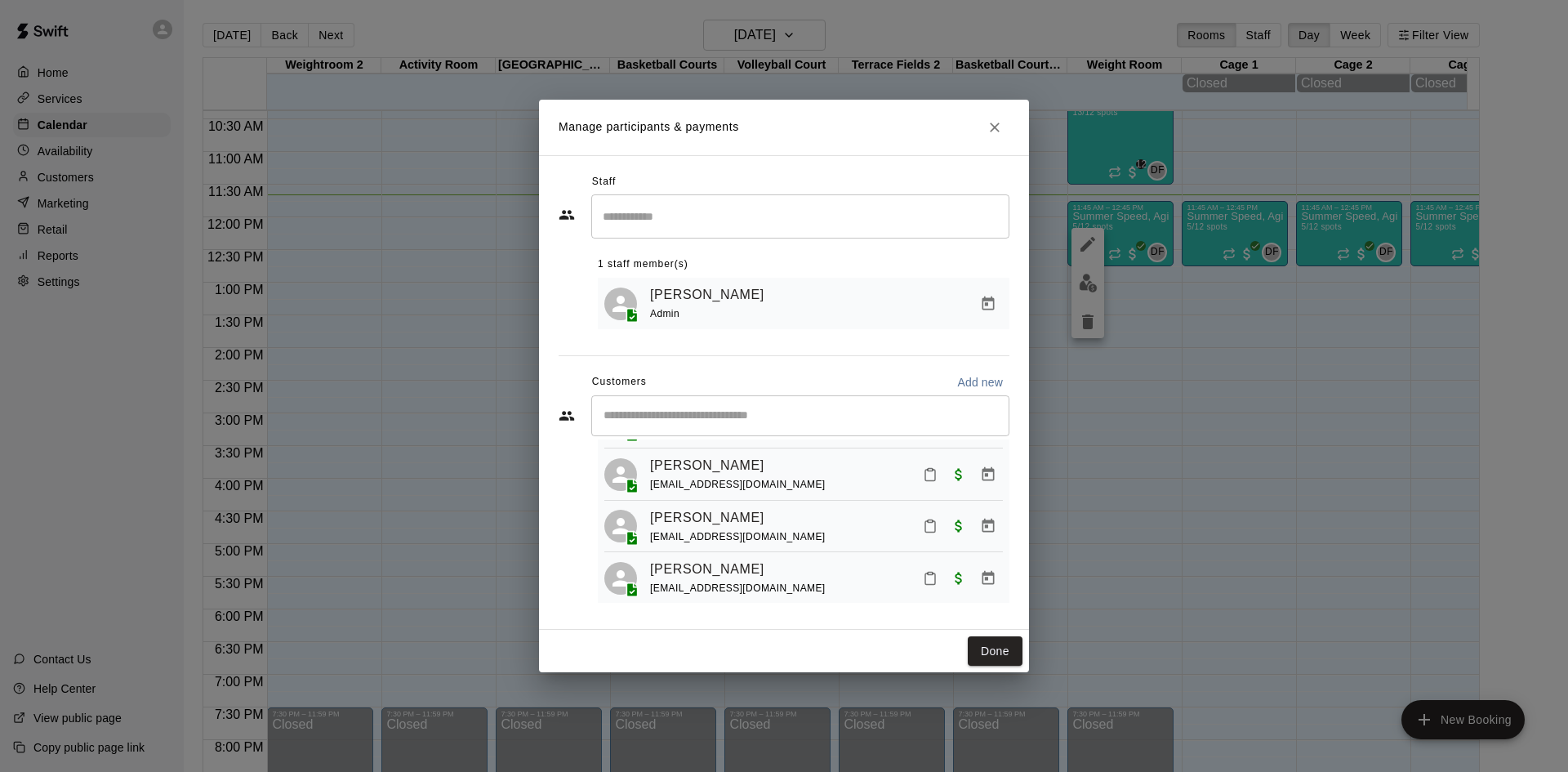
scroll to position [154, 0]
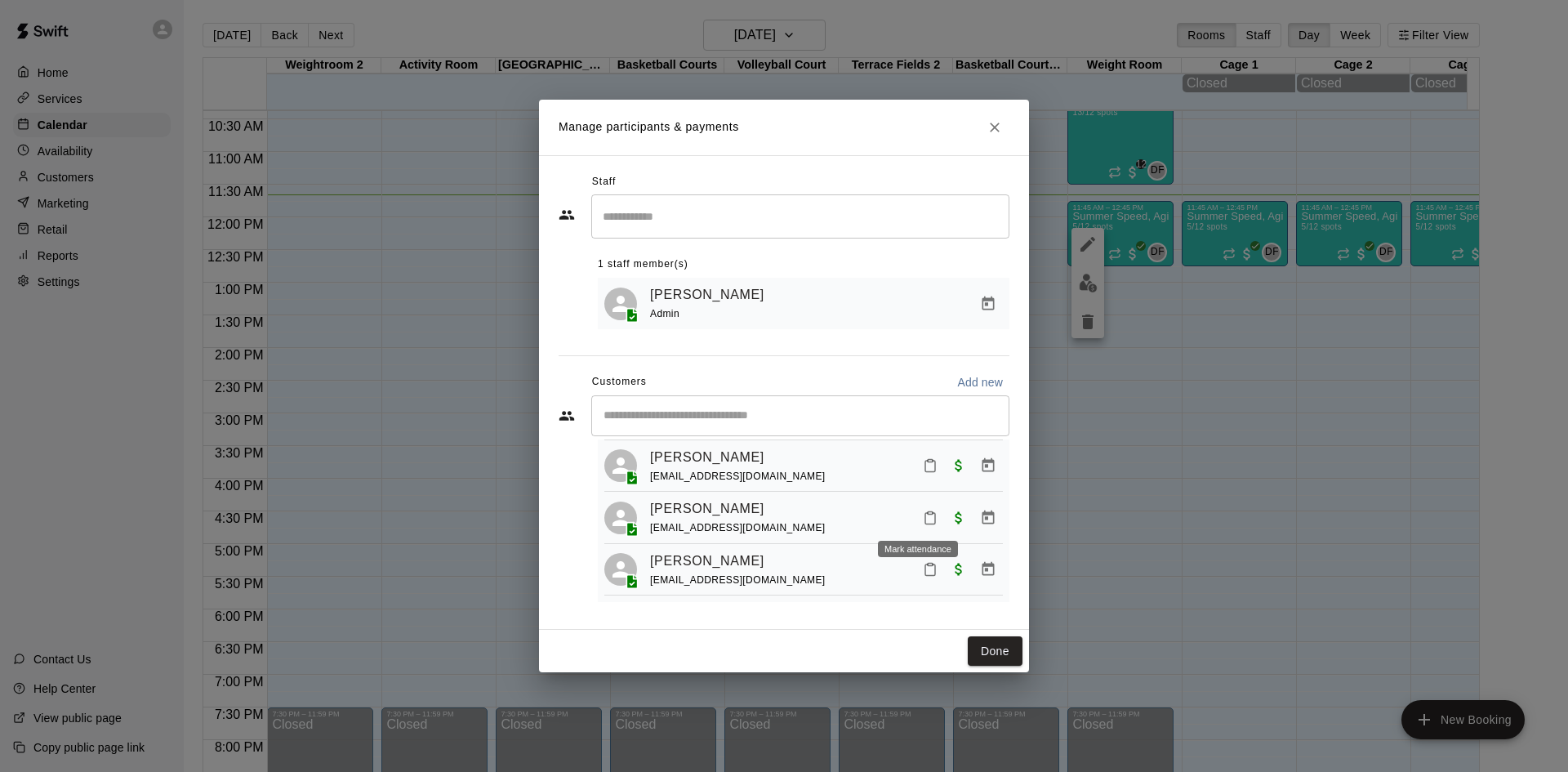
click at [924, 518] on icon "Mark attendance" at bounding box center [929, 518] width 15 height 15
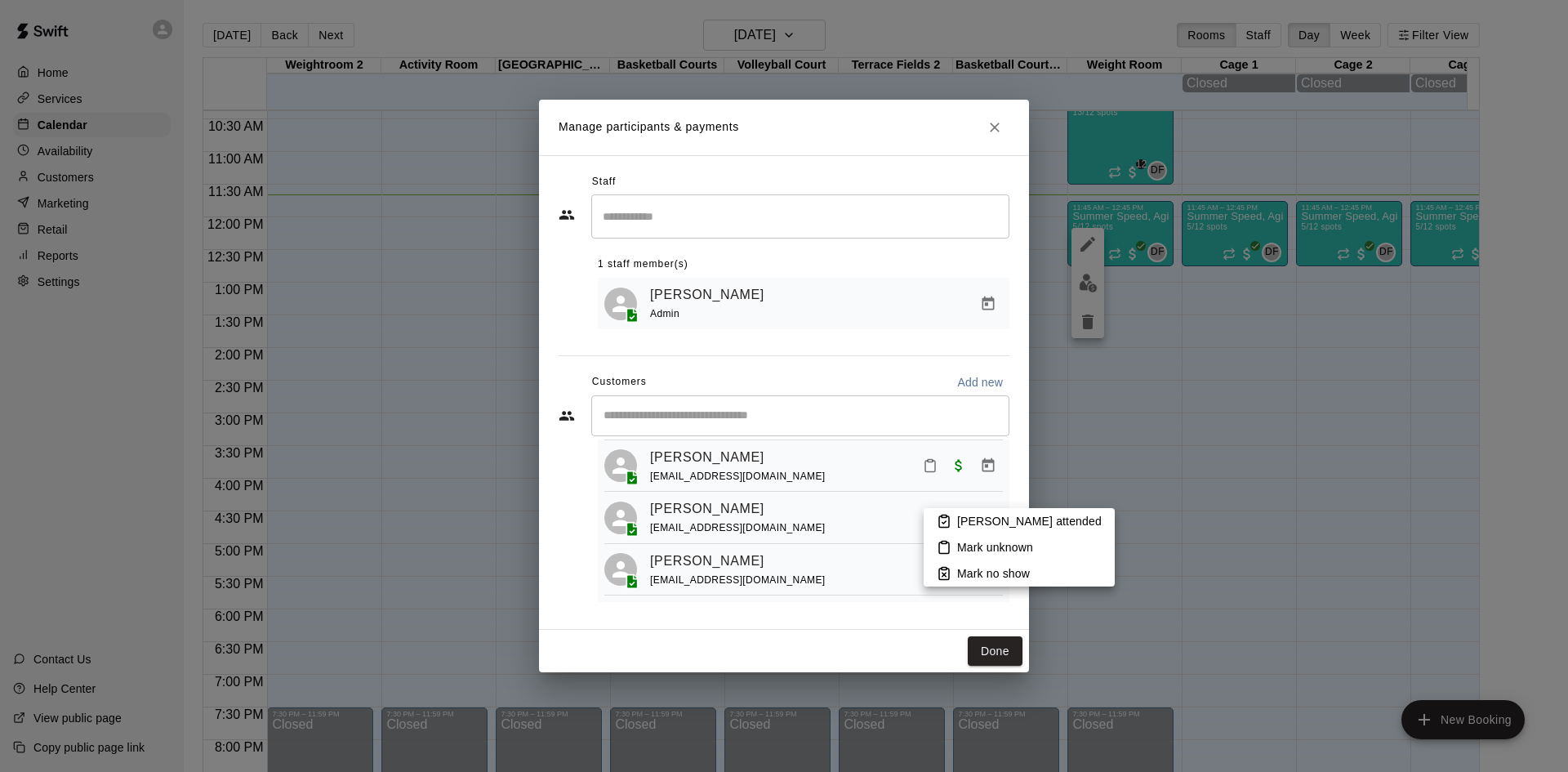
click at [941, 517] on rect at bounding box center [944, 516] width 5 height 3
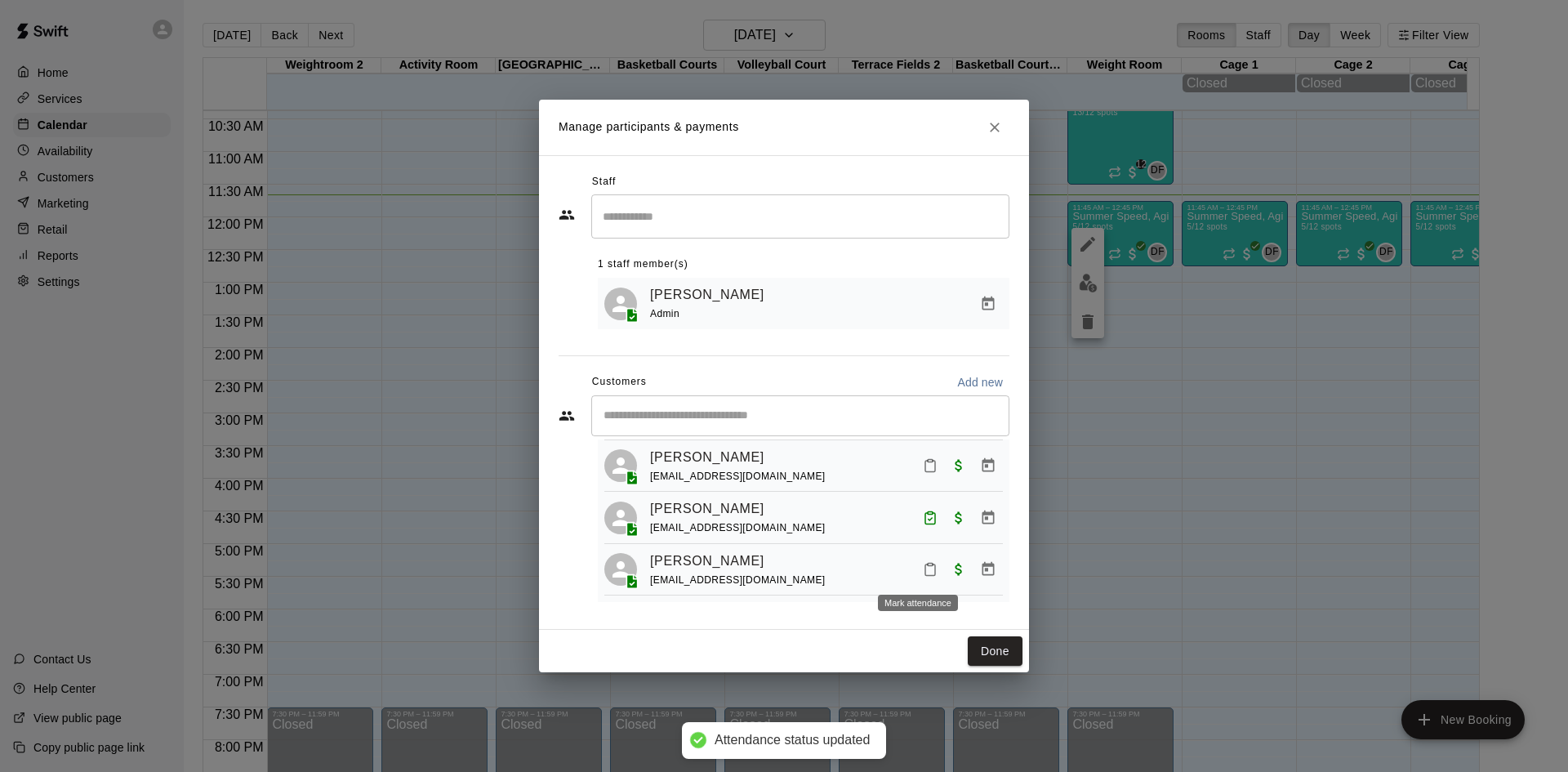
click at [922, 570] on icon "Mark attendance" at bounding box center [929, 569] width 15 height 15
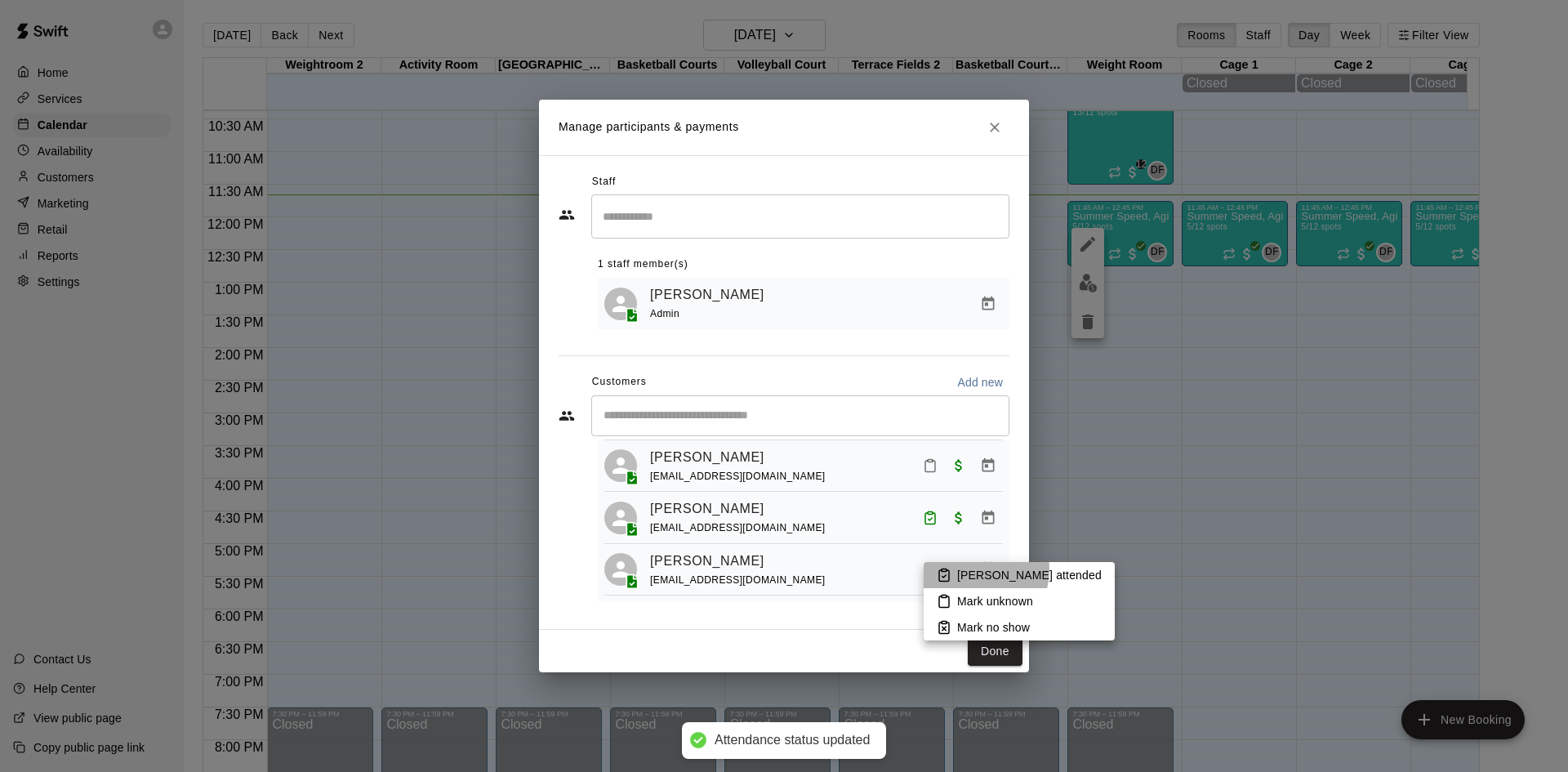
click at [972, 569] on p "[PERSON_NAME] attended" at bounding box center [1029, 575] width 145 height 16
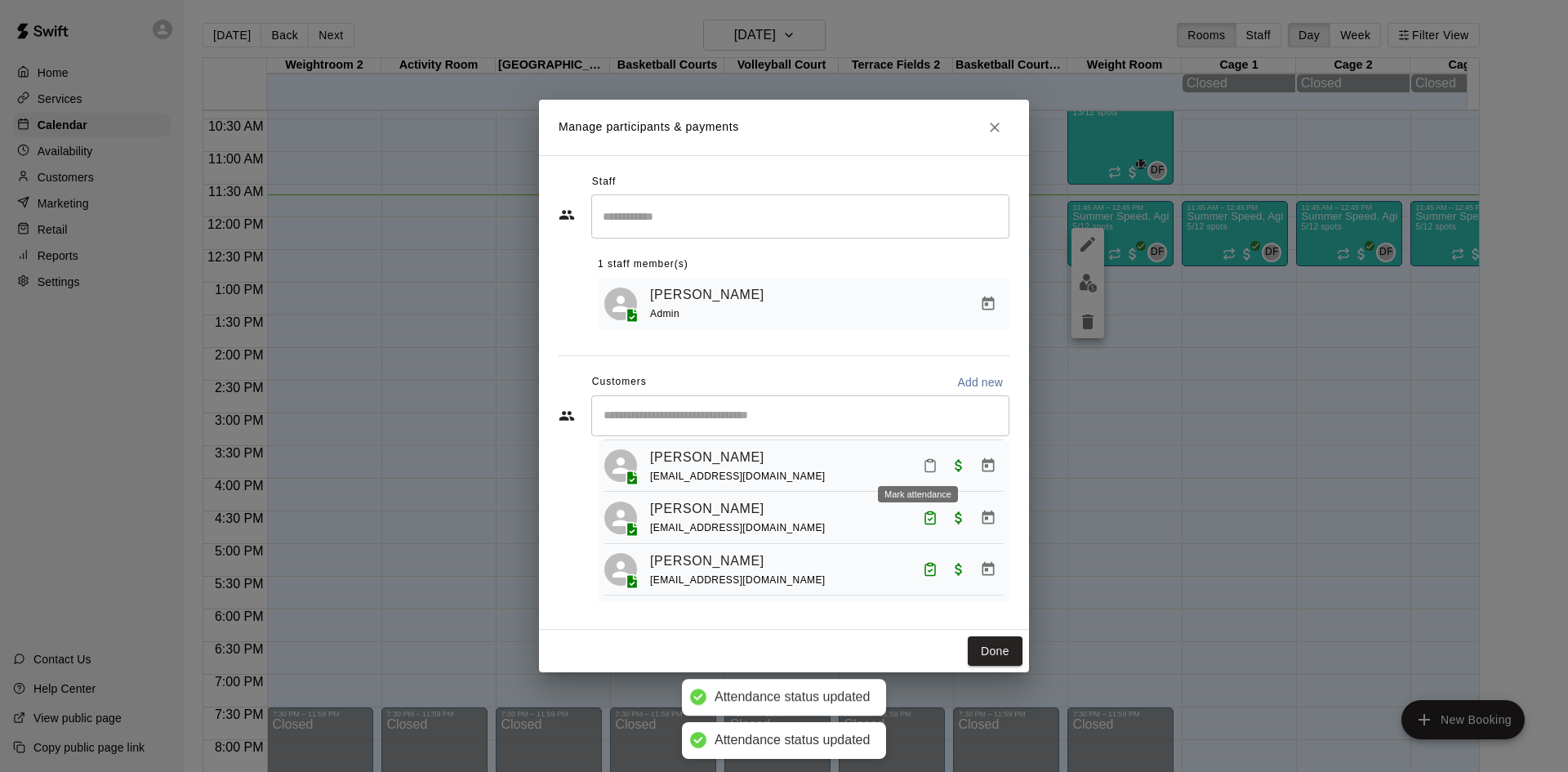
click at [922, 458] on icon "Mark attendance" at bounding box center [929, 465] width 15 height 15
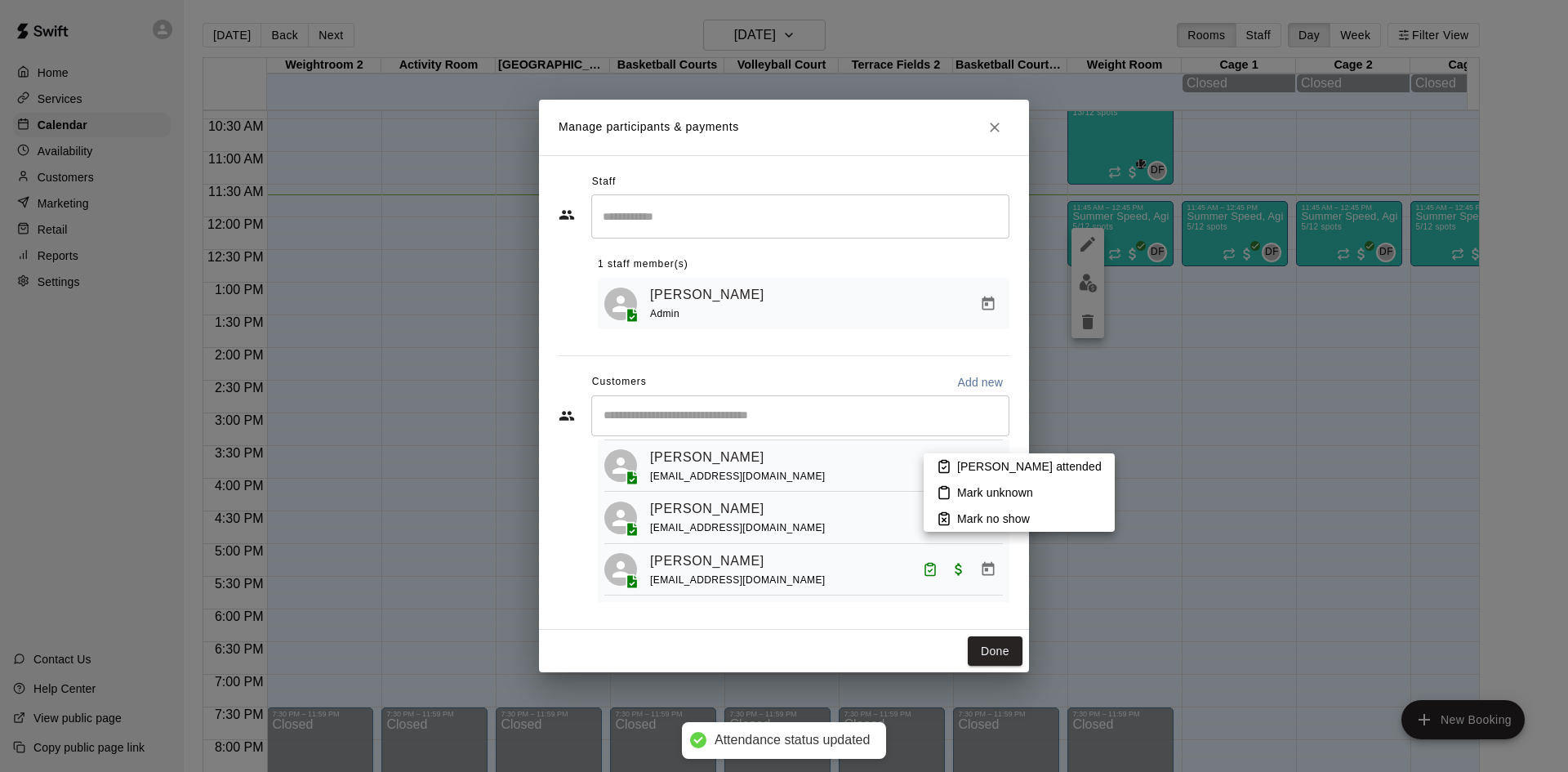
click at [884, 454] on div at bounding box center [784, 386] width 1568 height 772
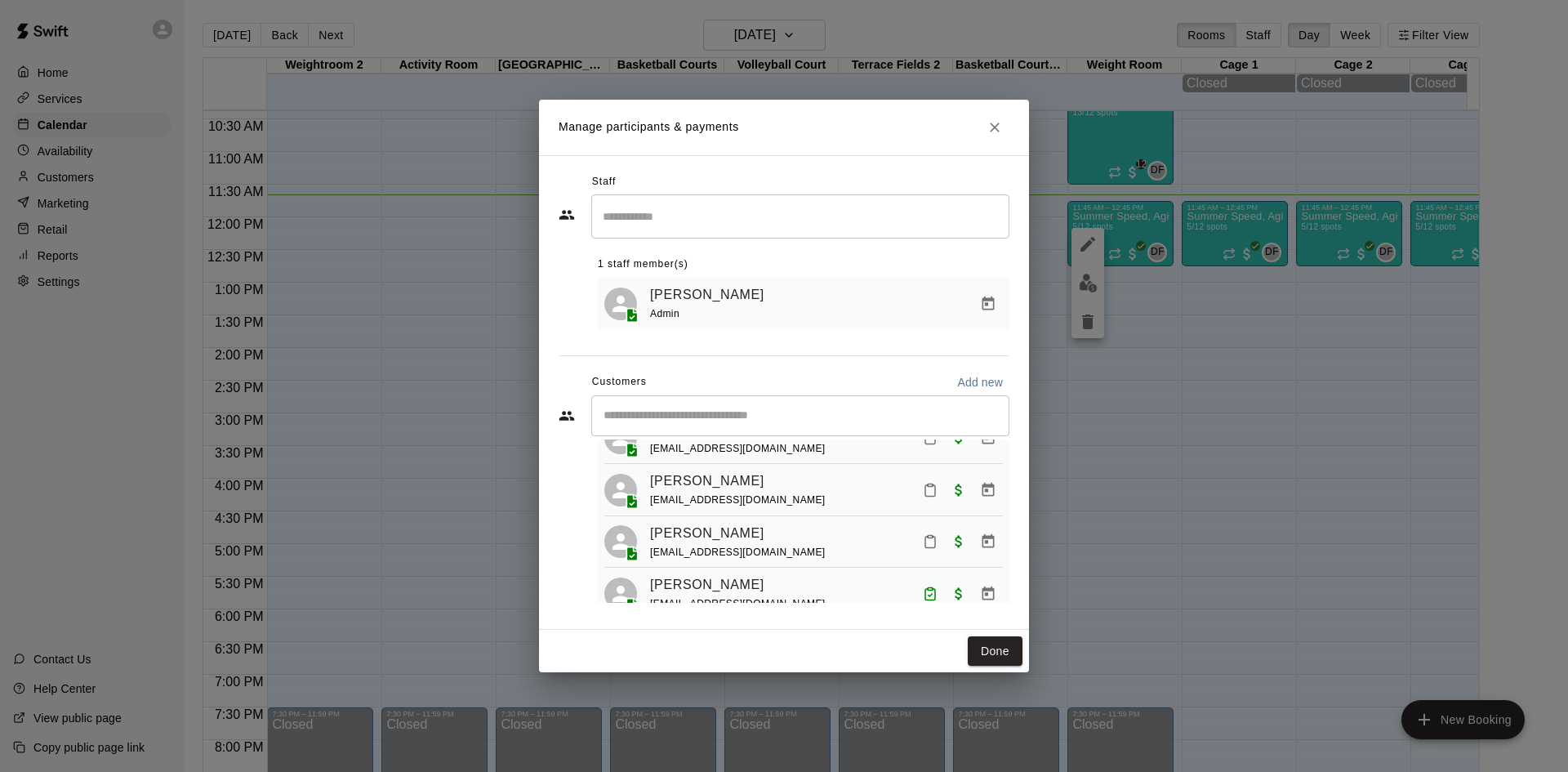
scroll to position [0, 0]
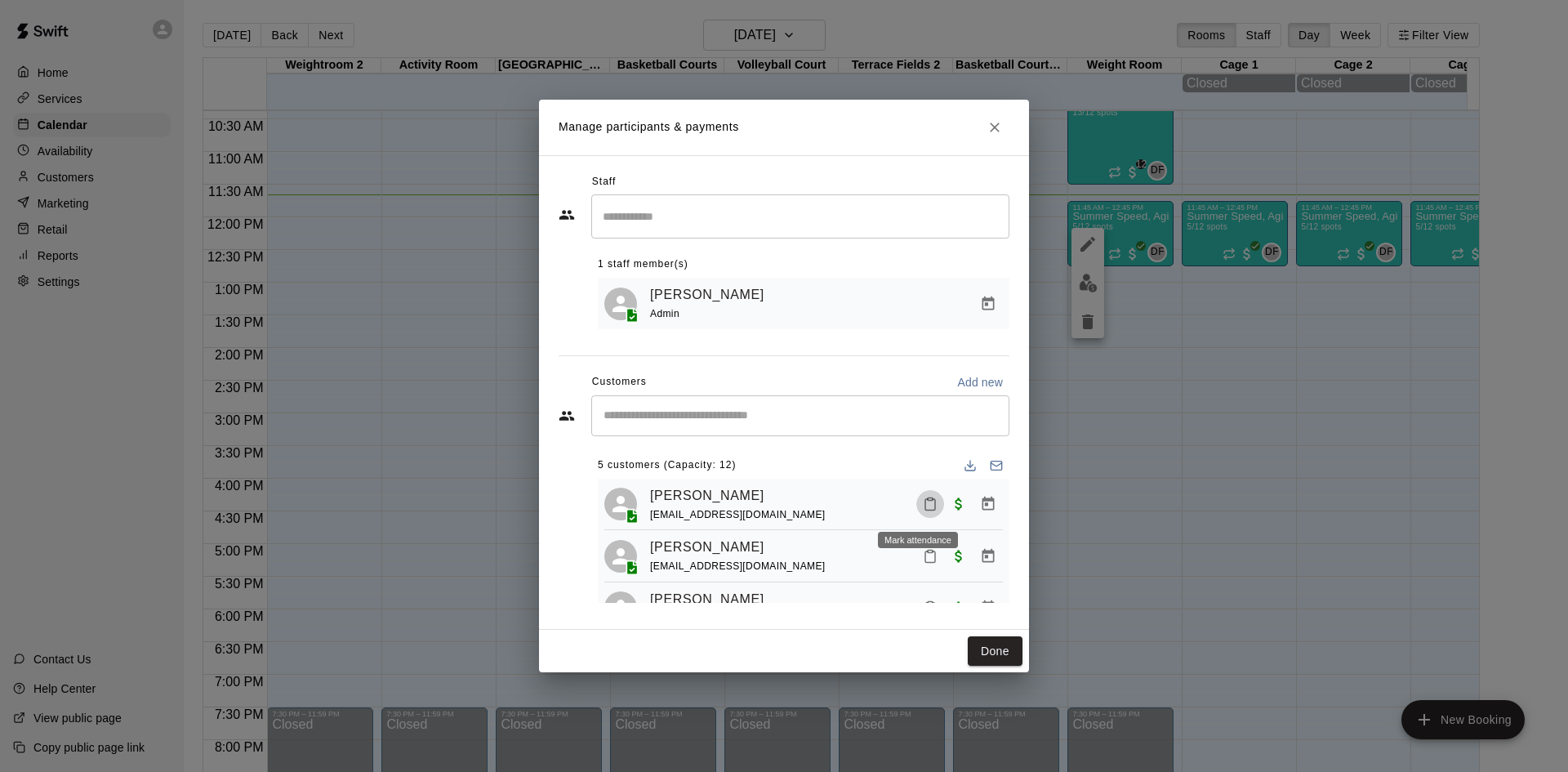
click at [926, 508] on button "Mark attendance" at bounding box center [930, 504] width 28 height 28
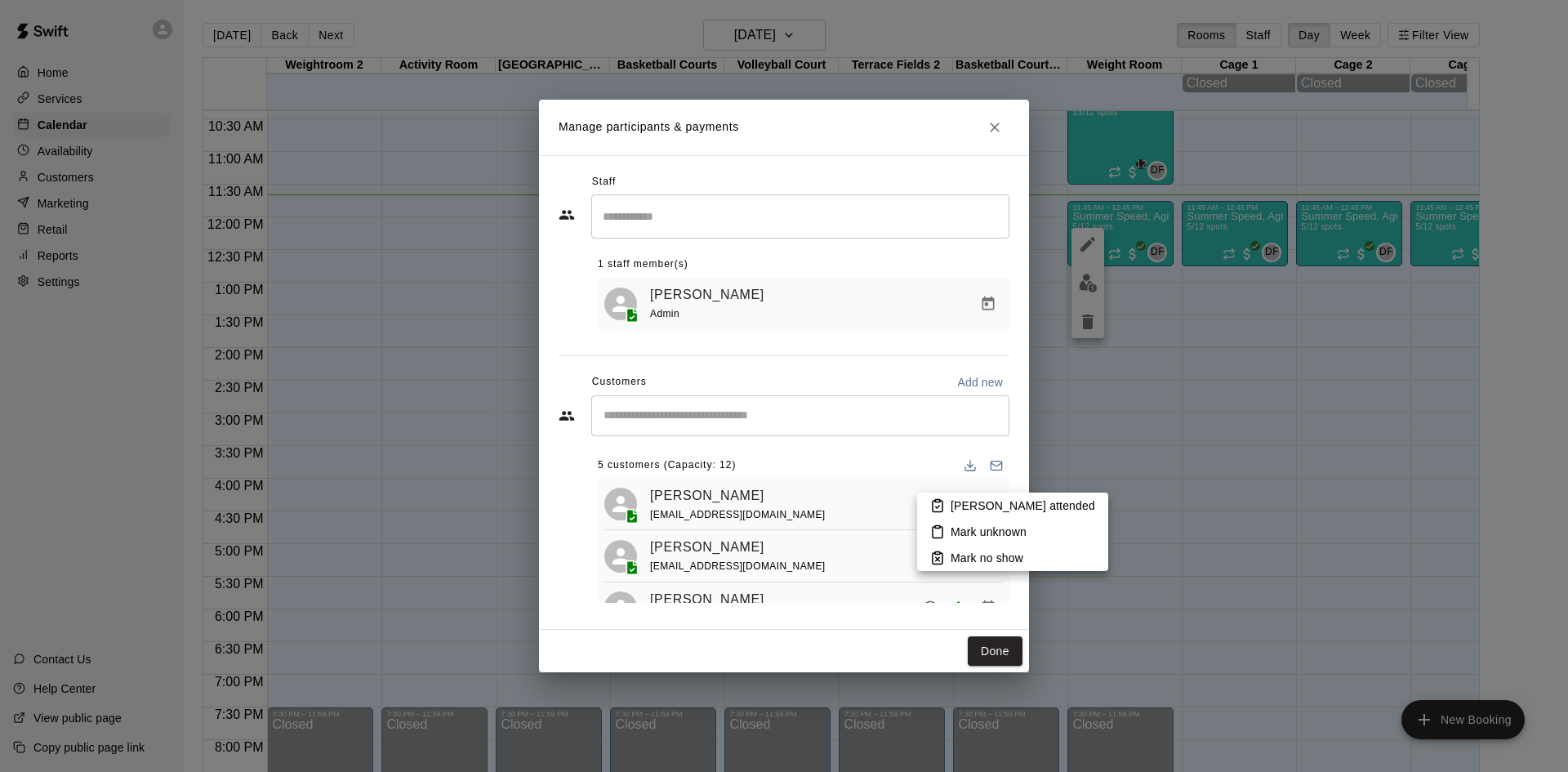
click at [952, 509] on p "[PERSON_NAME] attended" at bounding box center [1022, 505] width 145 height 16
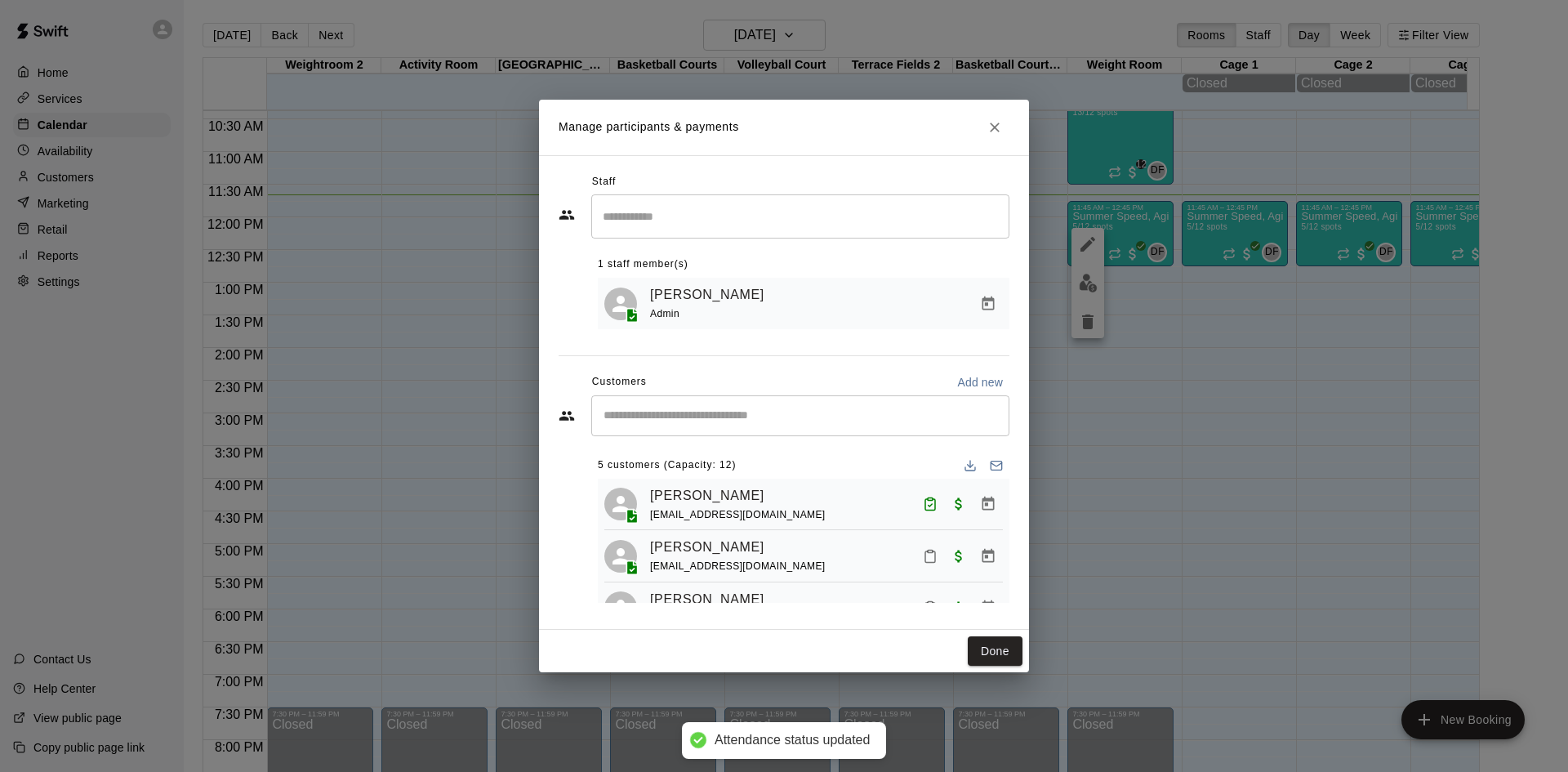
click at [922, 560] on icon "Mark attendance" at bounding box center [929, 556] width 15 height 15
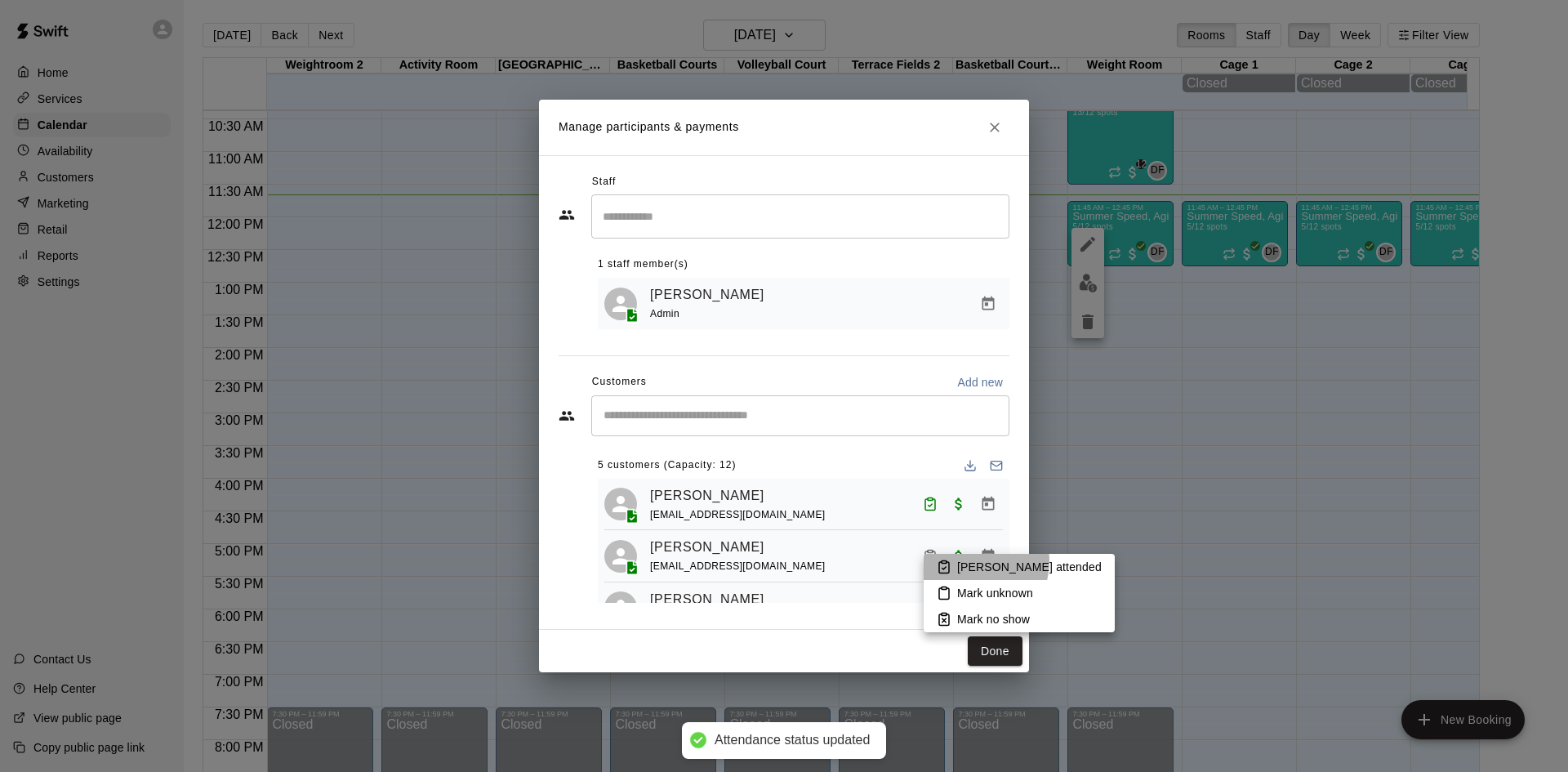
click at [973, 561] on p "[PERSON_NAME] attended" at bounding box center [1029, 566] width 145 height 16
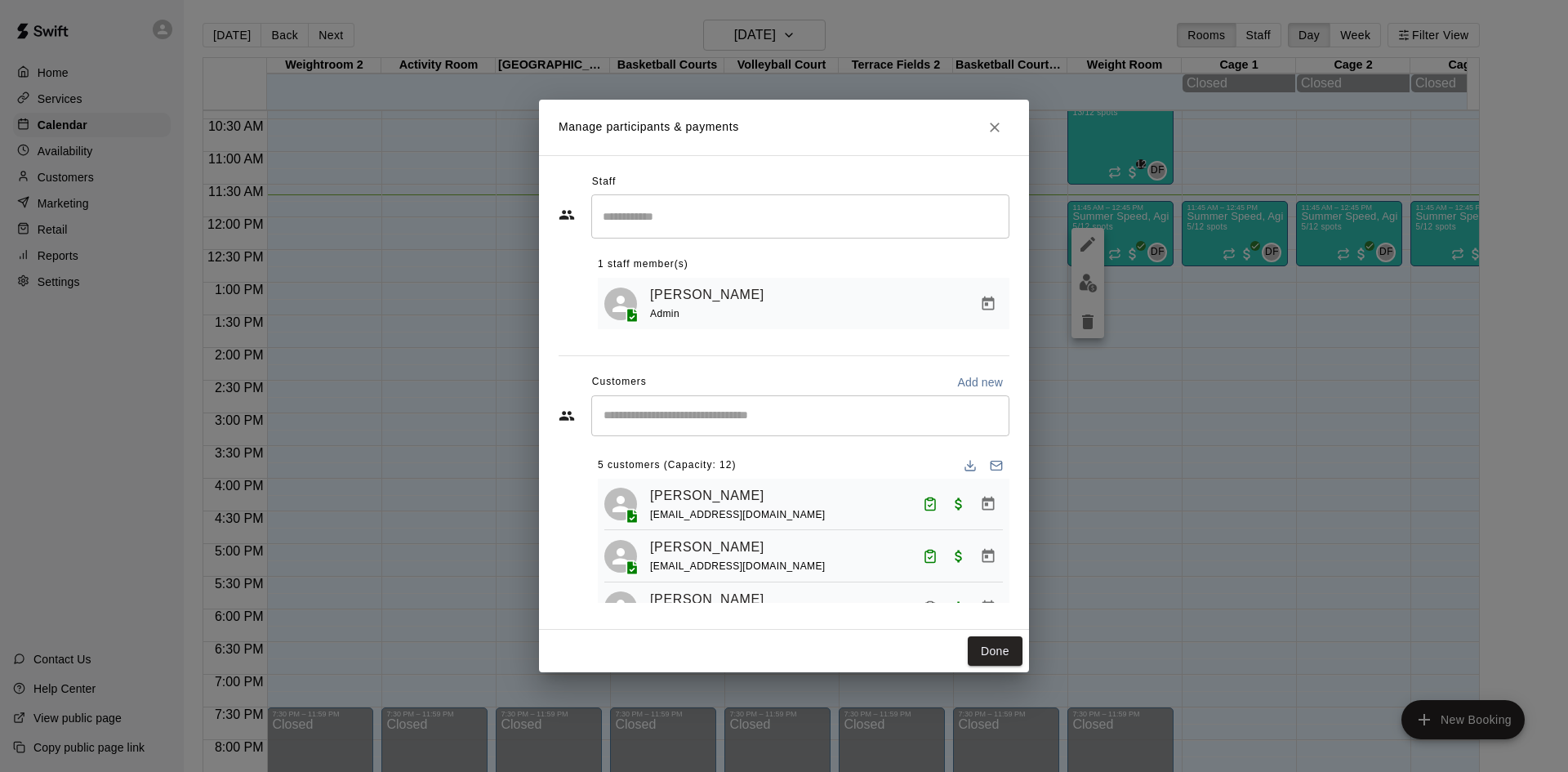
click at [864, 407] on div "​" at bounding box center [800, 415] width 418 height 41
type input "********"
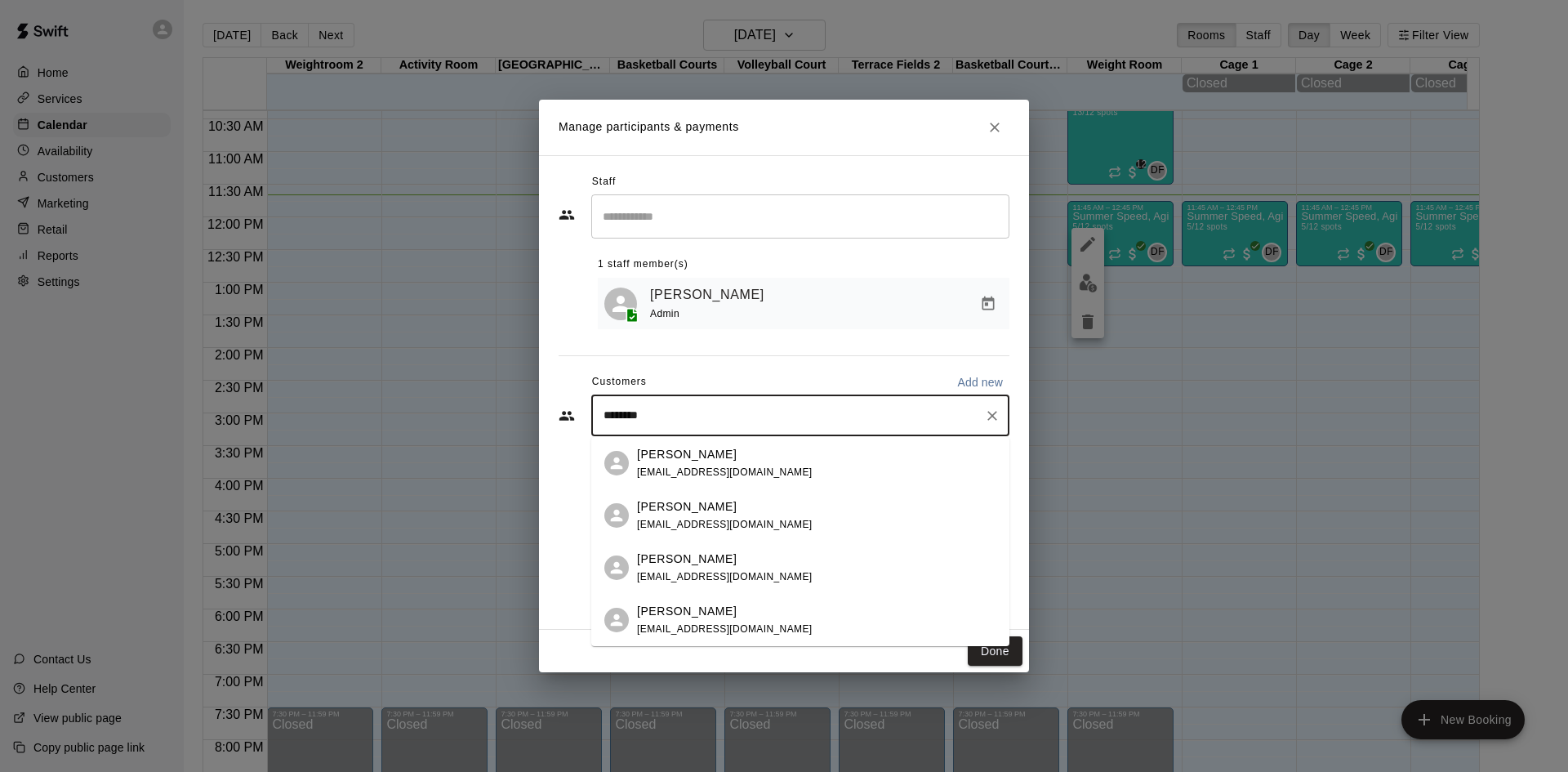
click at [741, 516] on div "[PERSON_NAME] [EMAIL_ADDRESS][DOMAIN_NAME]" at bounding box center [724, 516] width 176 height 35
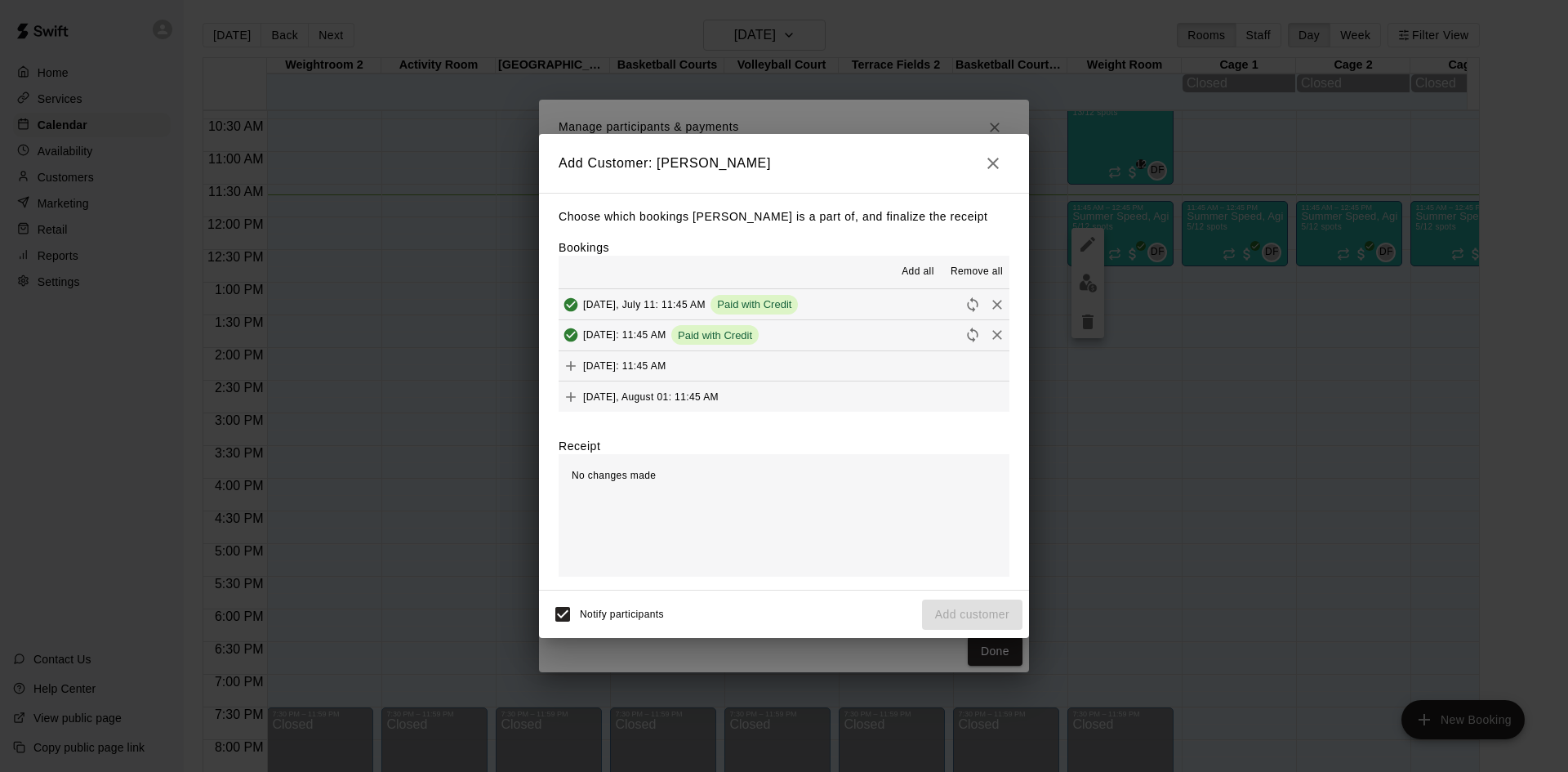
scroll to position [62, 0]
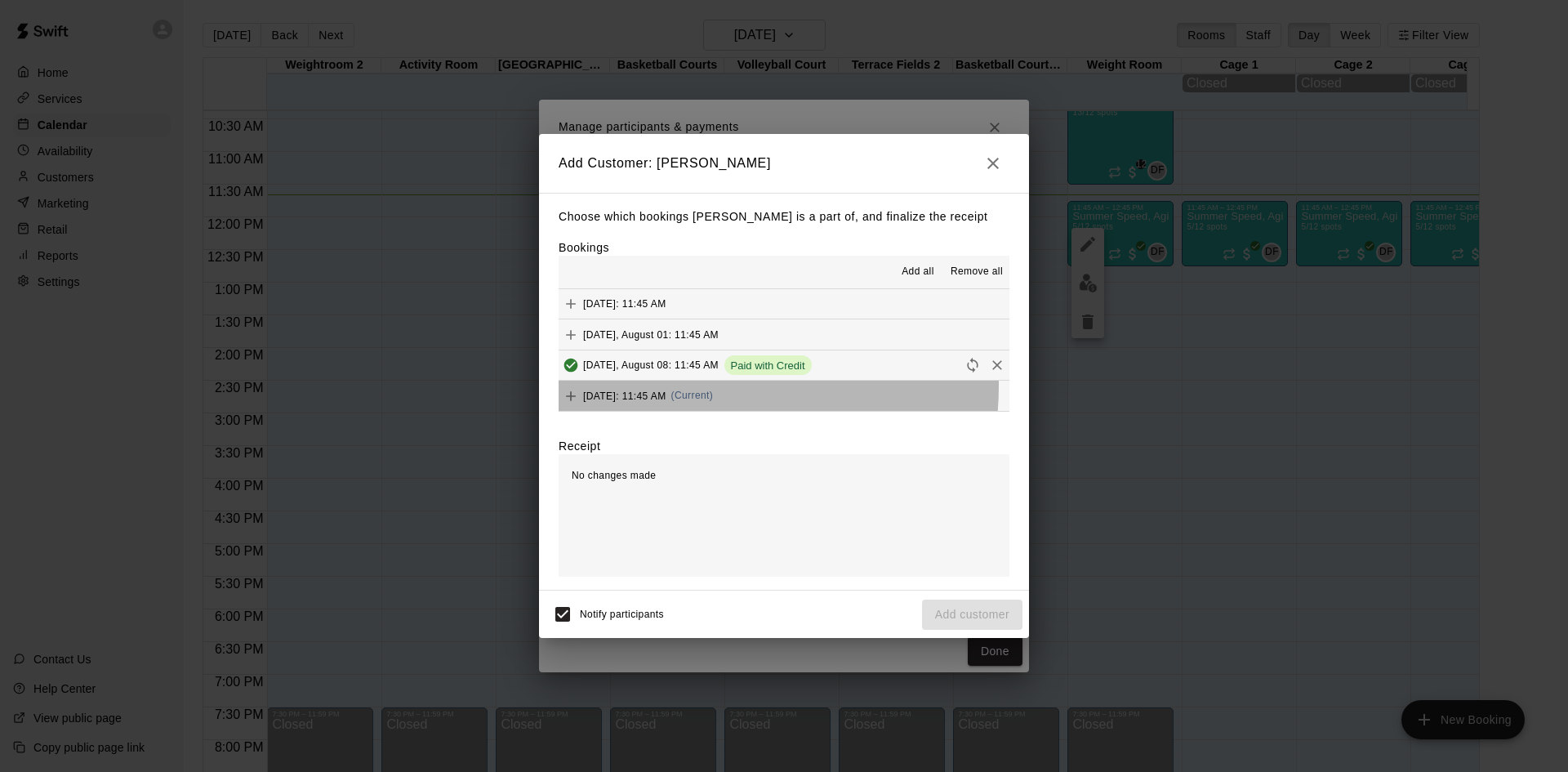
click at [697, 386] on div "[DATE]: 11:45 AM (Current)" at bounding box center [635, 396] width 154 height 24
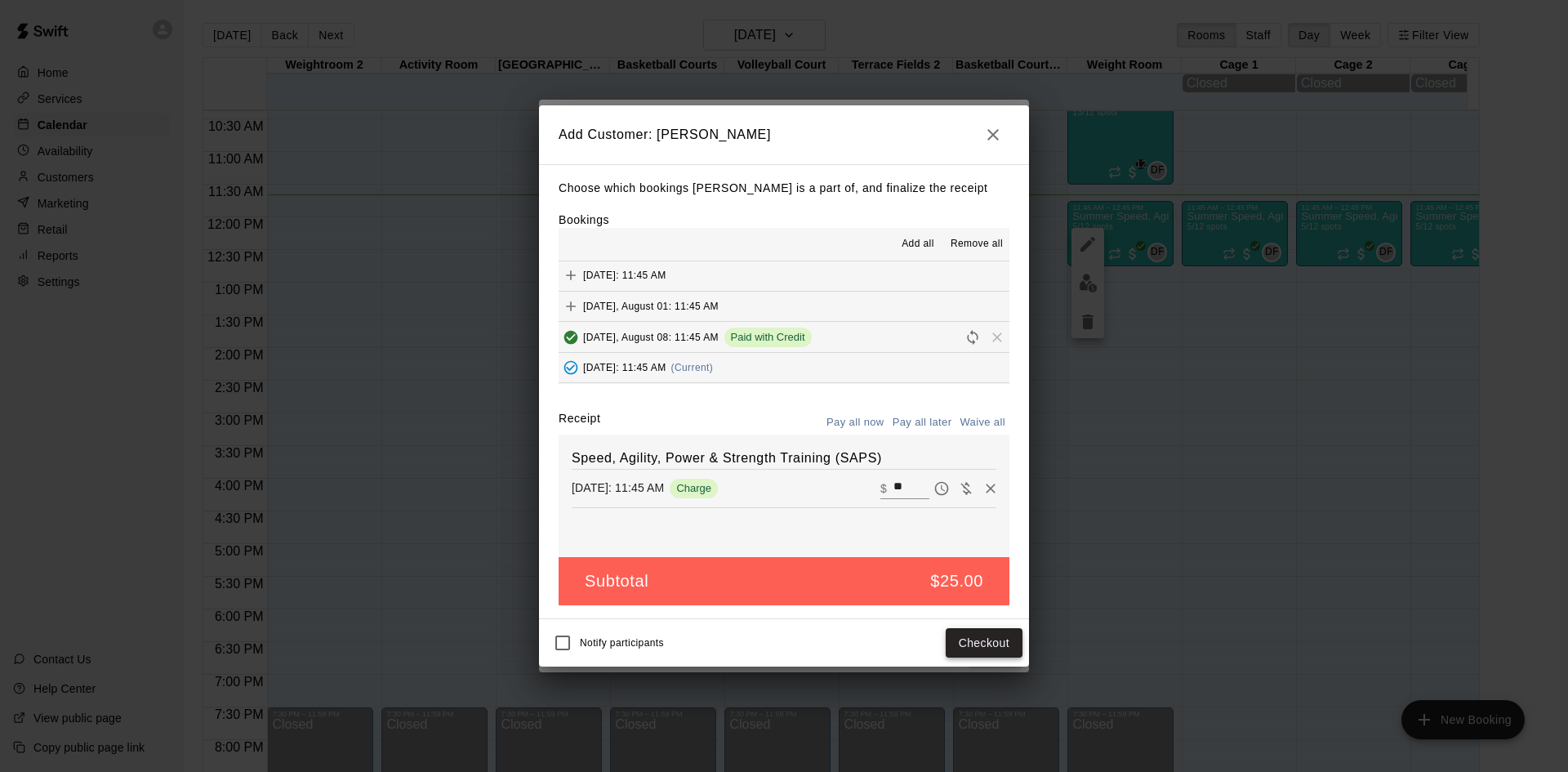
click at [991, 634] on button "Checkout" at bounding box center [984, 643] width 77 height 30
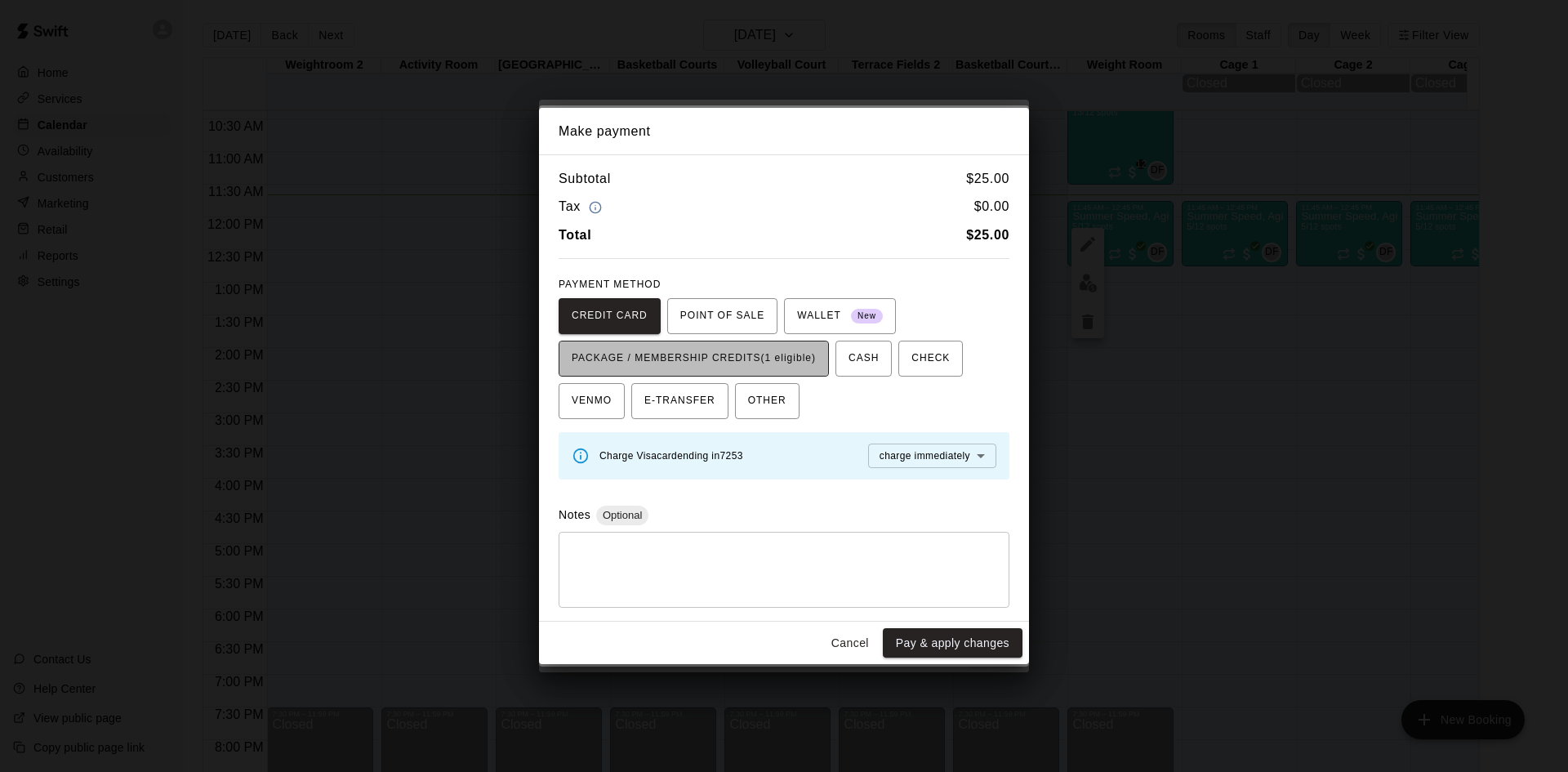
click at [773, 348] on span "PACKAGE / MEMBERSHIP CREDITS (1 eligible)" at bounding box center [694, 358] width 244 height 26
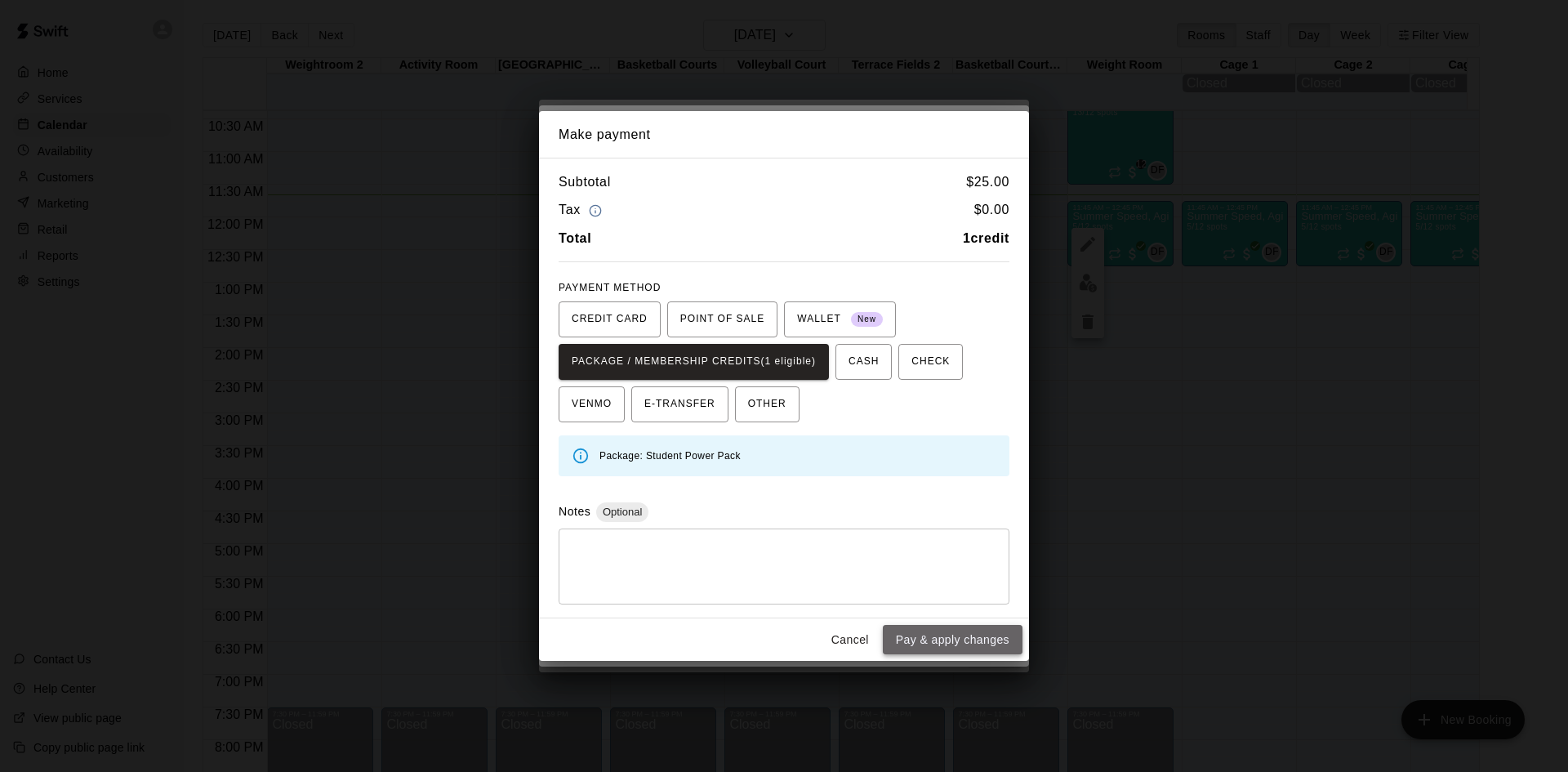
click at [980, 641] on button "Pay & apply changes" at bounding box center [952, 640] width 139 height 30
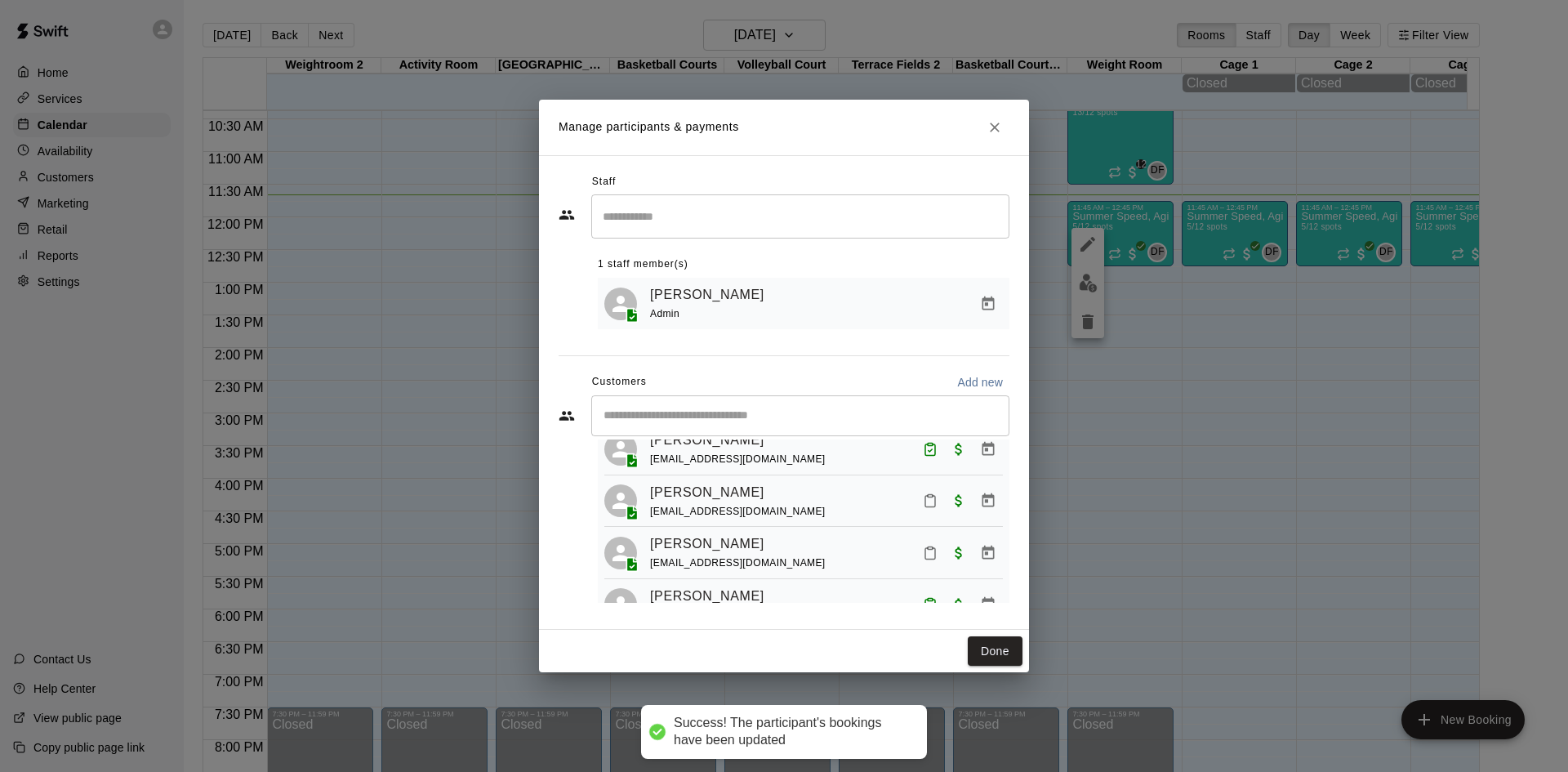
scroll to position [209, 0]
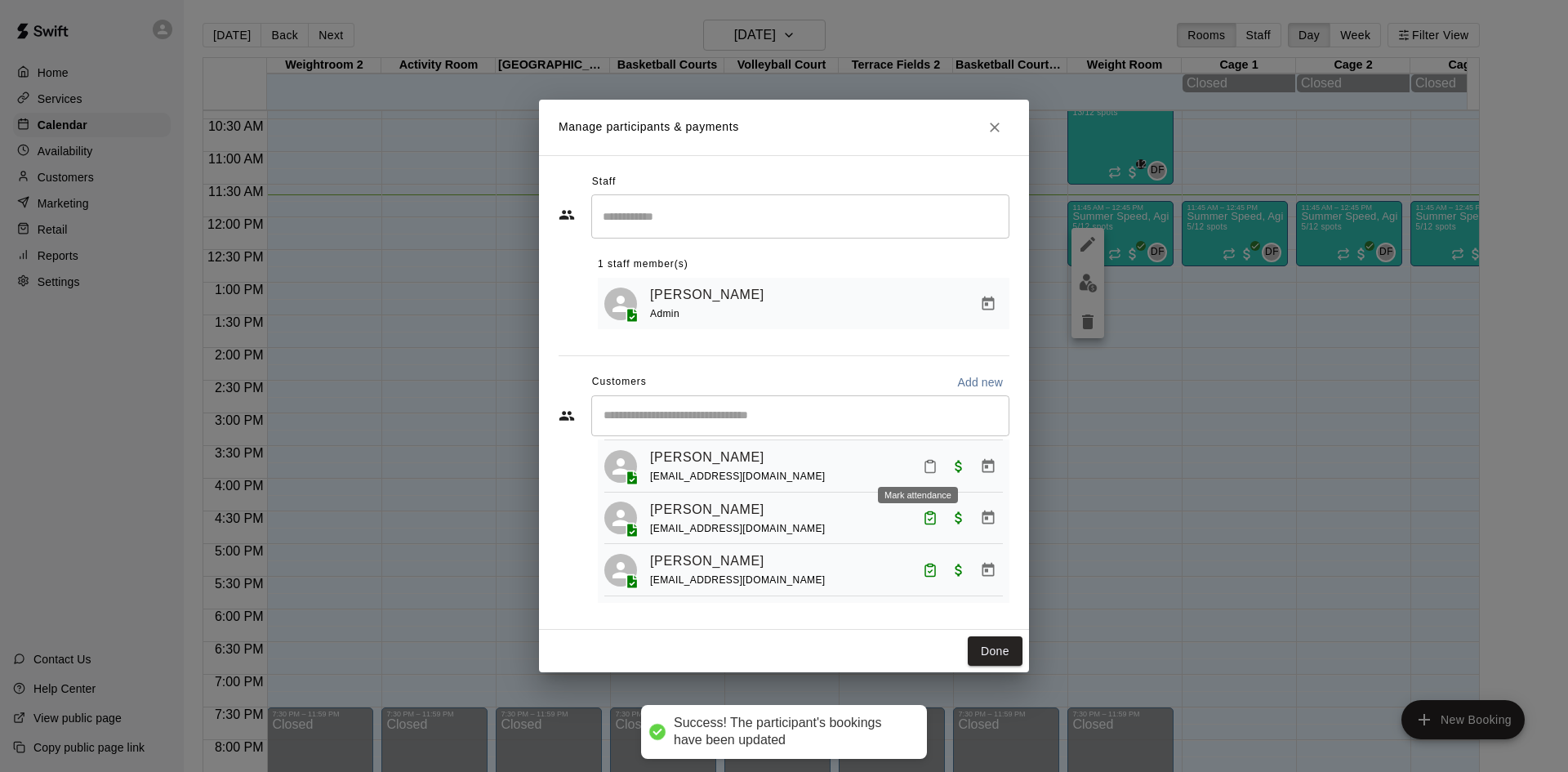
click at [922, 466] on icon "Mark attendance" at bounding box center [929, 466] width 15 height 15
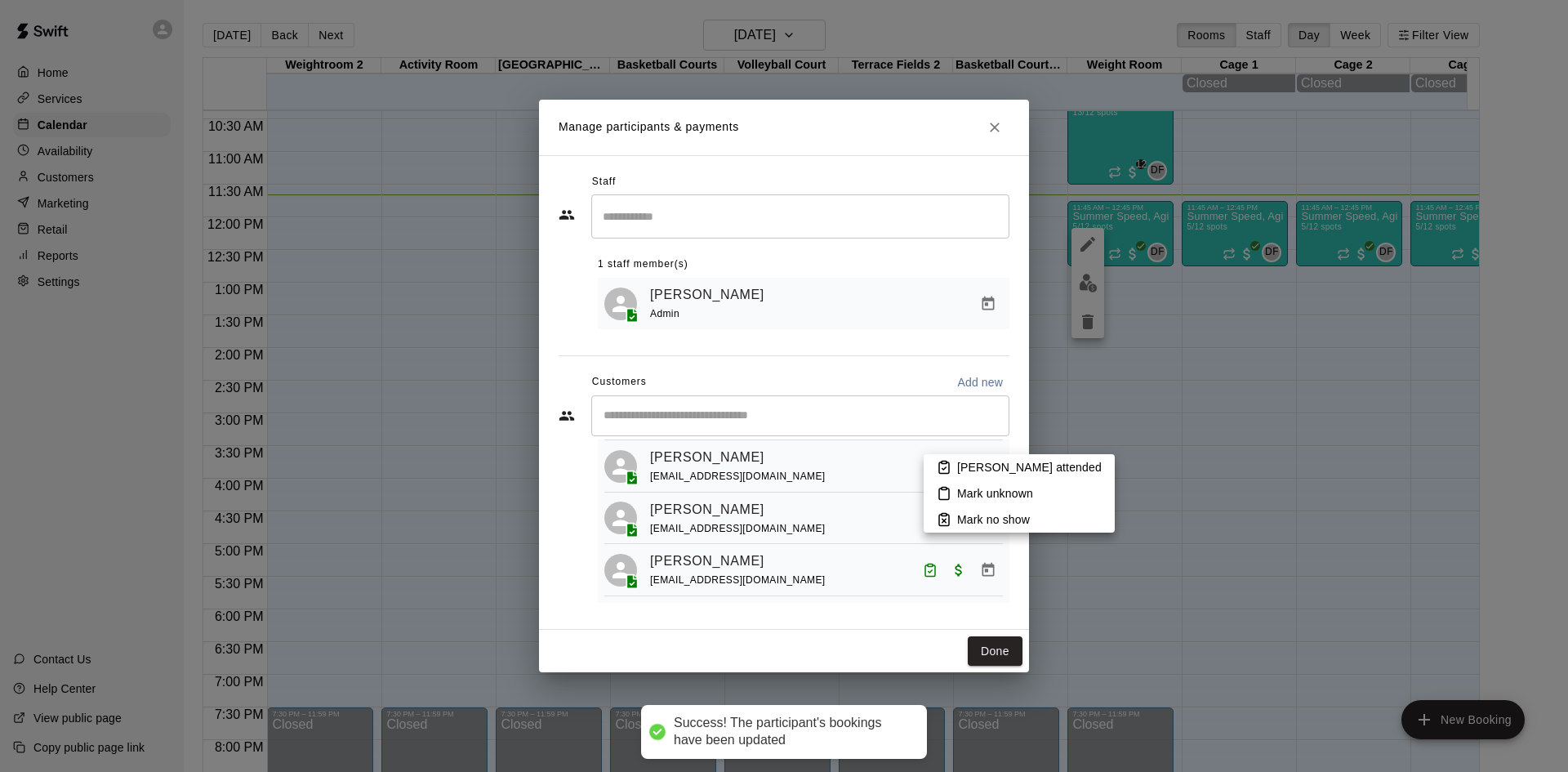
click at [876, 485] on div at bounding box center [784, 386] width 1568 height 772
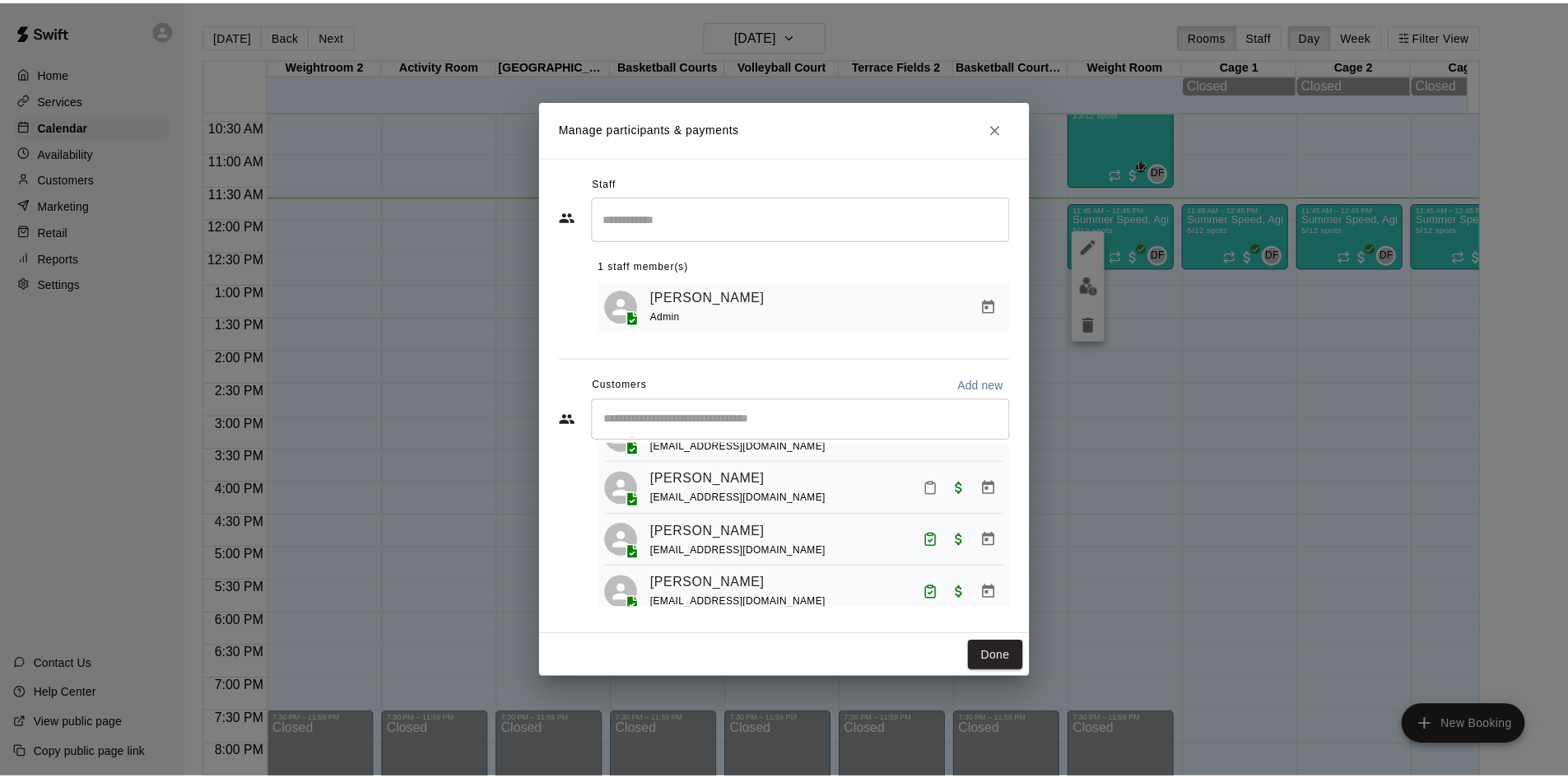
scroll to position [127, 0]
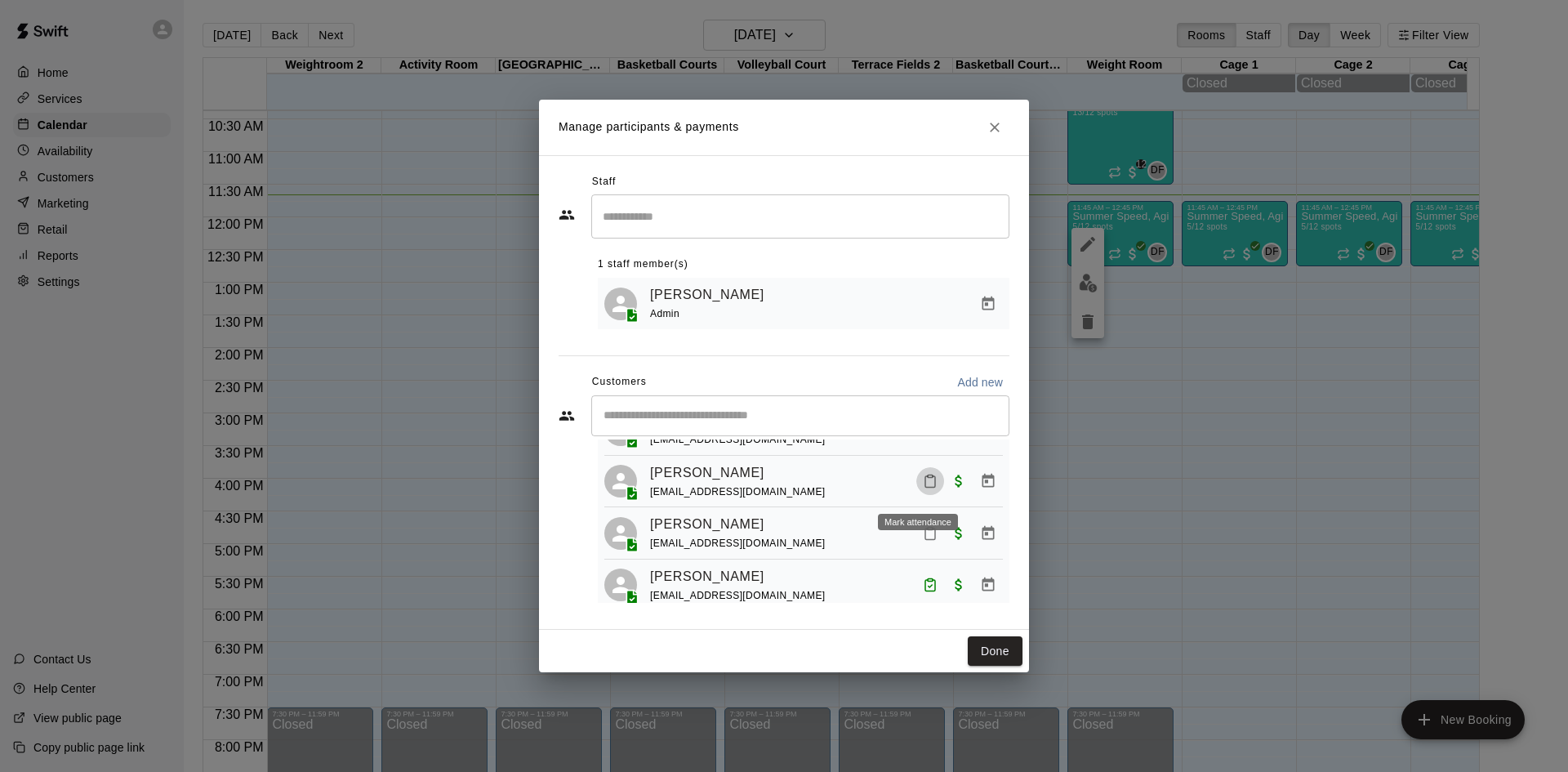
click at [928, 492] on button "Mark attendance" at bounding box center [930, 481] width 28 height 28
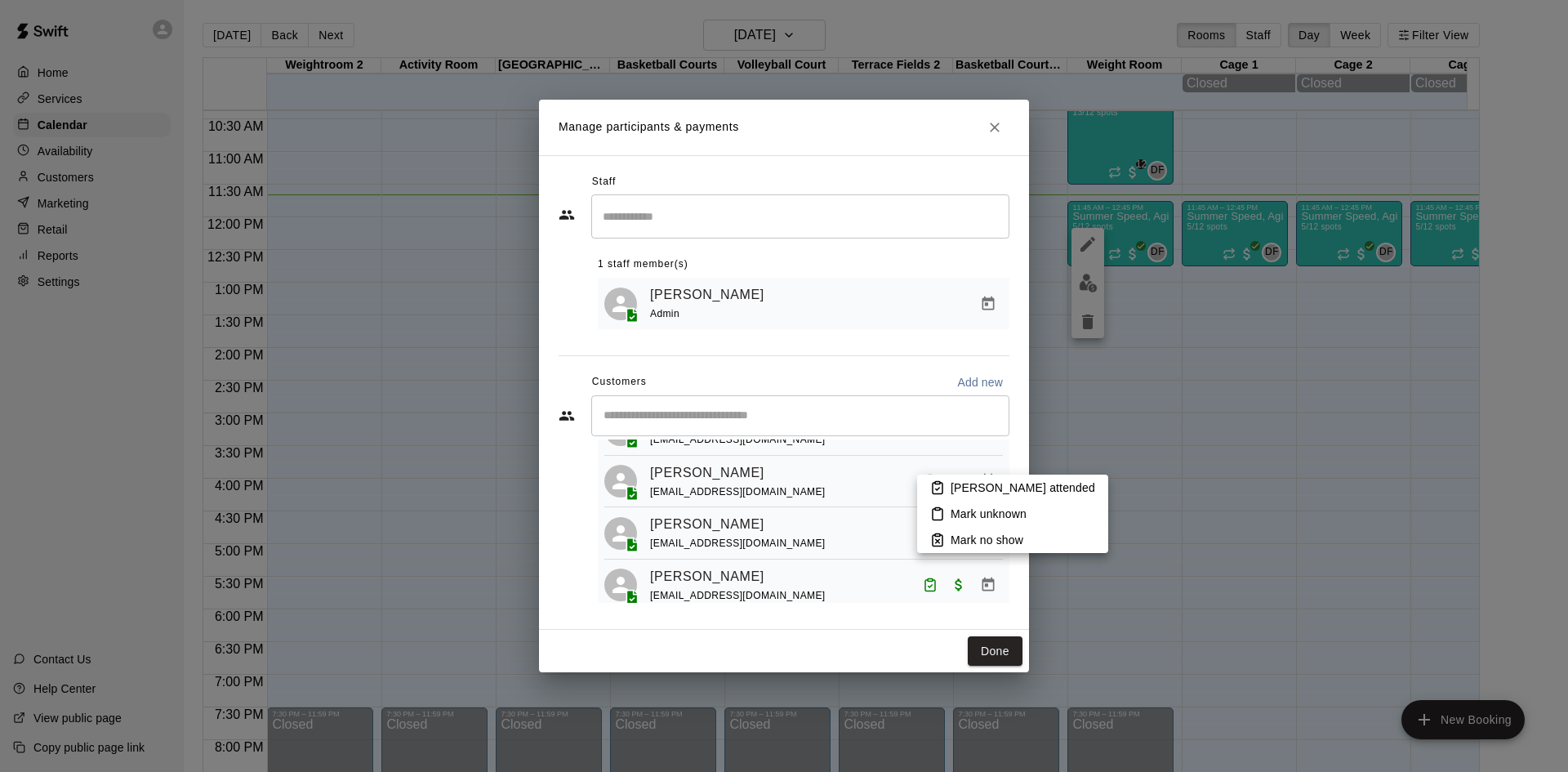
click at [954, 488] on p "[PERSON_NAME] attended" at bounding box center [1022, 487] width 145 height 16
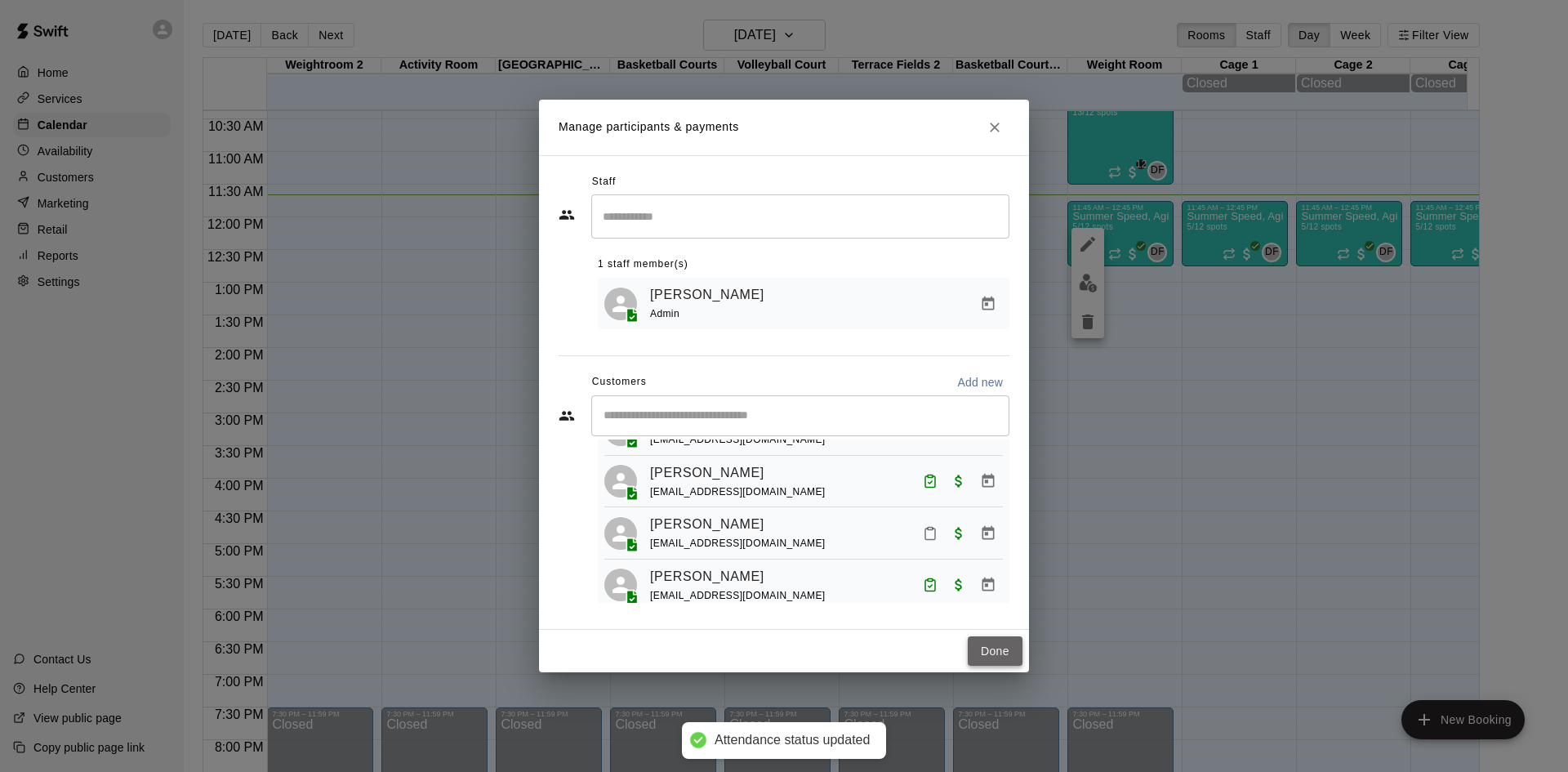
click at [1014, 639] on button "Done" at bounding box center [994, 651] width 55 height 30
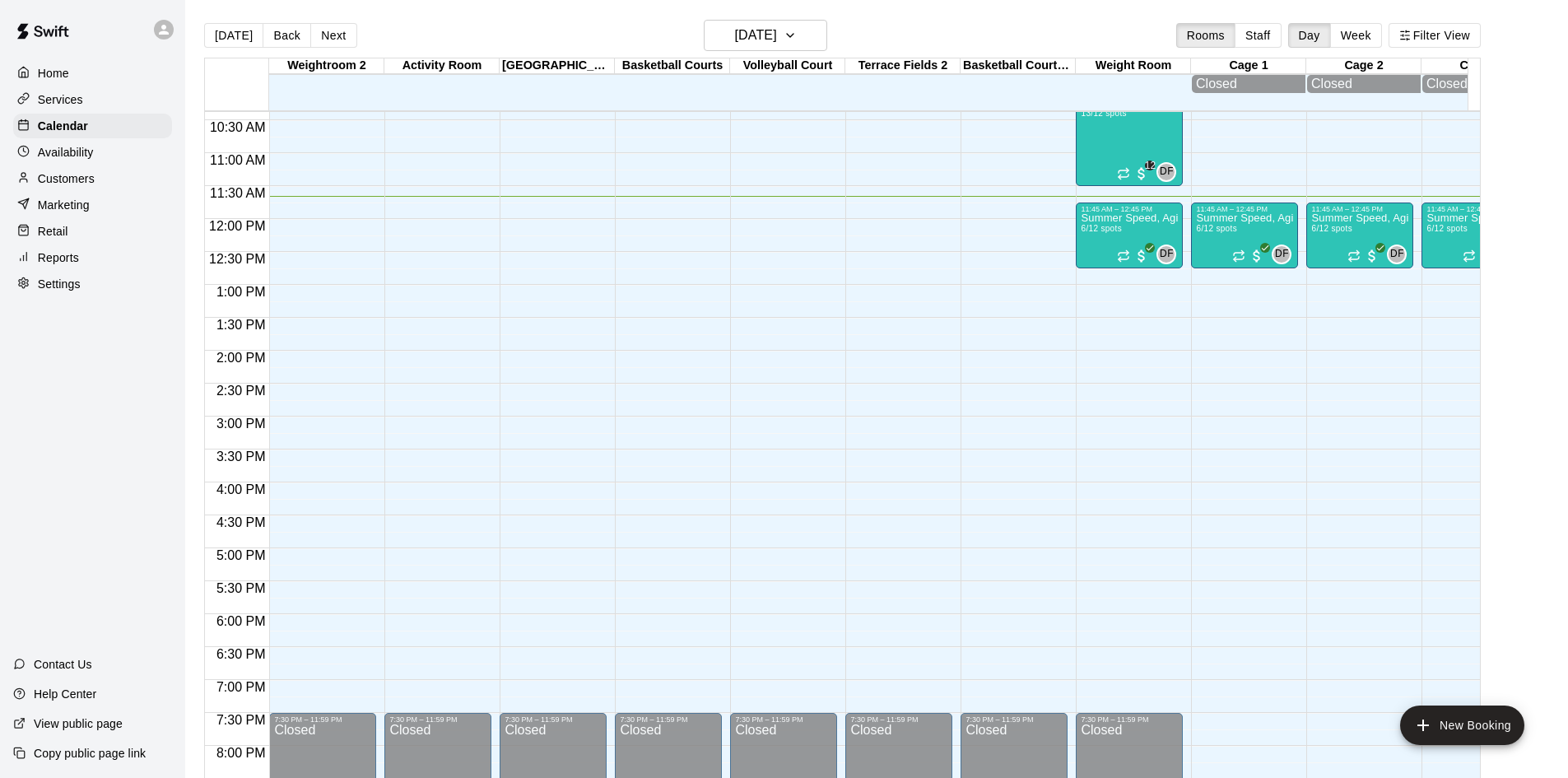
scroll to position [354, 0]
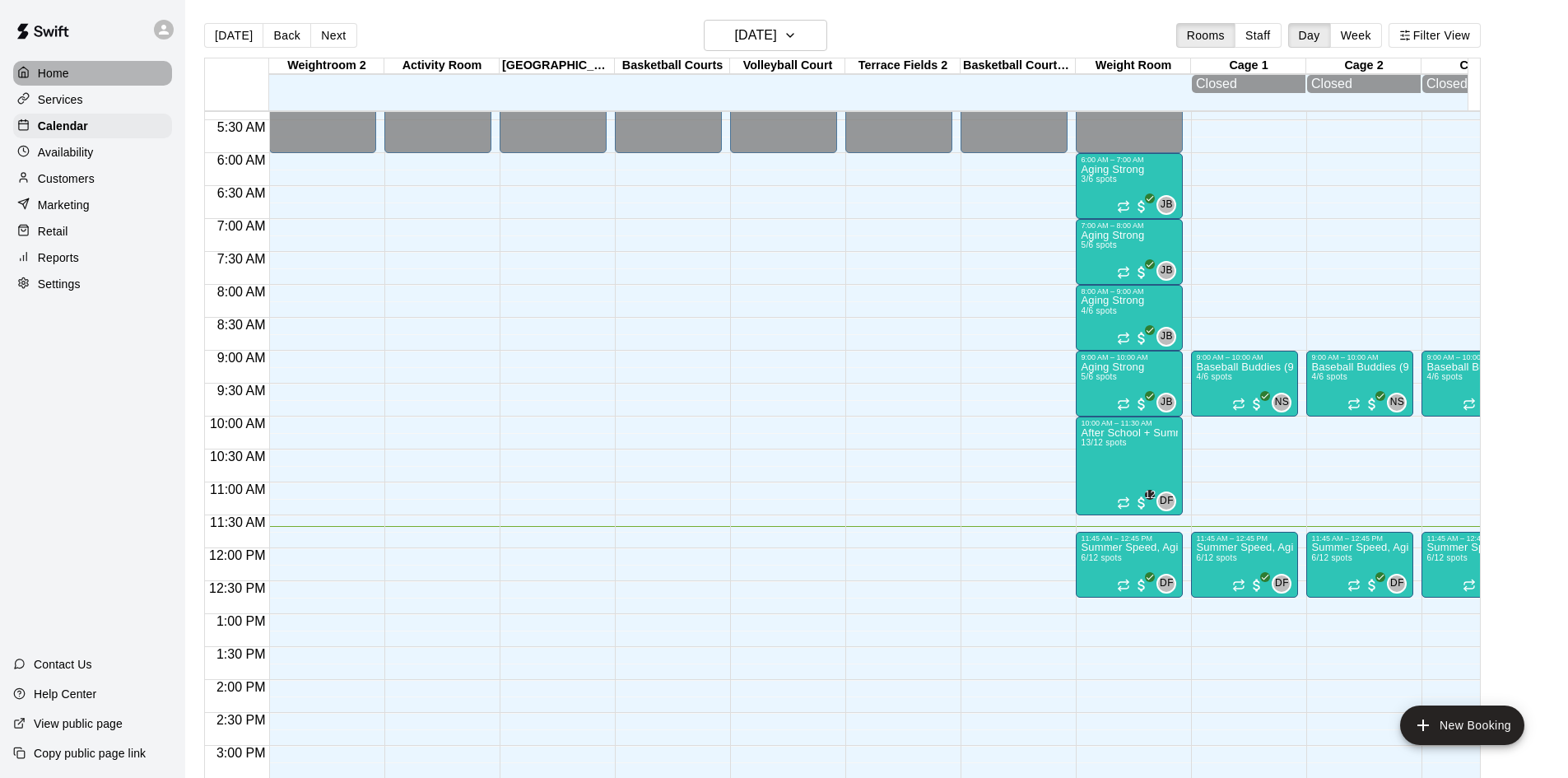
click at [82, 84] on div "Home" at bounding box center [92, 73] width 159 height 24
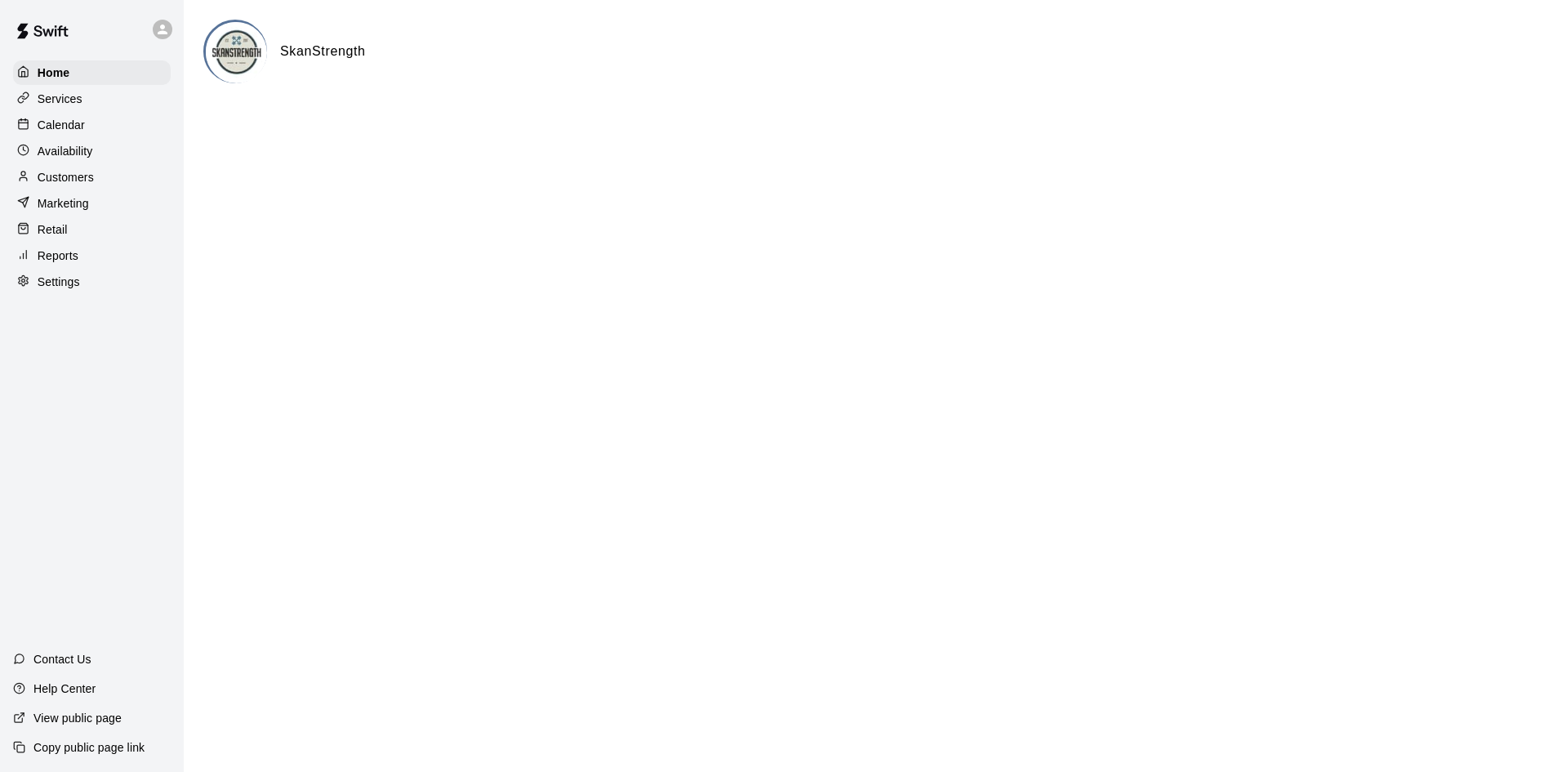
click at [74, 133] on p "Calendar" at bounding box center [61, 125] width 48 height 16
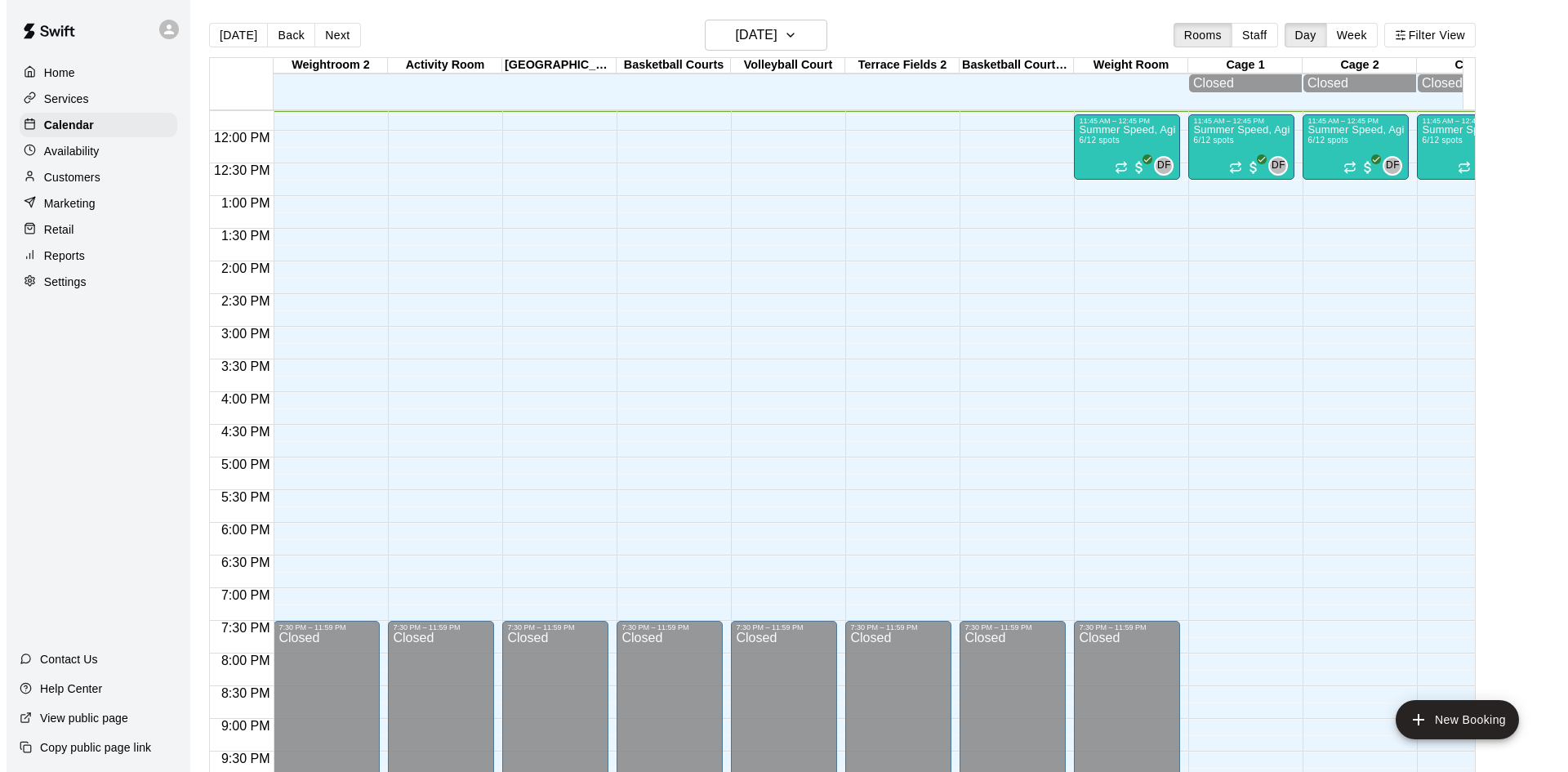
scroll to position [683, 0]
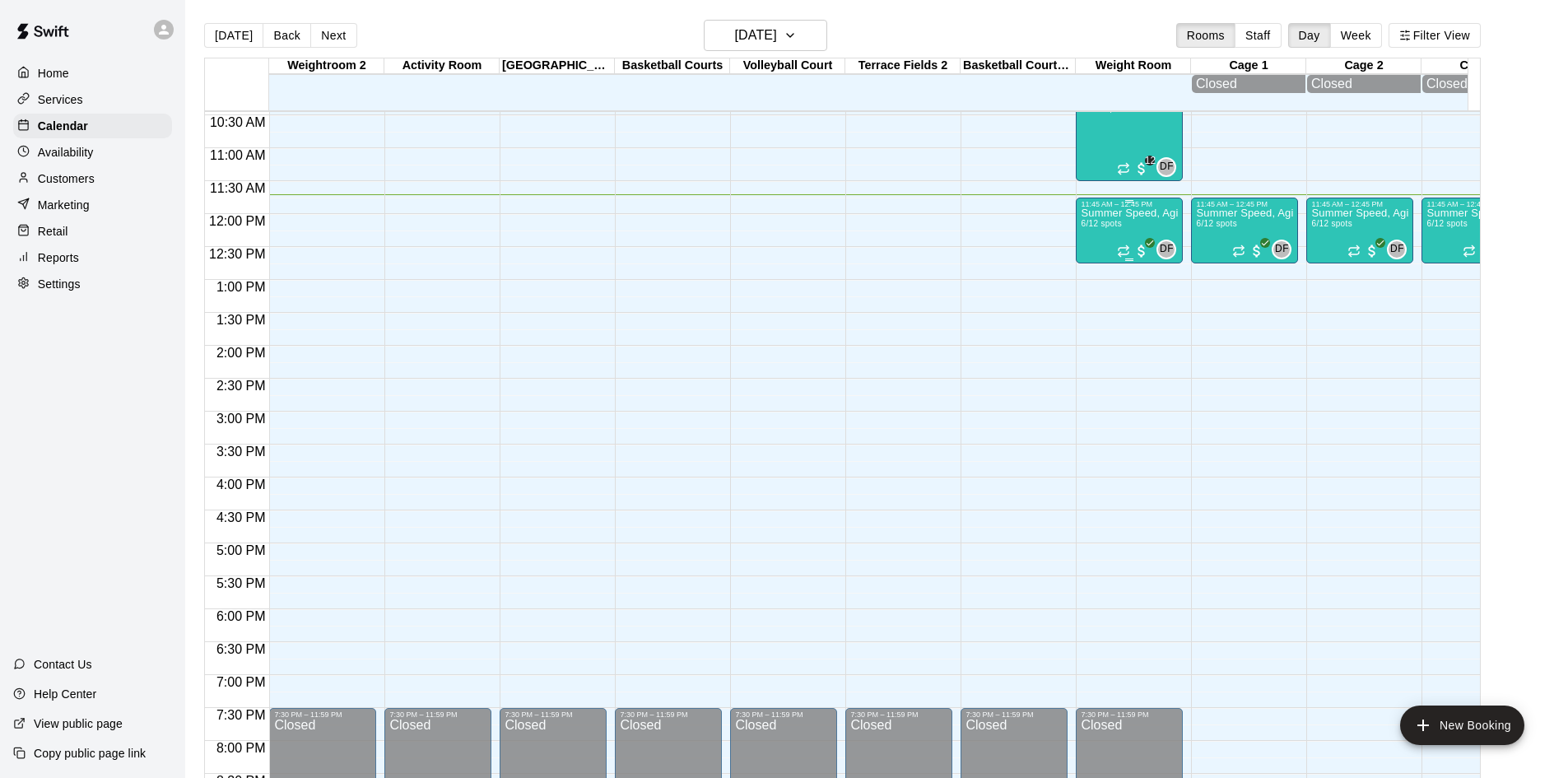
click at [1097, 213] on p "Summer Speed, Agility, Power & Strength Training (SAPS)" at bounding box center [1128, 213] width 97 height 0
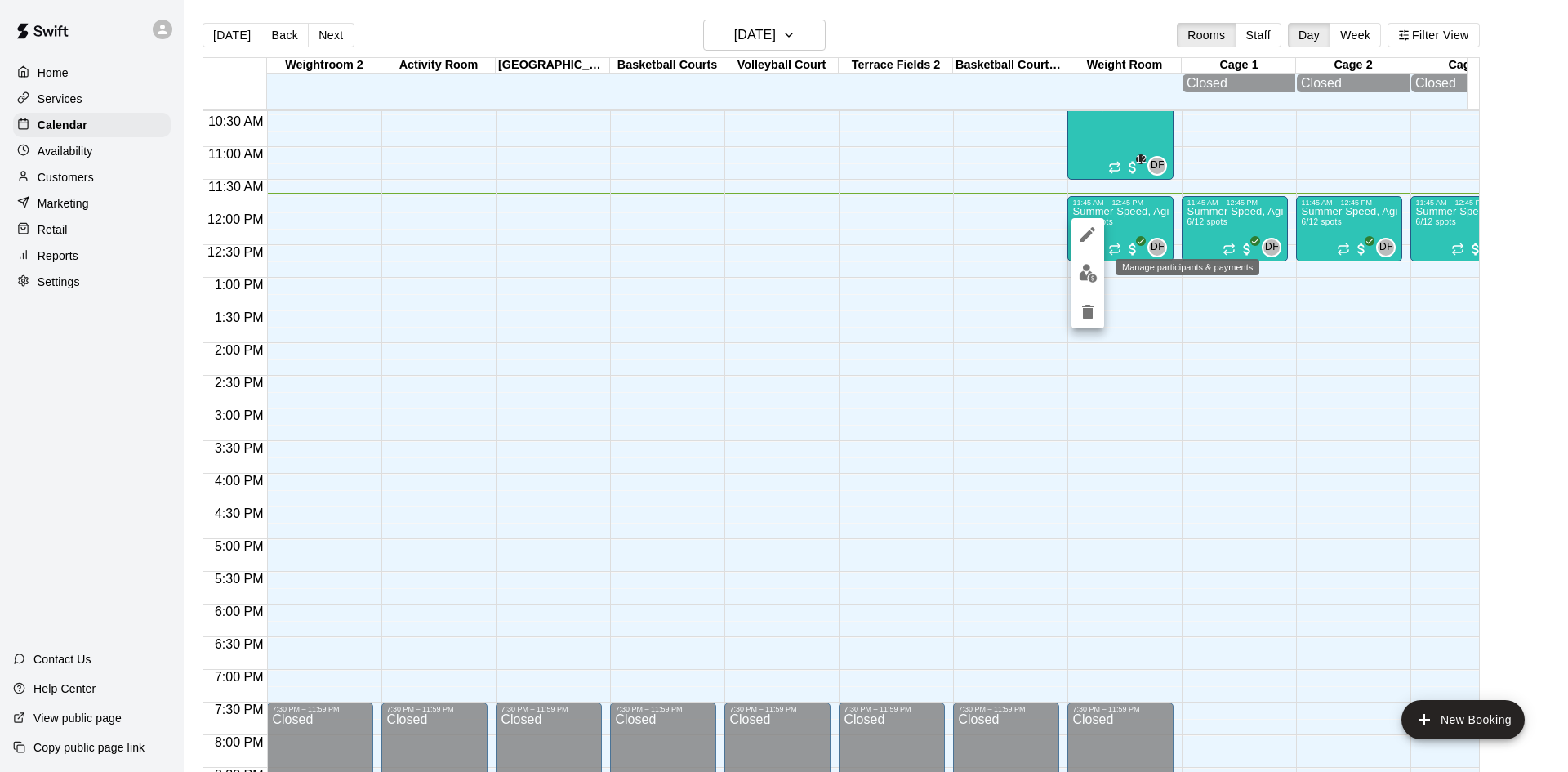
click at [1088, 264] on img "edit" at bounding box center [1088, 273] width 19 height 19
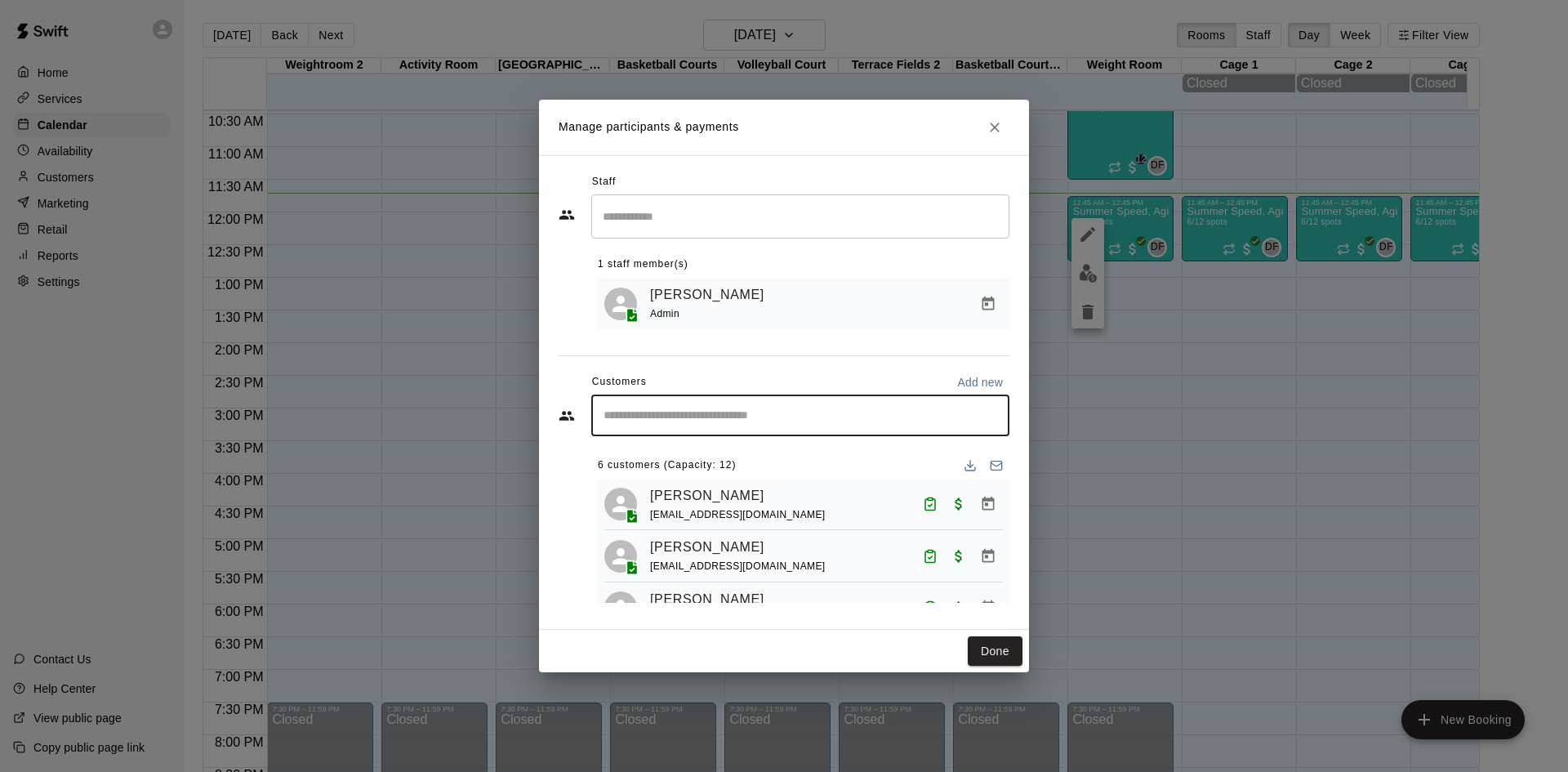
click at [731, 422] on input "Start typing to search customers..." at bounding box center [800, 415] width 403 height 16
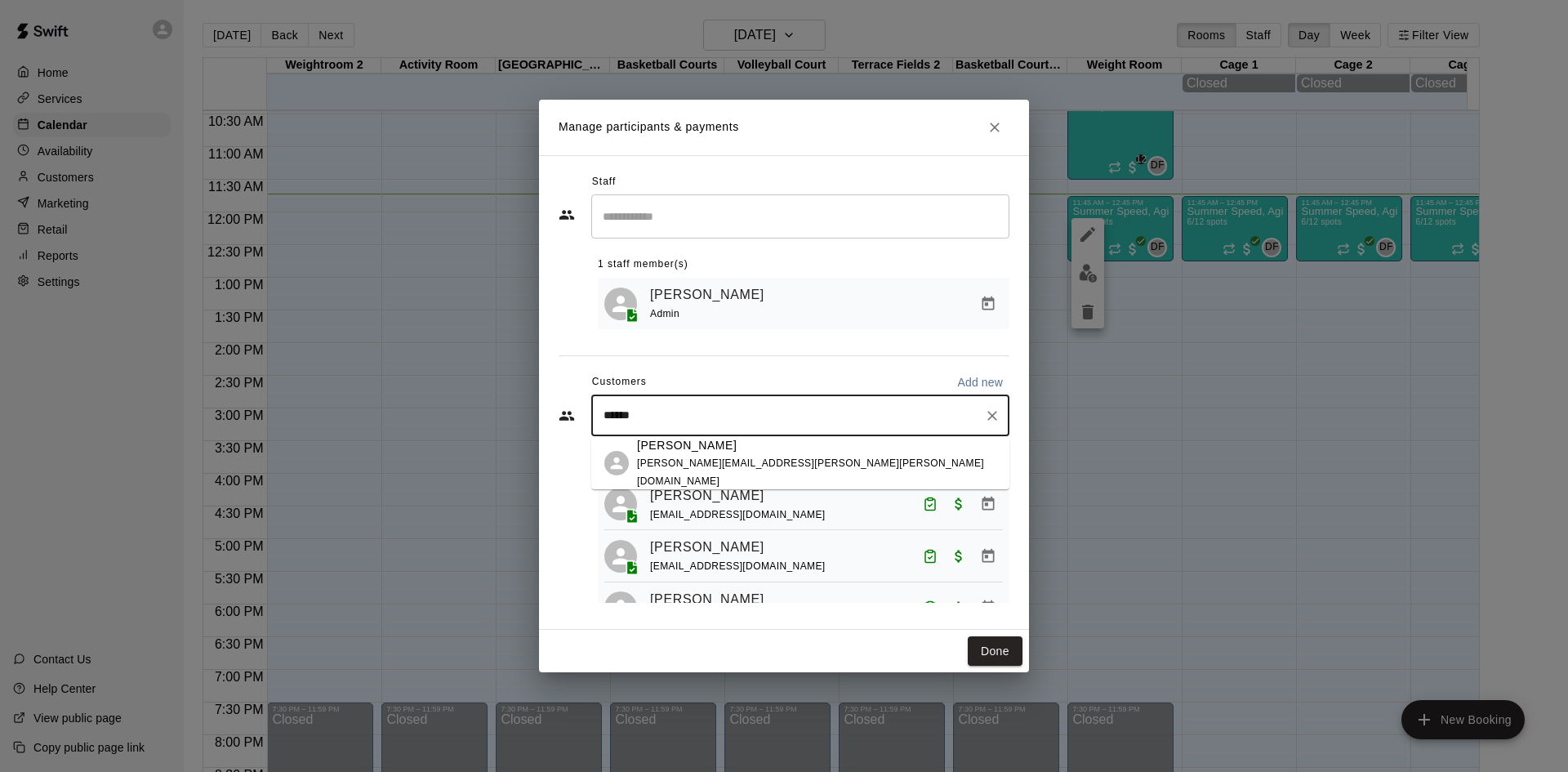
type input "*******"
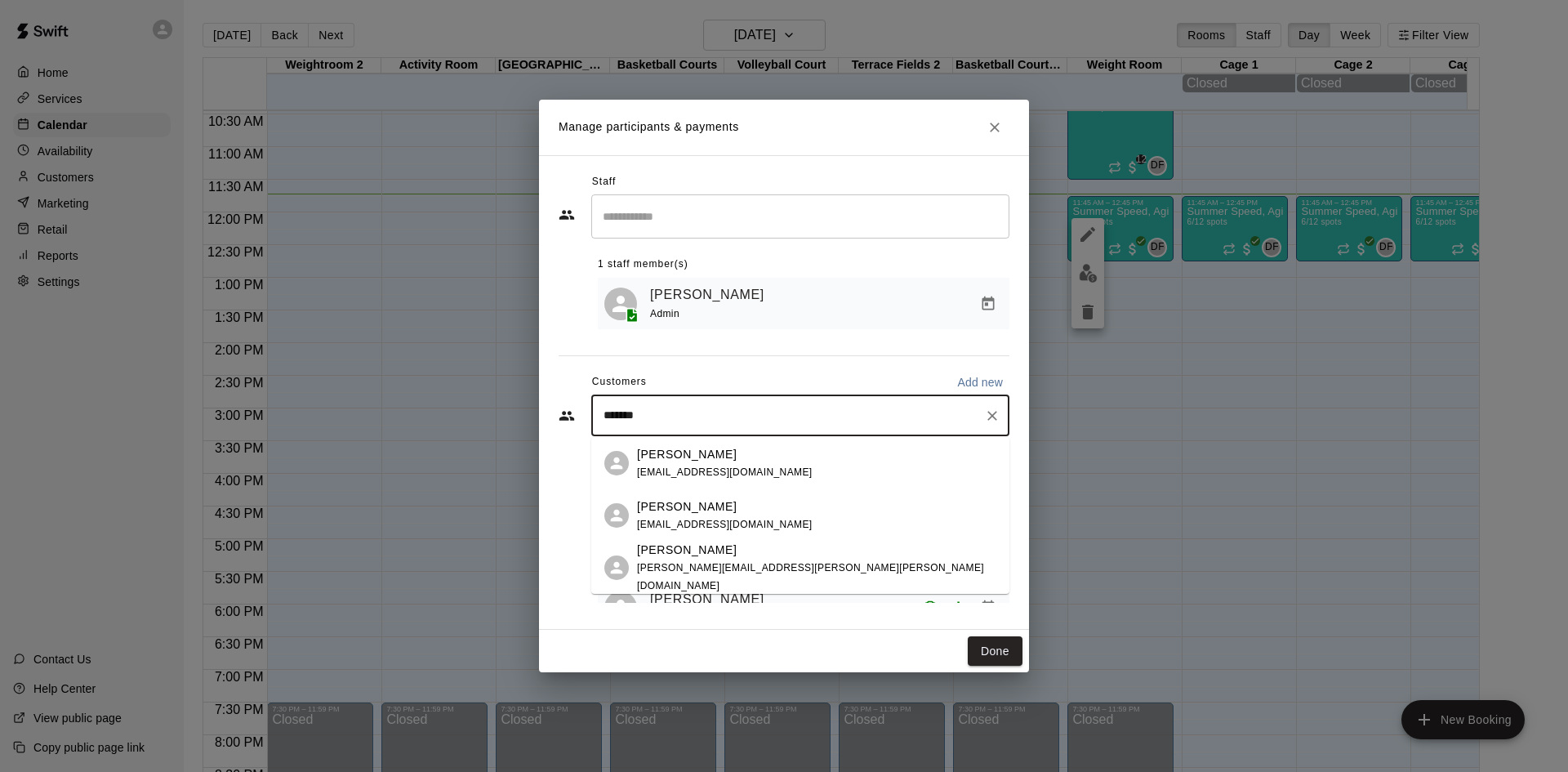
click at [676, 570] on span "[PERSON_NAME][EMAIL_ADDRESS][PERSON_NAME][PERSON_NAME][DOMAIN_NAME]" at bounding box center [810, 576] width 347 height 29
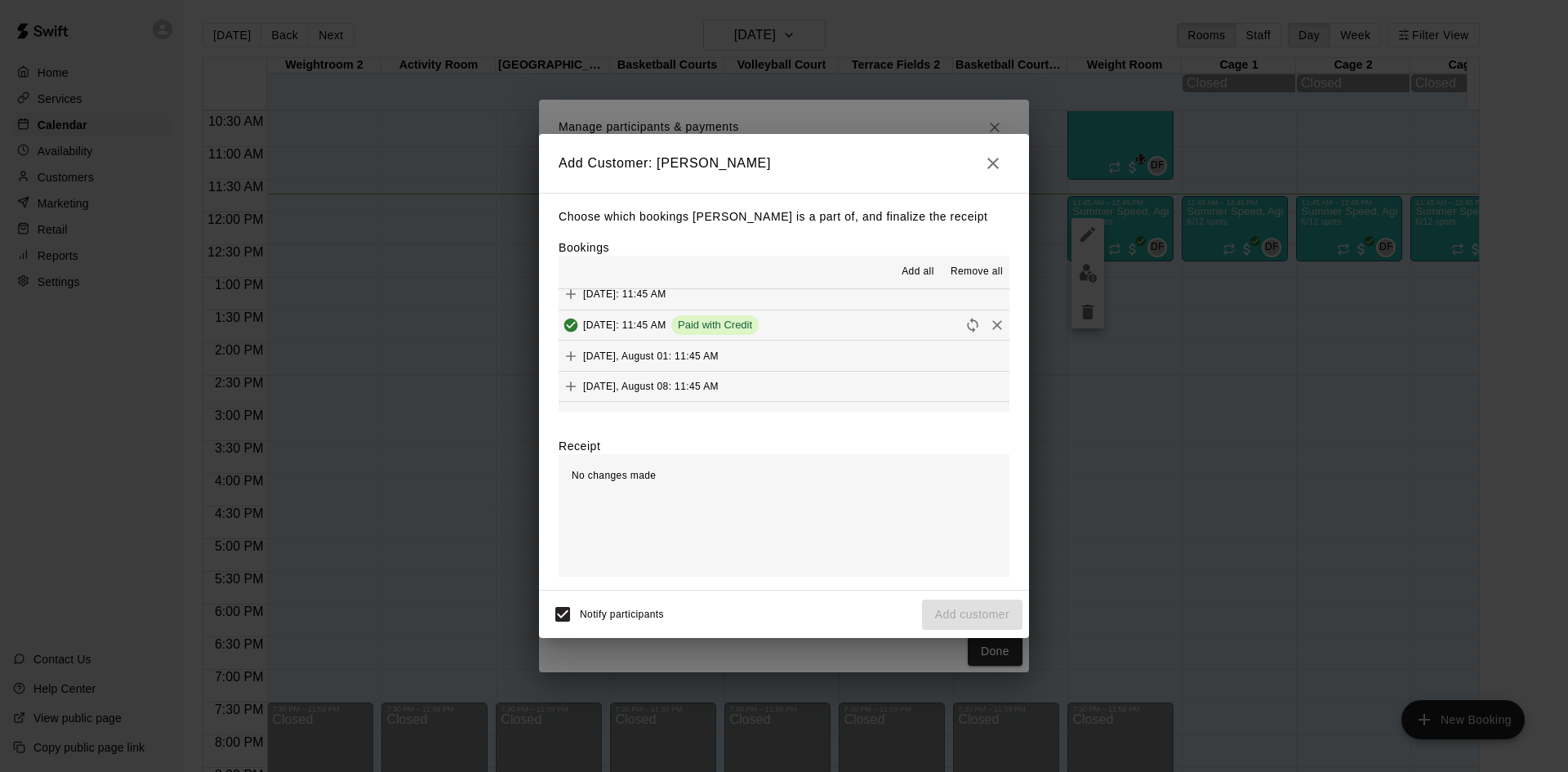
scroll to position [62, 0]
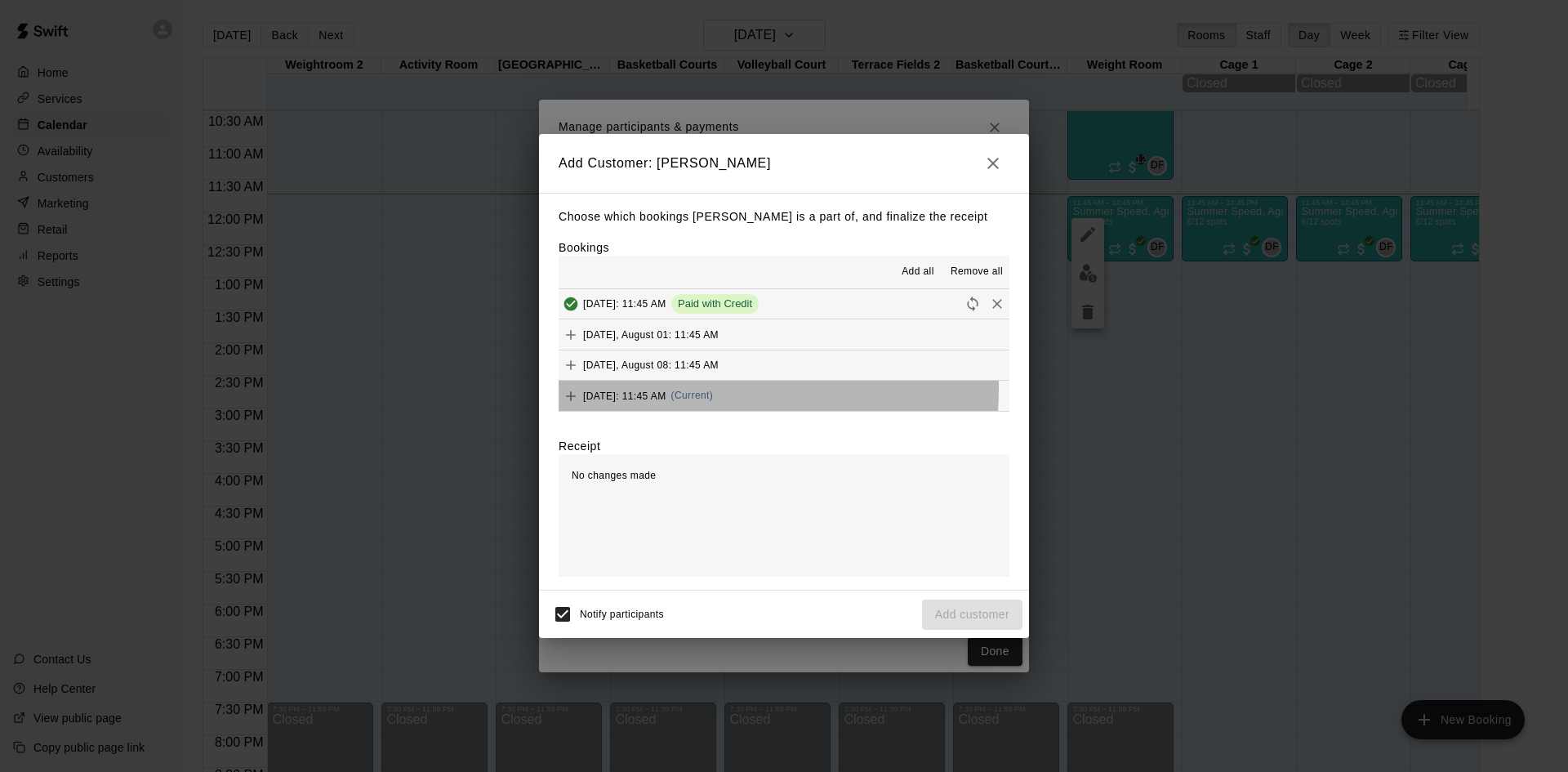
click at [678, 389] on div "[DATE]: 11:45 AM (Current)" at bounding box center [635, 396] width 154 height 24
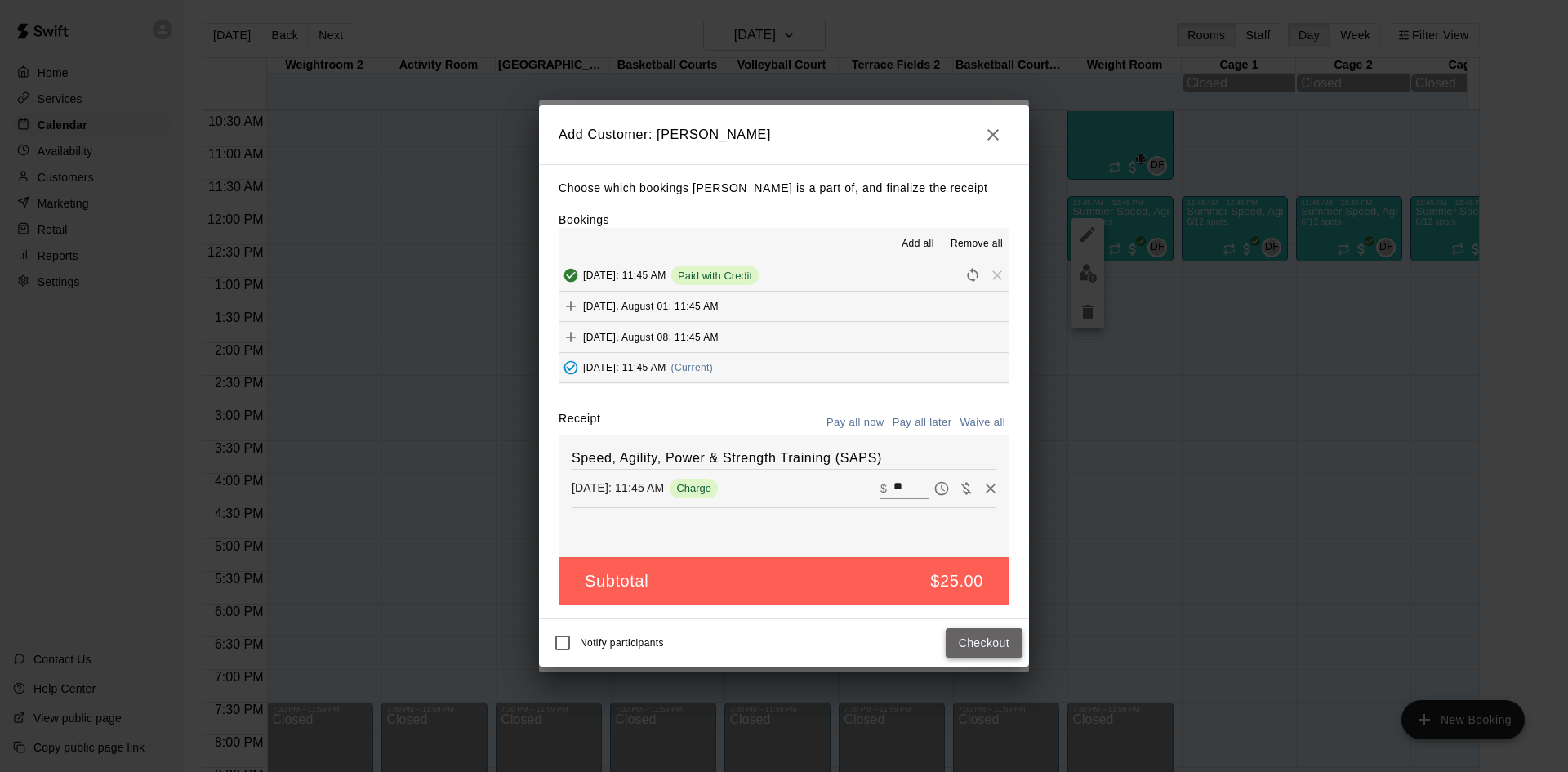
click at [992, 638] on button "Checkout" at bounding box center [984, 643] width 77 height 30
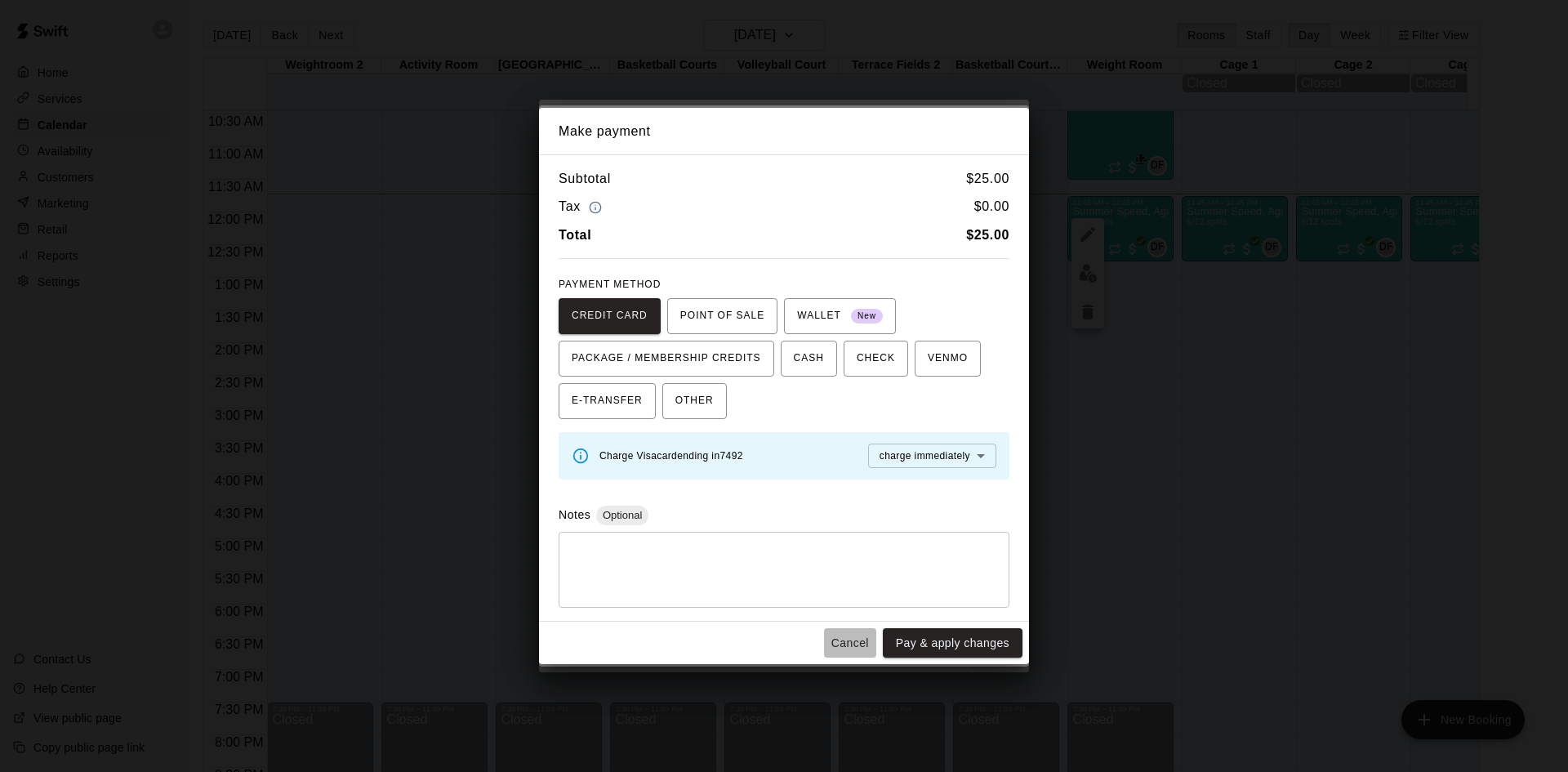
click at [868, 640] on button "Cancel" at bounding box center [850, 643] width 52 height 30
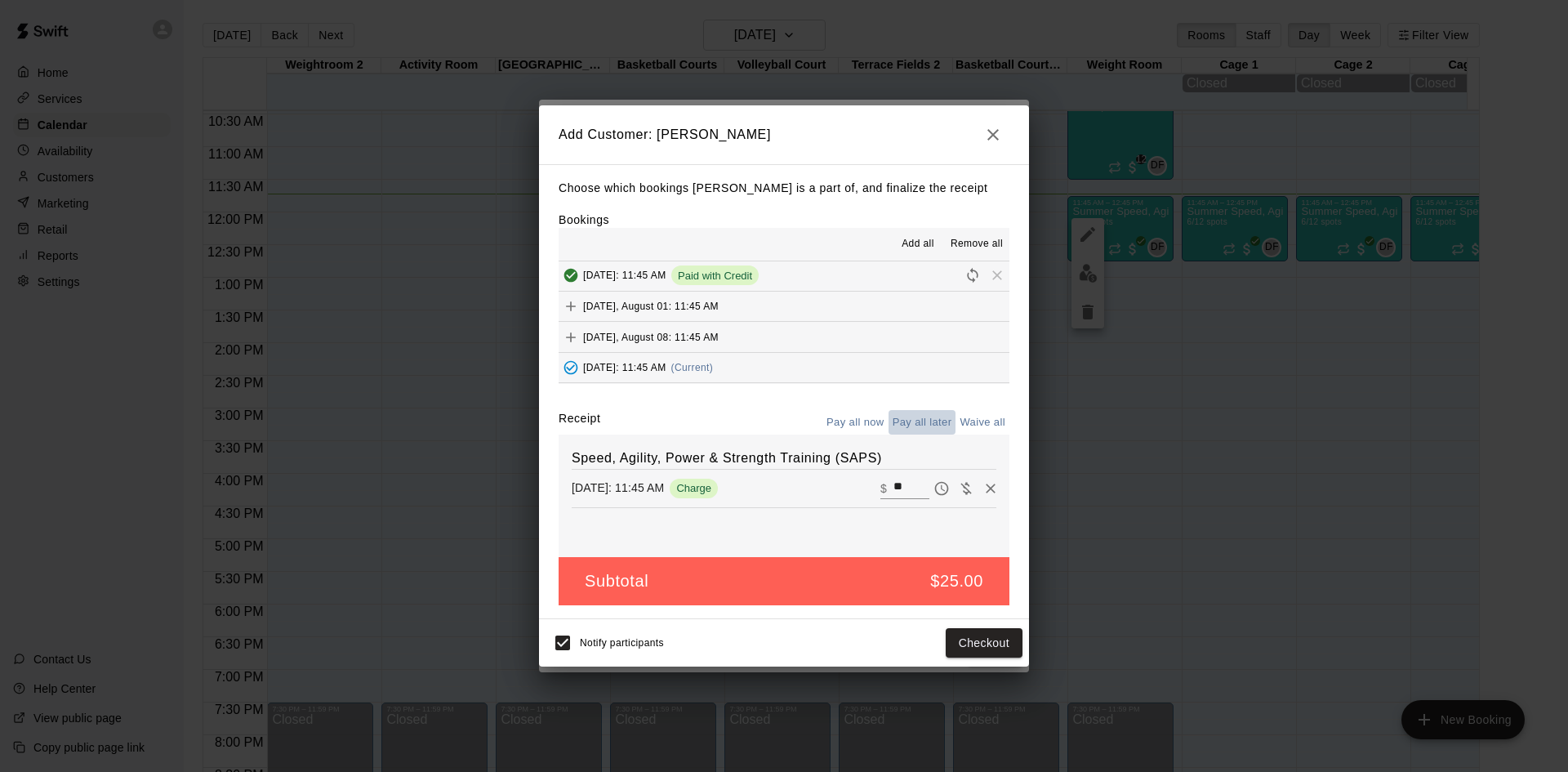
click at [919, 420] on button "Pay all later" at bounding box center [922, 422] width 67 height 25
click at [1006, 650] on button "Add customer" at bounding box center [972, 643] width 100 height 30
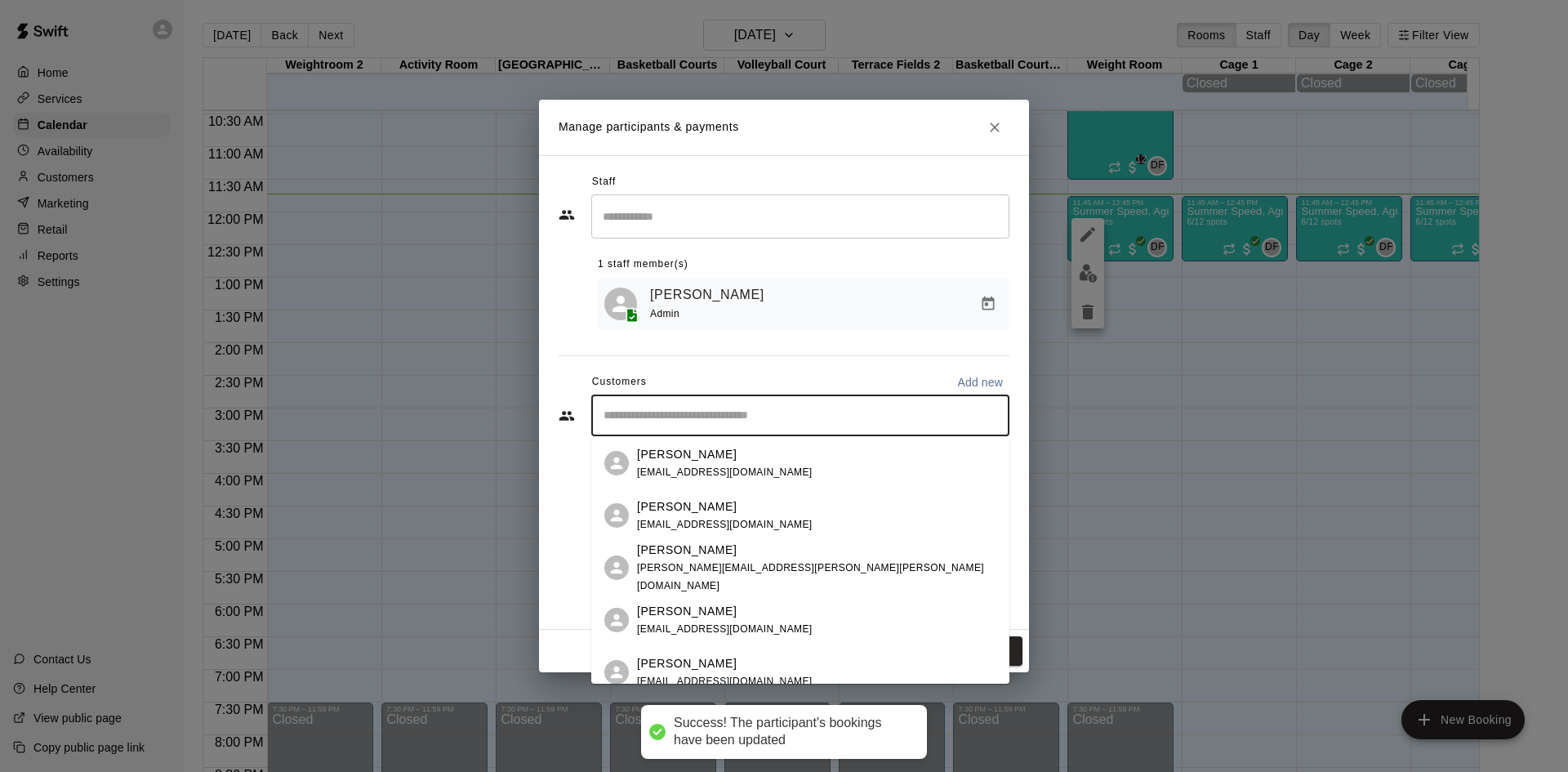
click at [715, 416] on input "Start typing to search customers..." at bounding box center [800, 415] width 403 height 16
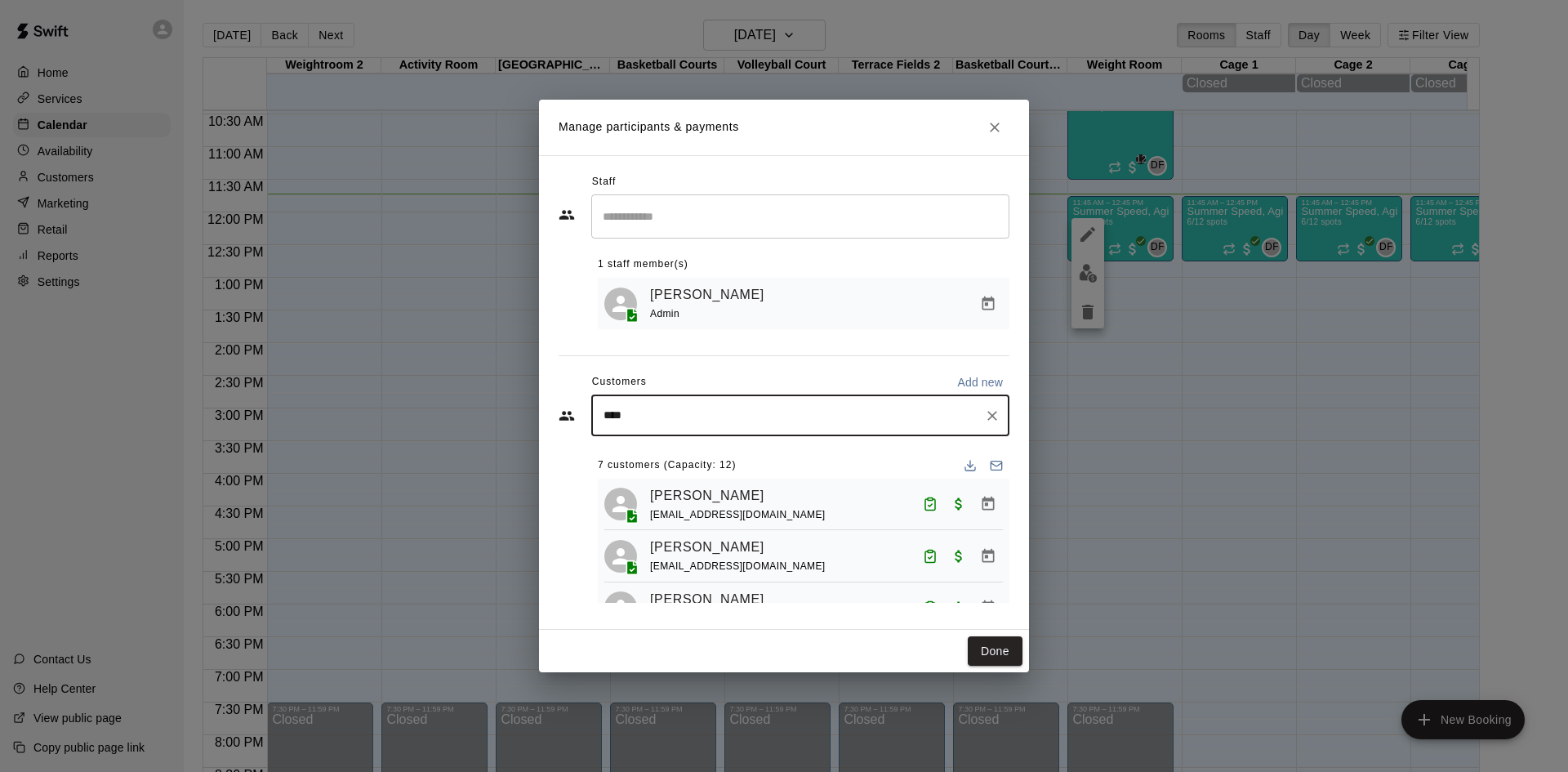
type input "*****"
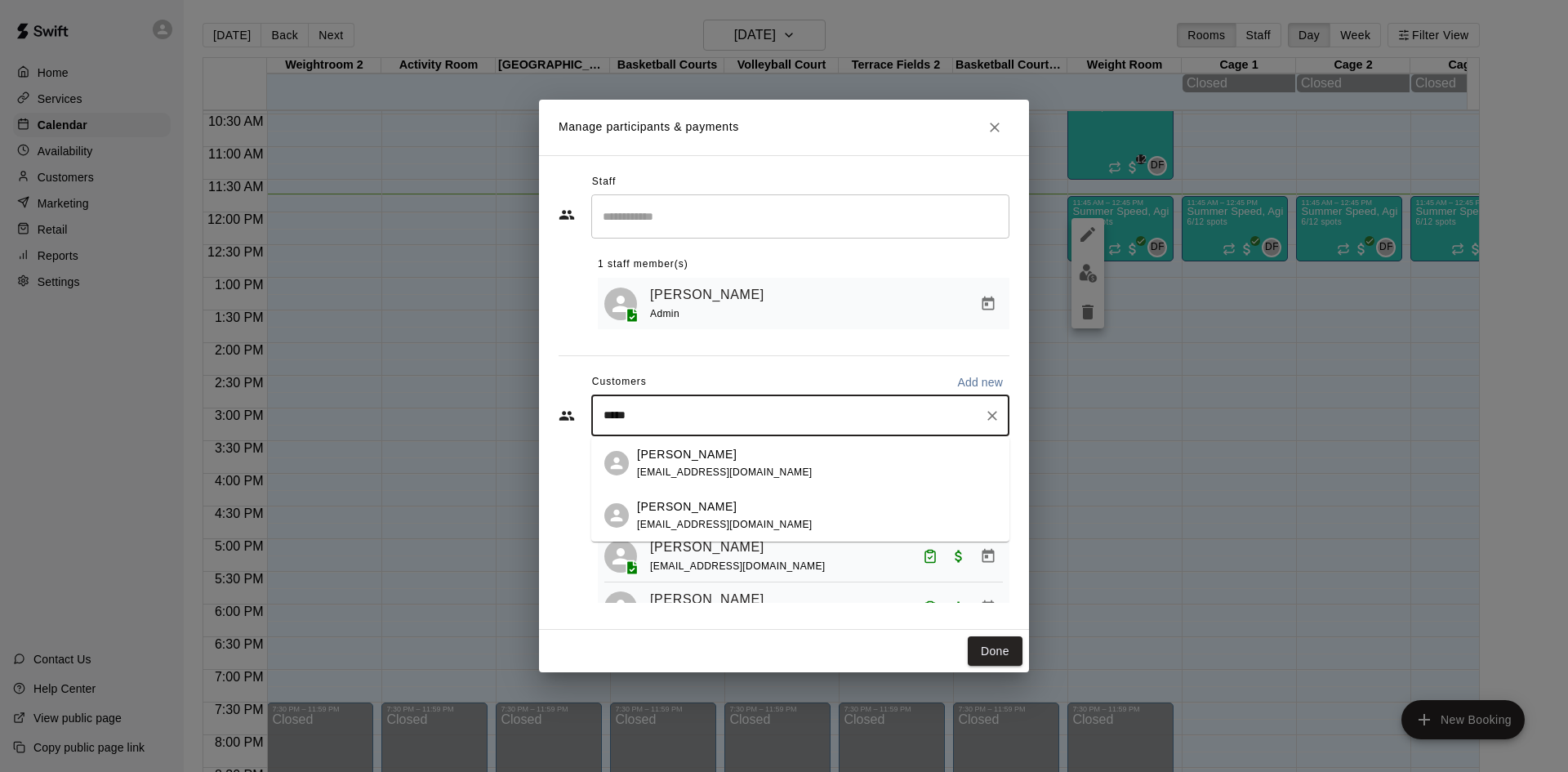
click at [713, 509] on p "[PERSON_NAME]" at bounding box center [686, 507] width 100 height 17
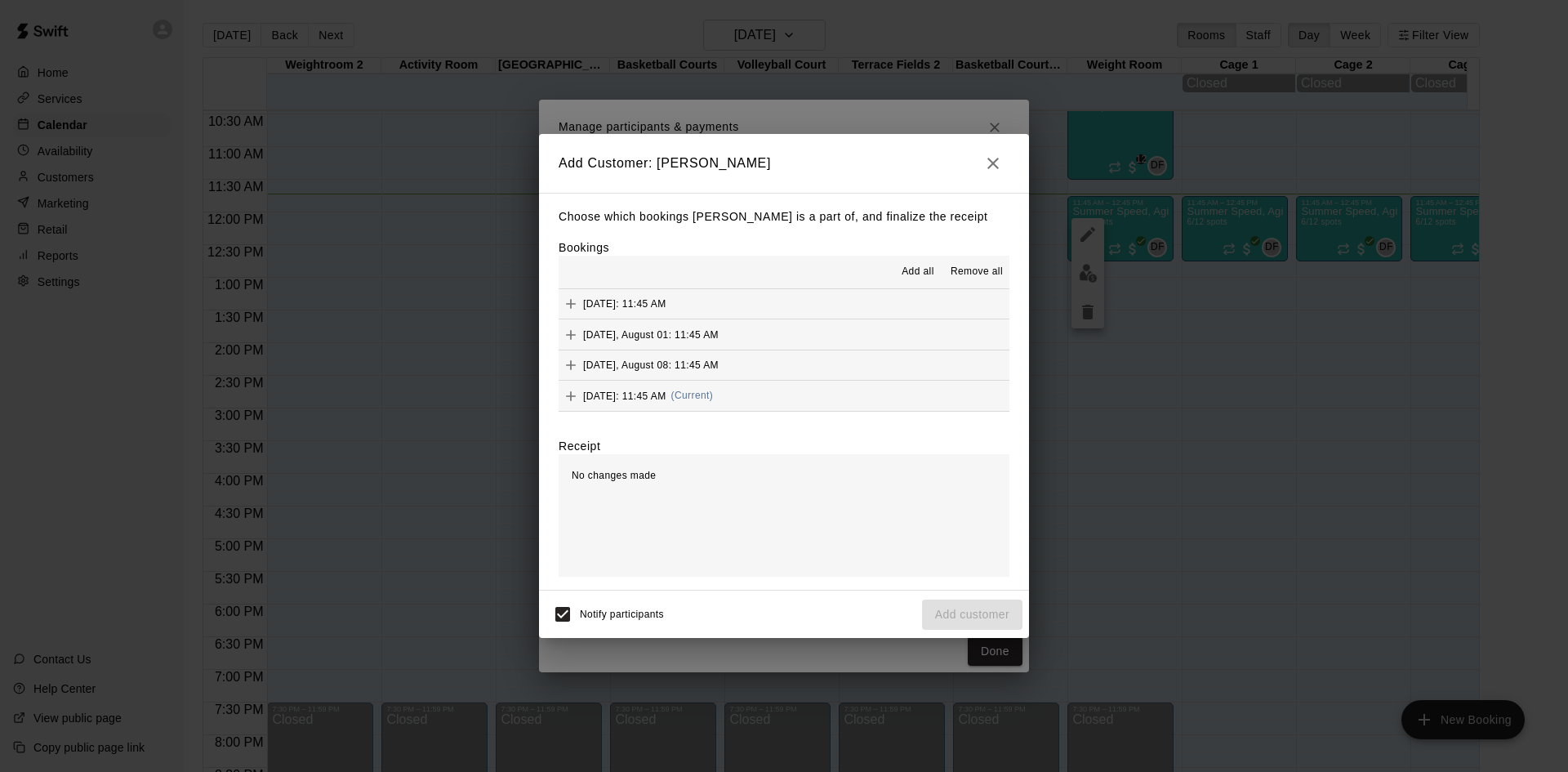
click at [681, 385] on div "[DATE]: 11:45 AM (Current)" at bounding box center [635, 396] width 154 height 24
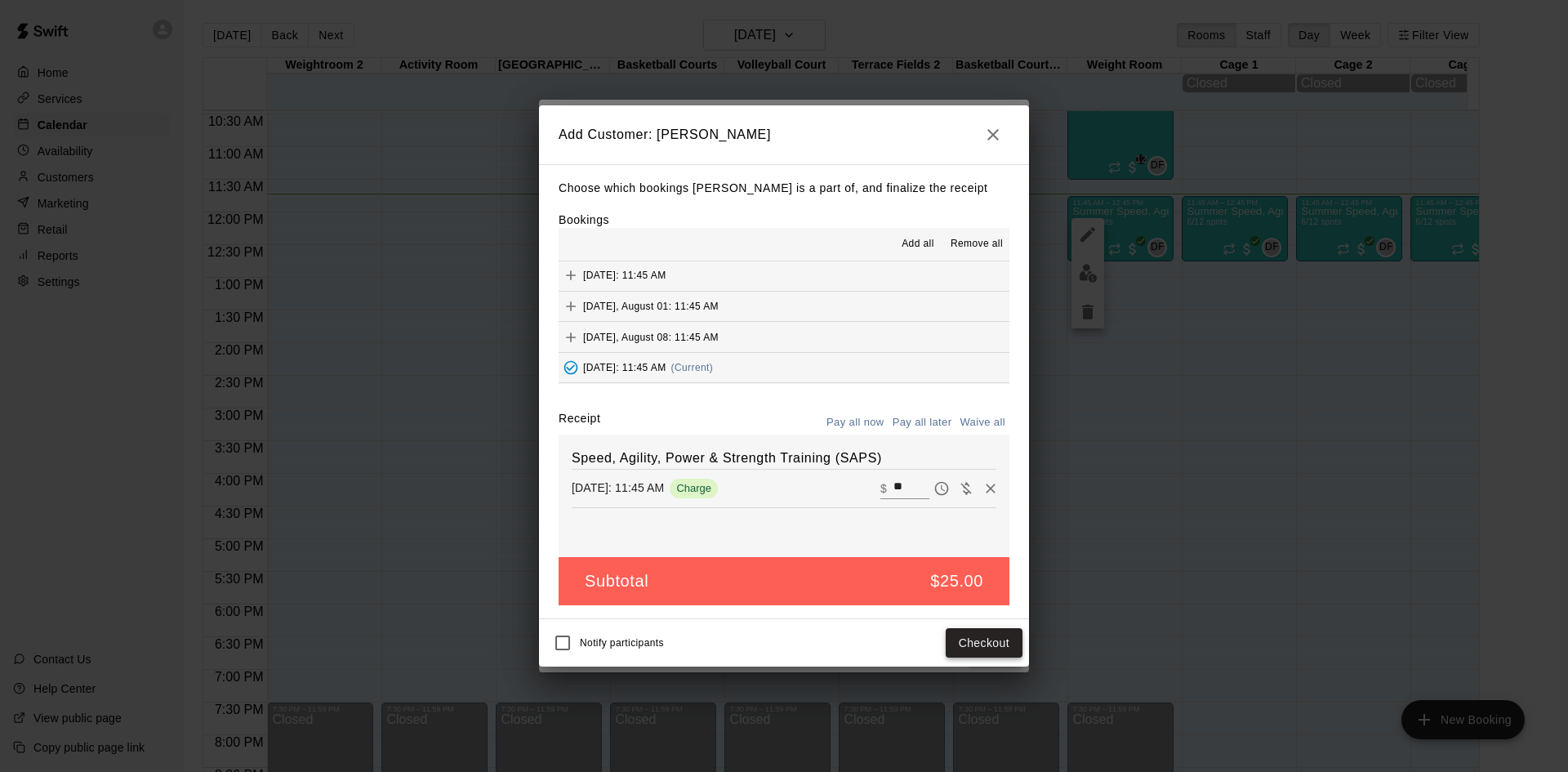
click at [982, 640] on button "Checkout" at bounding box center [984, 643] width 77 height 30
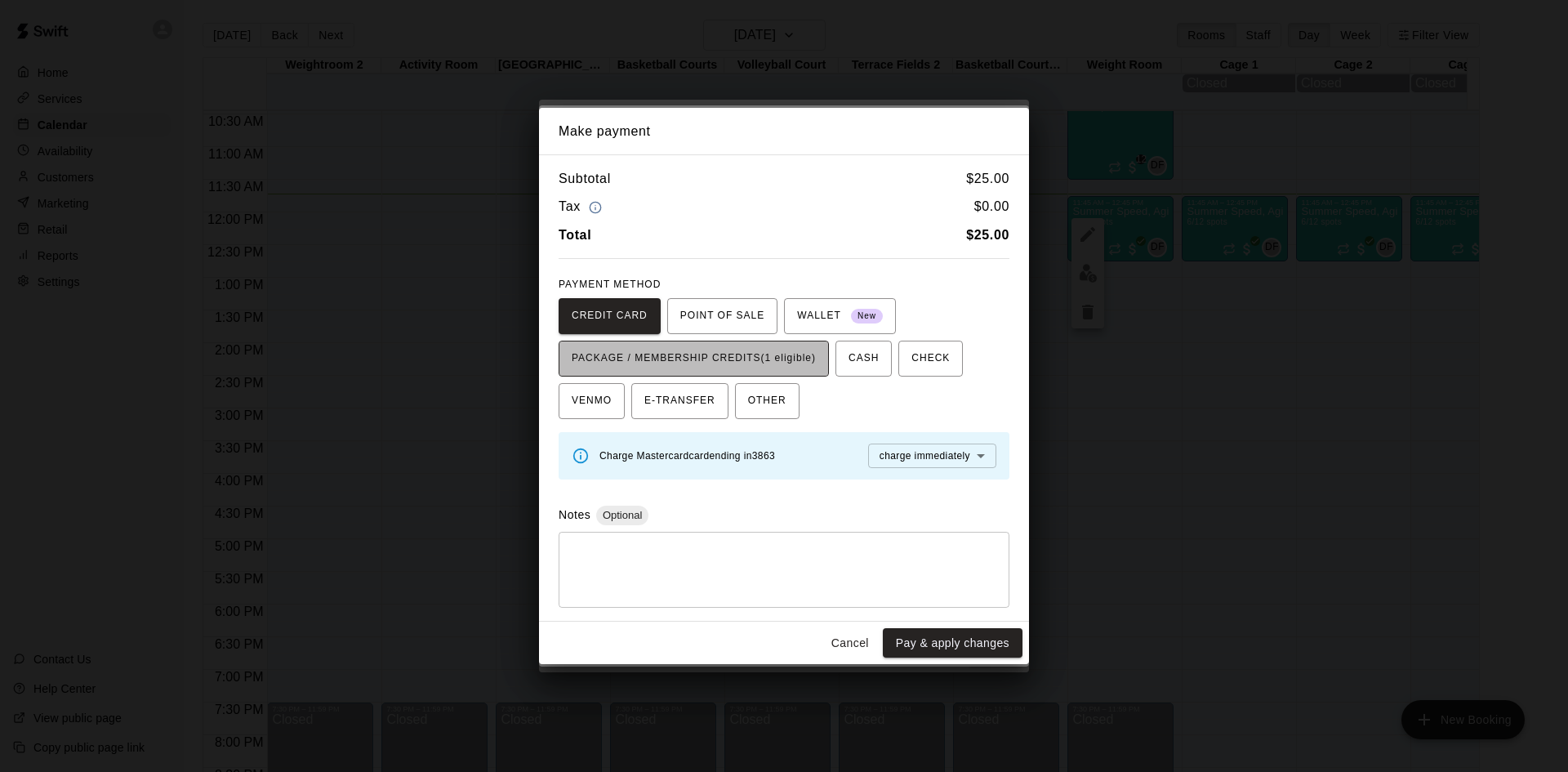
click at [747, 363] on span "PACKAGE / MEMBERSHIP CREDITS (1 eligible)" at bounding box center [694, 358] width 244 height 26
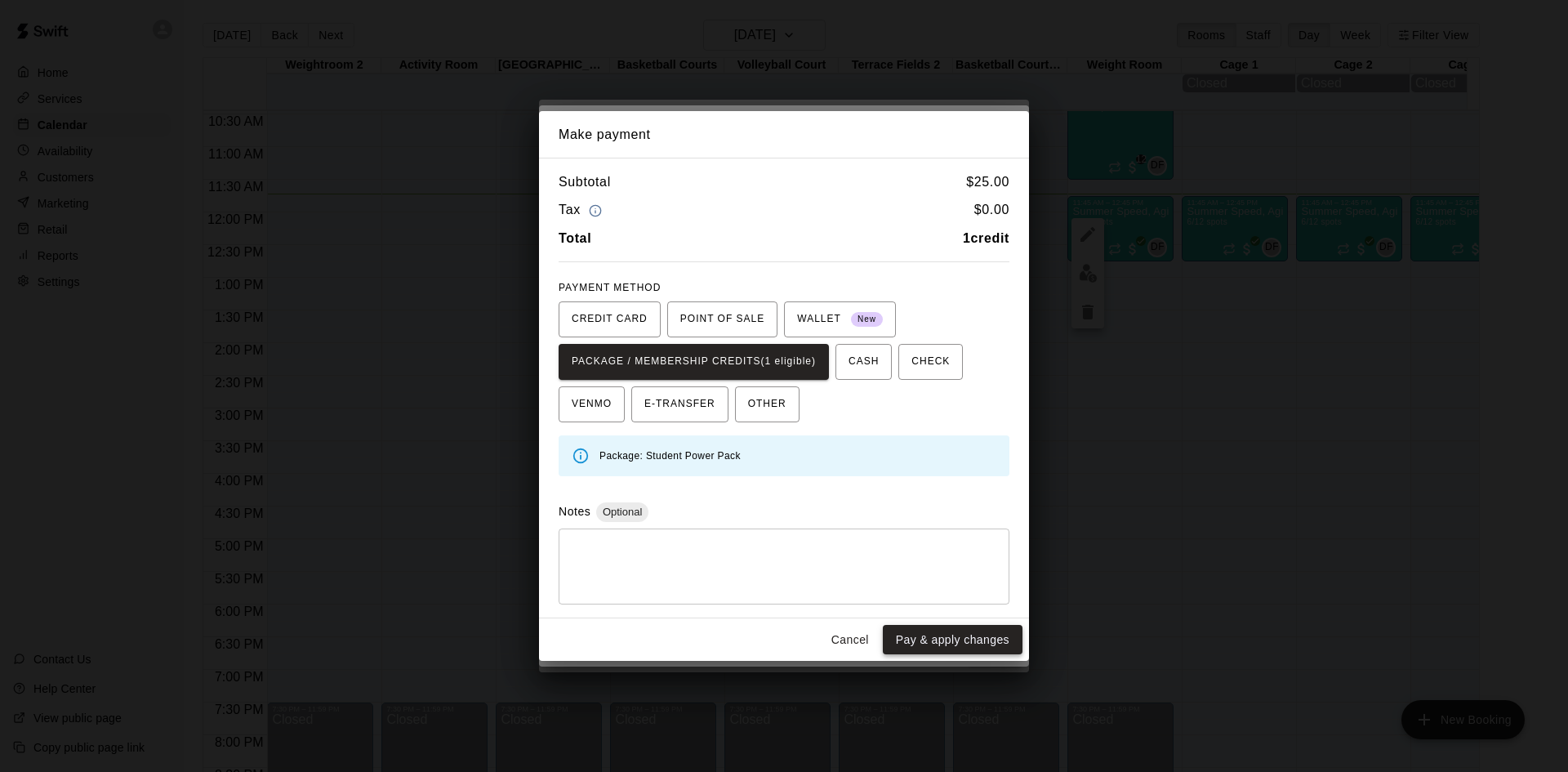
click at [934, 640] on button "Pay & apply changes" at bounding box center [952, 640] width 139 height 30
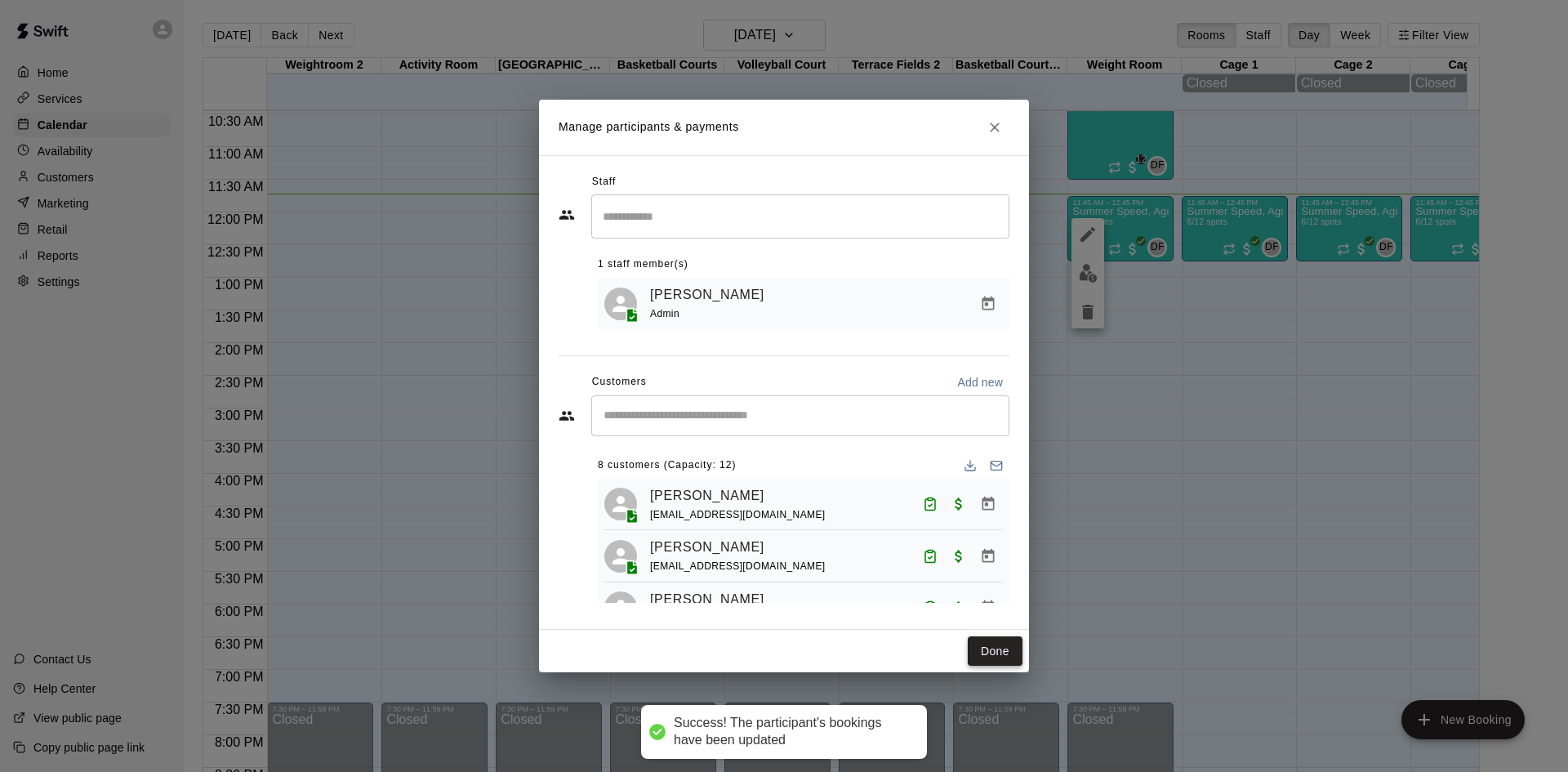
click at [981, 659] on button "Done" at bounding box center [994, 651] width 55 height 30
